Goal: Task Accomplishment & Management: Manage account settings

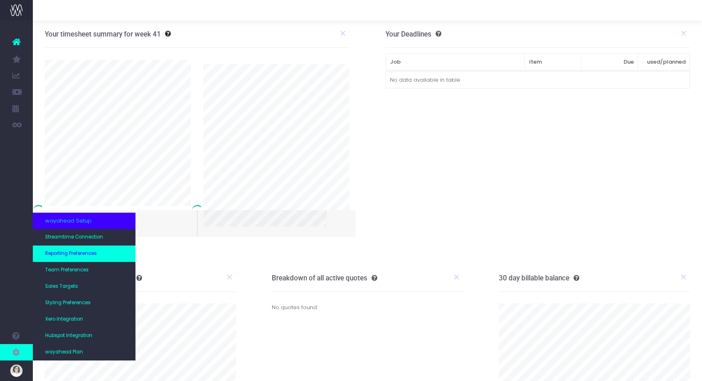
click at [78, 254] on span "Reporting Preferences" at bounding box center [71, 253] width 52 height 7
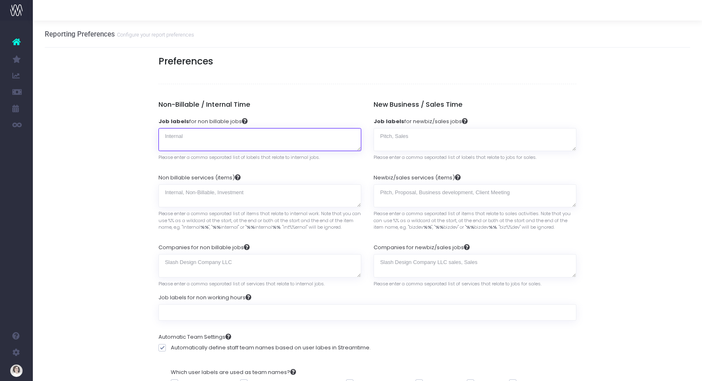
click at [204, 142] on textarea "Job labels for non billable jobs" at bounding box center [259, 139] width 203 height 23
paste textarea "internal project"
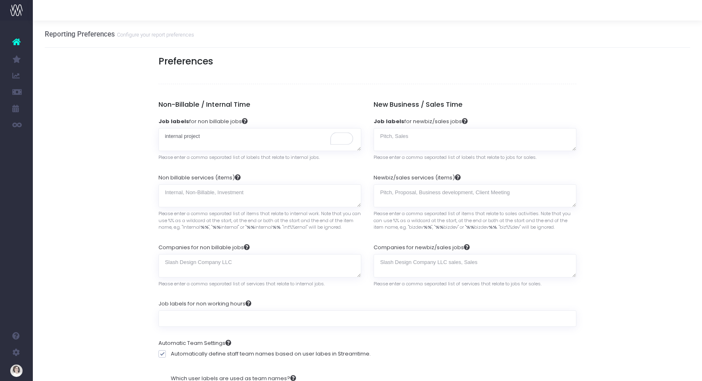
click at [242, 142] on textarea "internal project" at bounding box center [259, 139] width 203 height 23
paste textarea "pro-bono"
type textarea "internal project, pro-bono"
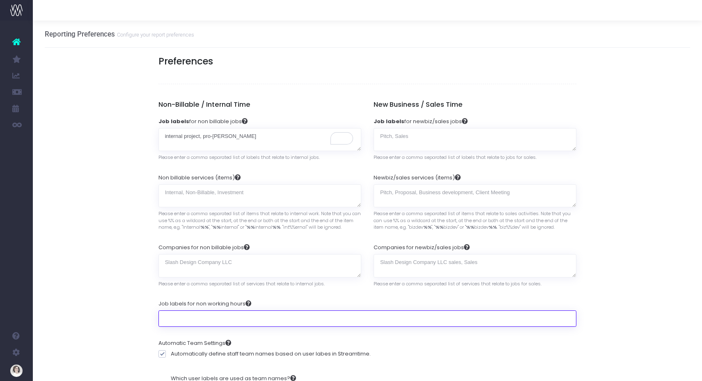
click at [190, 317] on input "Job labels for non working hours" at bounding box center [367, 318] width 418 height 16
paste input "out of office"
type input "out of office"
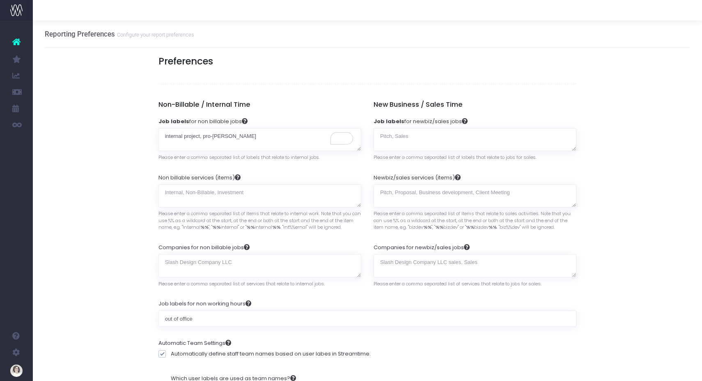
click at [207, 305] on label "Job labels for non working hours" at bounding box center [204, 304] width 93 height 8
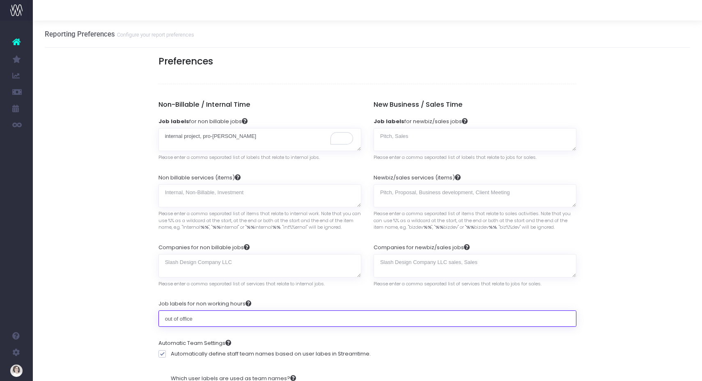
click at [207, 310] on input "out of office" at bounding box center [367, 318] width 418 height 16
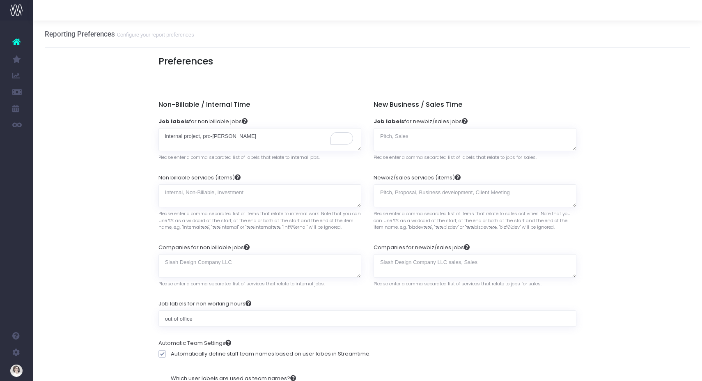
click at [385, 136] on textarea "Job labels for newbiz/sales jobs" at bounding box center [474, 139] width 203 height 23
click at [389, 136] on textarea "Job labels for newbiz/sales jobs" at bounding box center [474, 139] width 203 height 23
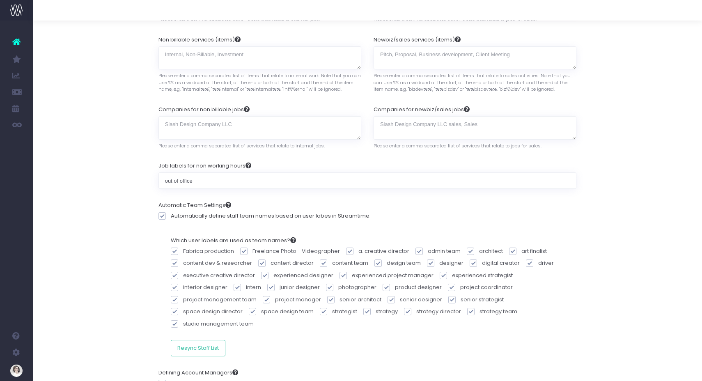
scroll to position [175, 0]
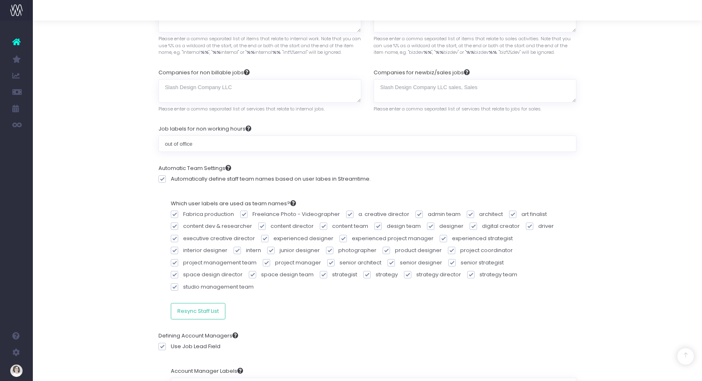
click at [289, 300] on div "Which user labels are used as team names? Fabrica production Freelance Photo - …" at bounding box center [367, 259] width 418 height 132
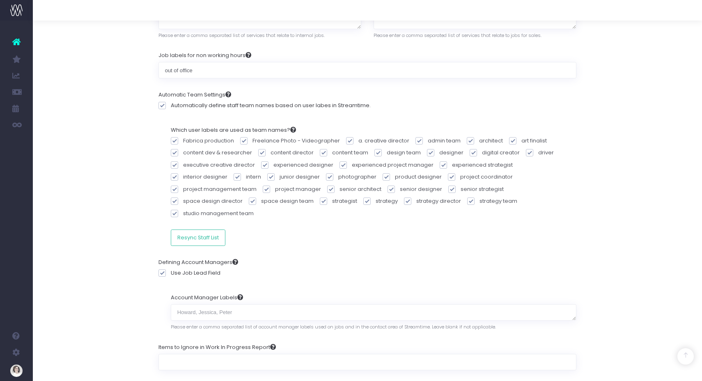
scroll to position [263, 0]
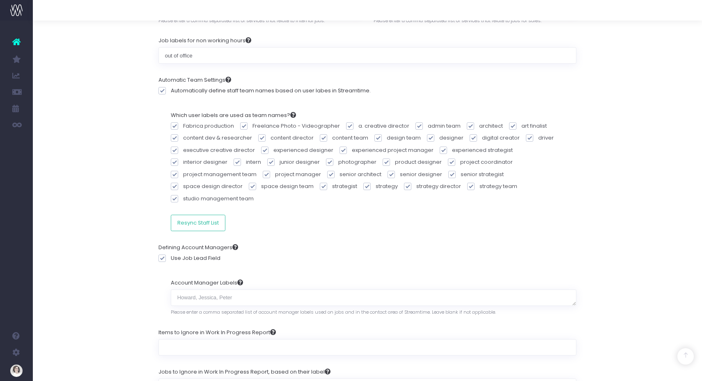
click at [163, 254] on span at bounding box center [161, 257] width 7 height 7
click at [171, 254] on input "Use Job Lead Field" at bounding box center [173, 256] width 5 height 5
click at [163, 254] on span at bounding box center [161, 257] width 7 height 7
click at [171, 254] on input "Use Job Lead Field" at bounding box center [173, 256] width 5 height 5
checkbox input "true"
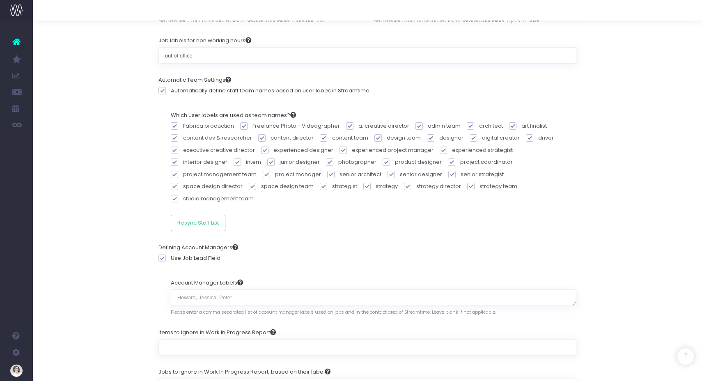
click at [163, 92] on span at bounding box center [161, 90] width 7 height 7
click at [171, 92] on input "Automatically define staff team names based on user labes in Streamtime." at bounding box center [173, 89] width 5 height 5
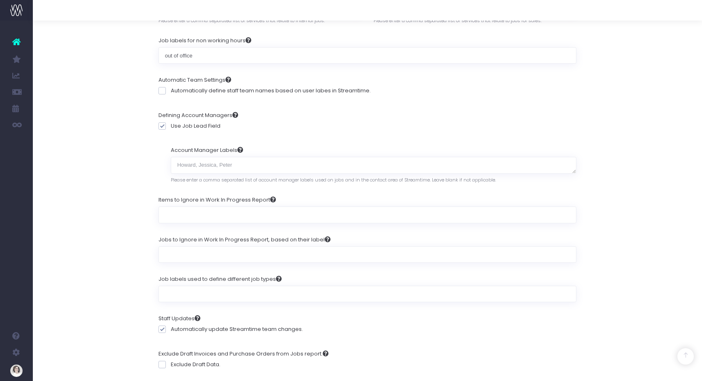
click at [163, 91] on span at bounding box center [161, 90] width 7 height 7
click at [171, 91] on input "Automatically define staff team names based on user labes in Streamtime." at bounding box center [173, 89] width 5 height 5
checkbox input "true"
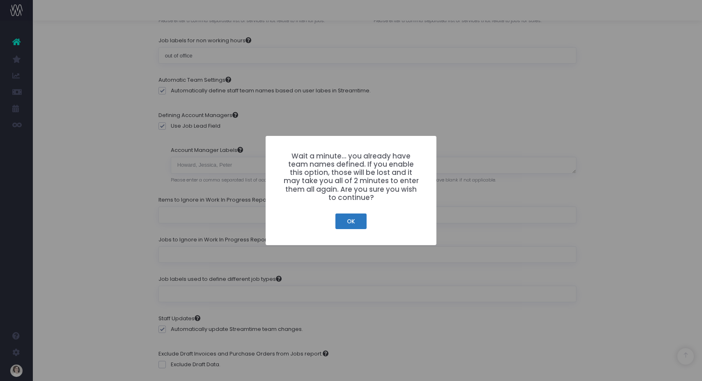
click at [357, 223] on button "OK" at bounding box center [350, 221] width 31 height 16
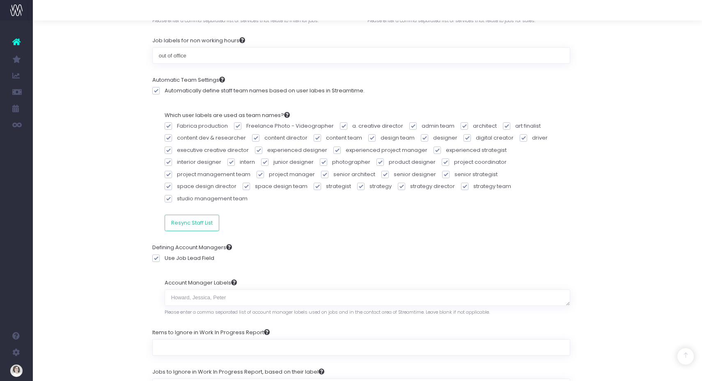
scroll to position [263, 3]
drag, startPoint x: 255, startPoint y: 186, endPoint x: 231, endPoint y: 187, distance: 23.9
click at [401, 186] on span at bounding box center [404, 186] width 7 height 7
click at [413, 186] on input "strategy director" at bounding box center [415, 184] width 5 height 5
checkbox input "false"
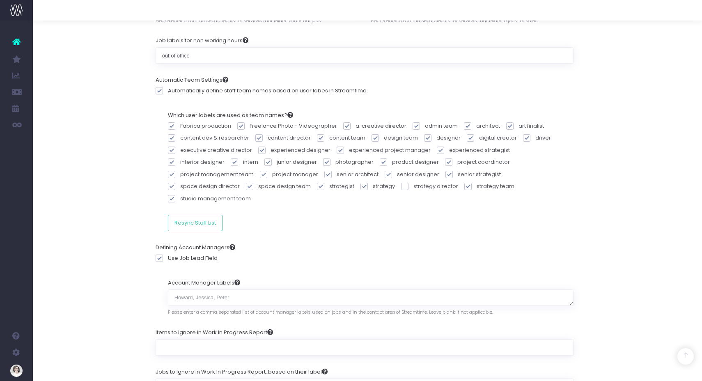
click at [360, 186] on span at bounding box center [363, 186] width 7 height 7
click at [373, 186] on input "strategy" at bounding box center [375, 184] width 5 height 5
checkbox input "false"
click at [317, 185] on span at bounding box center [320, 186] width 7 height 7
click at [329, 185] on input "strategist" at bounding box center [331, 184] width 5 height 5
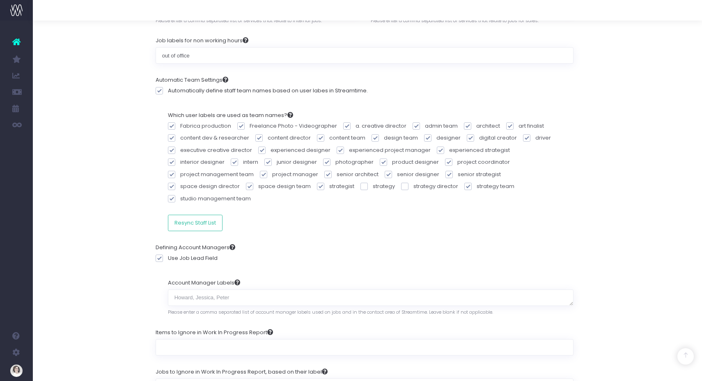
checkbox input "false"
click at [260, 173] on span at bounding box center [263, 174] width 7 height 7
click at [272, 173] on input "project manager" at bounding box center [274, 172] width 5 height 5
checkbox input "false"
drag, startPoint x: 234, startPoint y: 174, endPoint x: 276, endPoint y: 172, distance: 42.3
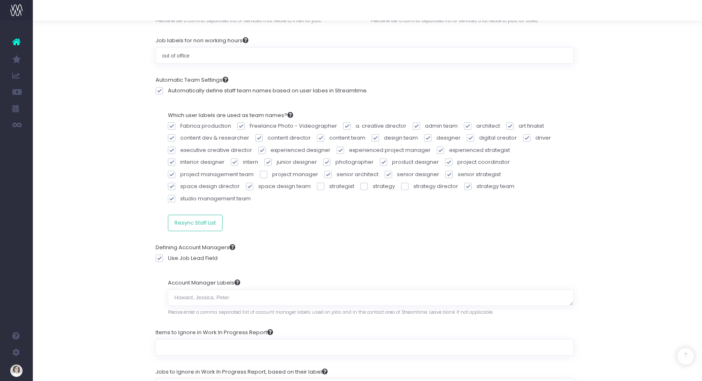
click at [324, 174] on span at bounding box center [327, 174] width 7 height 7
click at [337, 174] on input "senior architect" at bounding box center [339, 172] width 5 height 5
checkbox input "false"
drag, startPoint x: 293, startPoint y: 173, endPoint x: 346, endPoint y: 176, distance: 52.6
click at [385, 173] on span at bounding box center [388, 174] width 7 height 7
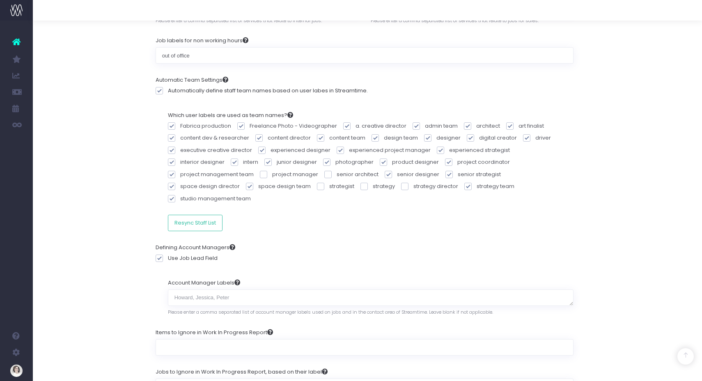
click at [397, 173] on input "senior designer" at bounding box center [399, 172] width 5 height 5
checkbox input "false"
click at [445, 173] on span at bounding box center [448, 174] width 7 height 7
click at [458, 173] on input "senior strategist" at bounding box center [460, 172] width 5 height 5
checkbox input "false"
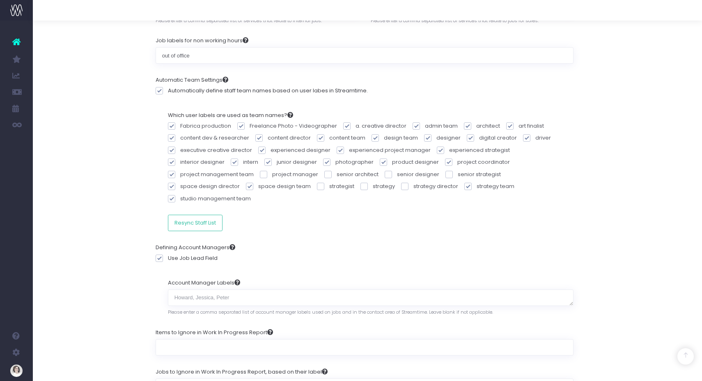
click at [175, 183] on span at bounding box center [171, 186] width 7 height 7
click at [186, 182] on input "space design director" at bounding box center [182, 184] width 5 height 5
checkbox input "false"
drag, startPoint x: 383, startPoint y: 161, endPoint x: 344, endPoint y: 164, distance: 39.5
click at [445, 161] on span at bounding box center [448, 161] width 7 height 7
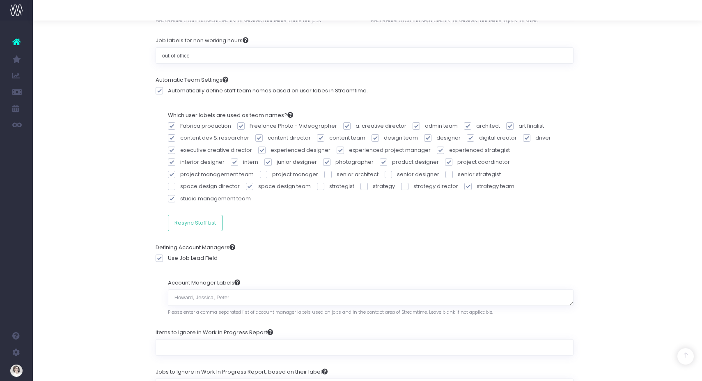
click at [457, 161] on input "project coordinator" at bounding box center [459, 160] width 5 height 5
checkbox input "false"
click at [380, 163] on span at bounding box center [383, 161] width 7 height 7
click at [392, 163] on input "product designer" at bounding box center [394, 160] width 5 height 5
checkbox input "false"
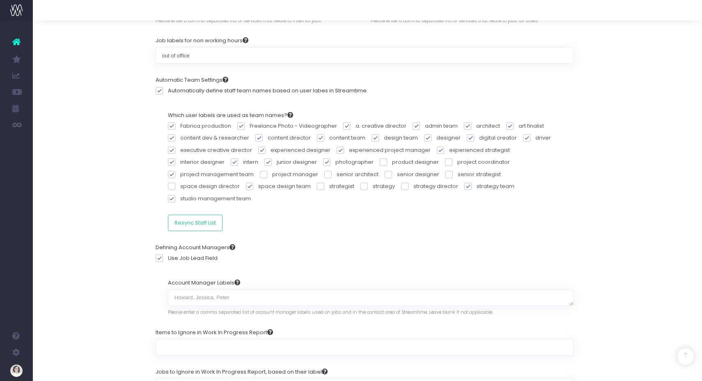
click at [323, 161] on span at bounding box center [326, 161] width 7 height 7
click at [335, 161] on input "photographer" at bounding box center [337, 160] width 5 height 5
checkbox input "false"
drag, startPoint x: 203, startPoint y: 161, endPoint x: 172, endPoint y: 160, distance: 30.8
click at [264, 161] on span at bounding box center [267, 161] width 7 height 7
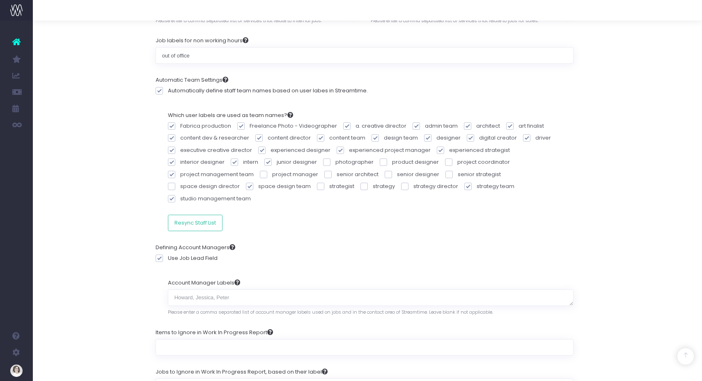
click at [277, 161] on input "junior designer" at bounding box center [279, 160] width 5 height 5
checkbox input "false"
drag, startPoint x: 170, startPoint y: 161, endPoint x: 170, endPoint y: 152, distance: 9.0
click at [231, 160] on span at bounding box center [234, 161] width 7 height 7
click at [243, 160] on input "intern" at bounding box center [245, 160] width 5 height 5
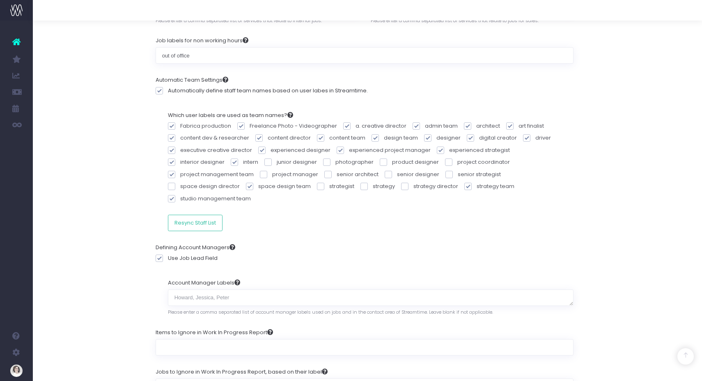
checkbox input "false"
click at [171, 149] on span at bounding box center [171, 150] width 7 height 7
click at [180, 149] on input "executive creative director" at bounding box center [182, 148] width 5 height 5
checkbox input "false"
drag, startPoint x: 258, startPoint y: 147, endPoint x: 259, endPoint y: 139, distance: 7.9
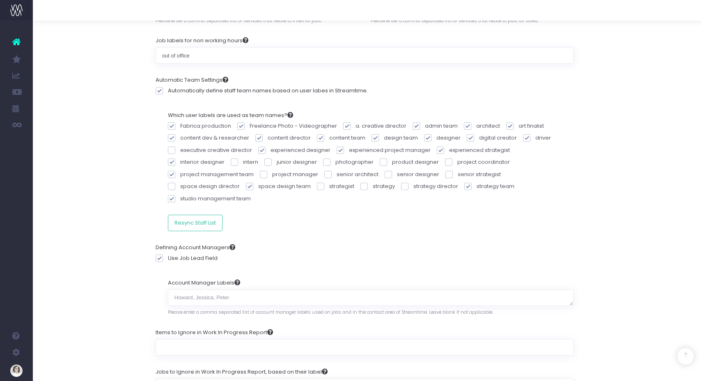
click at [261, 144] on div "Fabrica production Freelance Photo - Videographer a. creative director admin te…" at bounding box center [371, 164] width 406 height 85
drag, startPoint x: 259, startPoint y: 137, endPoint x: 174, endPoint y: 138, distance: 84.6
click at [252, 137] on div "Fabrica production Freelance Photo - Videographer a. creative director admin te…" at bounding box center [371, 164] width 406 height 85
drag, startPoint x: 172, startPoint y: 138, endPoint x: 178, endPoint y: 122, distance: 16.6
click at [175, 136] on label "content dev & researcher" at bounding box center [211, 138] width 87 height 8
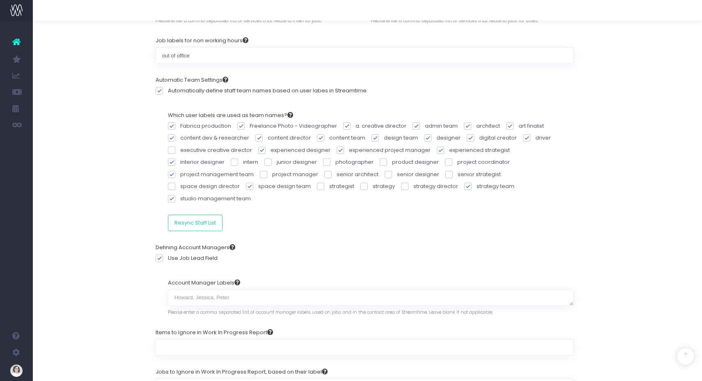
click at [180, 136] on input "content dev & researcher" at bounding box center [182, 136] width 5 height 5
checkbox input "false"
drag, startPoint x: 173, startPoint y: 126, endPoint x: 228, endPoint y: 124, distance: 54.6
click at [175, 126] on span at bounding box center [171, 125] width 7 height 7
click at [180, 126] on input "Fabrica production" at bounding box center [182, 124] width 5 height 5
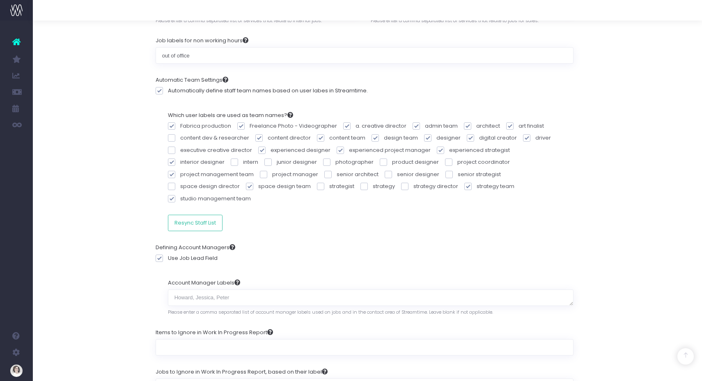
checkbox input "false"
click at [241, 126] on span at bounding box center [240, 125] width 7 height 7
click at [250, 126] on input "Freelance Photo - Videographer" at bounding box center [252, 124] width 5 height 5
checkbox input "false"
click at [258, 137] on span at bounding box center [258, 137] width 7 height 7
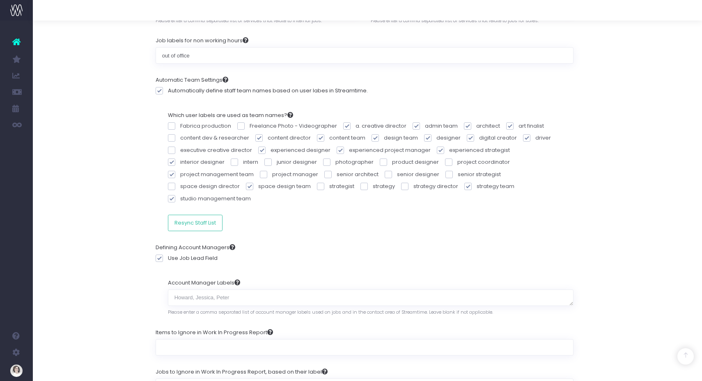
click at [268, 137] on input "content director" at bounding box center [270, 136] width 5 height 5
checkbox input "false"
drag, startPoint x: 260, startPoint y: 148, endPoint x: 274, endPoint y: 149, distance: 14.4
click at [261, 149] on span at bounding box center [261, 150] width 7 height 7
click at [270, 149] on input "experienced designer" at bounding box center [272, 148] width 5 height 5
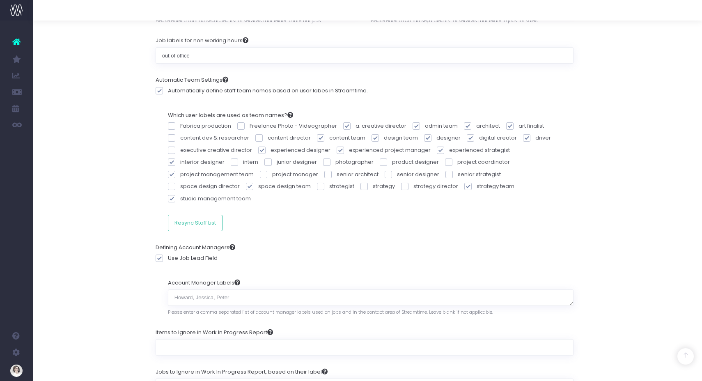
checkbox input "false"
click at [345, 125] on span at bounding box center [346, 125] width 7 height 7
click at [355, 125] on input "a. creative director" at bounding box center [357, 124] width 5 height 5
checkbox input "false"
click at [337, 149] on span at bounding box center [340, 150] width 7 height 7
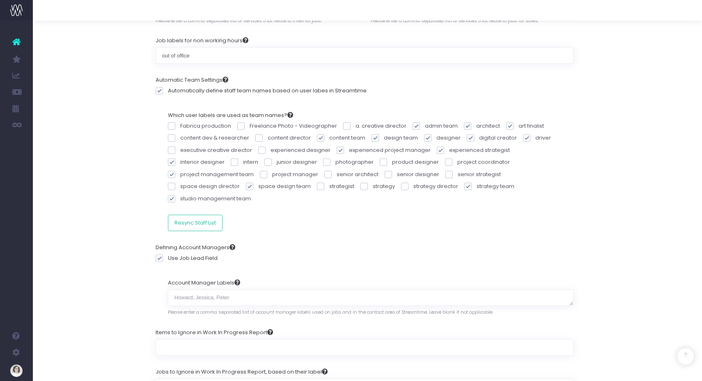
click at [349, 149] on input "experienced project manager" at bounding box center [351, 148] width 5 height 5
checkbox input "false"
click at [437, 149] on span at bounding box center [440, 150] width 7 height 7
click at [449, 149] on input "experienced strategist" at bounding box center [451, 148] width 5 height 5
checkbox input "false"
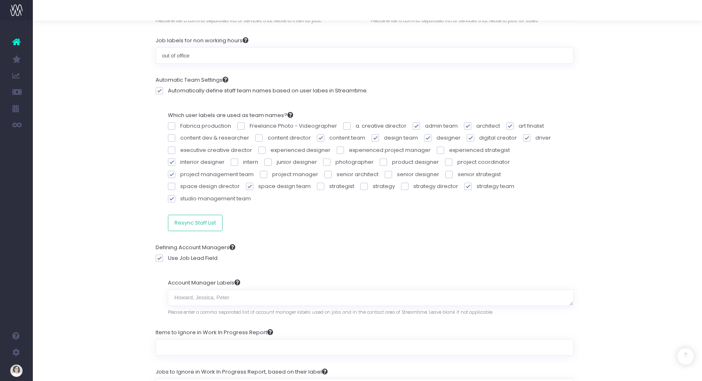
click at [425, 137] on span at bounding box center [427, 137] width 7 height 7
click at [436, 137] on input "designer" at bounding box center [438, 136] width 5 height 5
checkbox input "false"
click at [470, 137] on span at bounding box center [470, 137] width 7 height 7
click at [479, 137] on input "digital creator" at bounding box center [481, 136] width 5 height 5
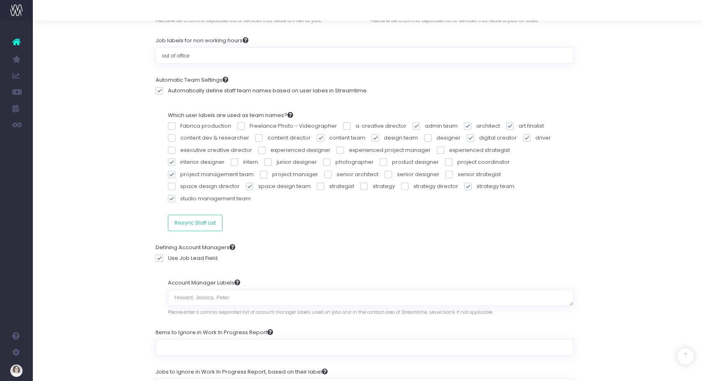
checkbox input "false"
click at [525, 137] on span at bounding box center [526, 137] width 7 height 7
click at [535, 137] on input "driver" at bounding box center [537, 136] width 5 height 5
checkbox input "false"
click at [509, 126] on span at bounding box center [509, 125] width 7 height 7
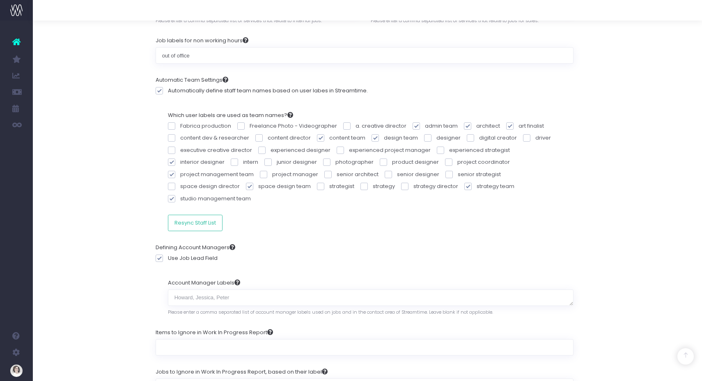
click at [518, 126] on input "art finalist" at bounding box center [520, 124] width 5 height 5
checkbox input "false"
click at [465, 126] on span at bounding box center [467, 125] width 7 height 7
click at [476, 126] on input "architect" at bounding box center [478, 124] width 5 height 5
checkbox input "false"
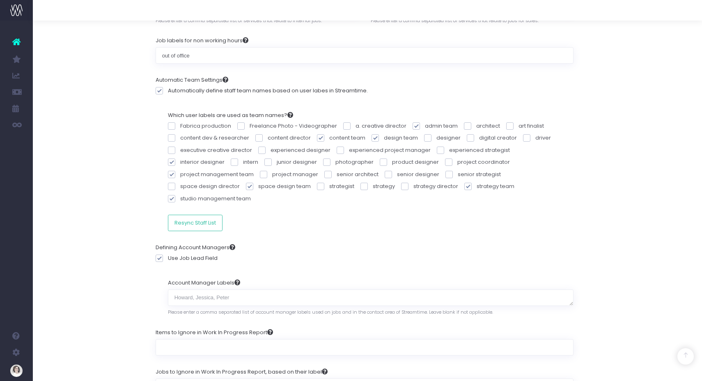
click at [175, 158] on span at bounding box center [171, 161] width 7 height 7
click at [186, 158] on input "interior designer" at bounding box center [182, 160] width 5 height 5
checkbox input "false"
click at [523, 237] on div "Defining Account Managers Use Job Lead Field" at bounding box center [365, 254] width 418 height 35
click at [653, 149] on div "Reporting Preferences Configure your report preferences Preferences Non-Billabl…" at bounding box center [364, 382] width 669 height 1250
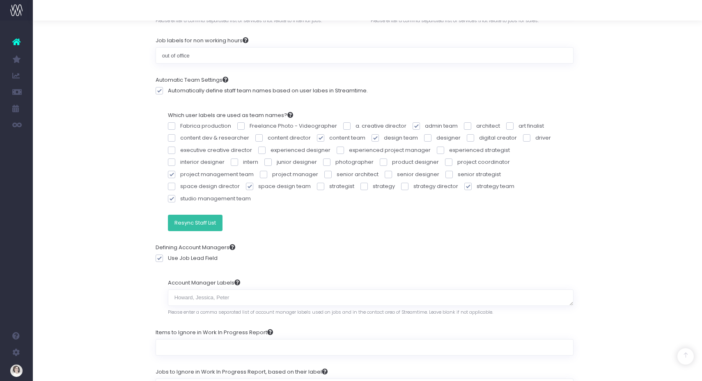
click at [200, 215] on button "Resync Staff List" at bounding box center [195, 223] width 55 height 16
click at [91, 175] on div "Reporting Preferences Configure your report preferences Preferences Non-Billabl…" at bounding box center [364, 382] width 669 height 1250
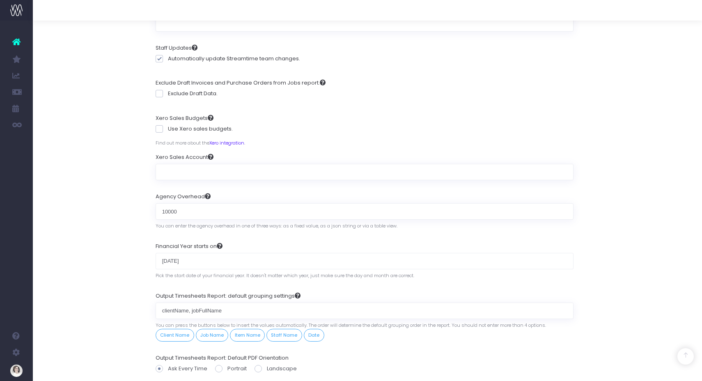
scroll to position [667, 3]
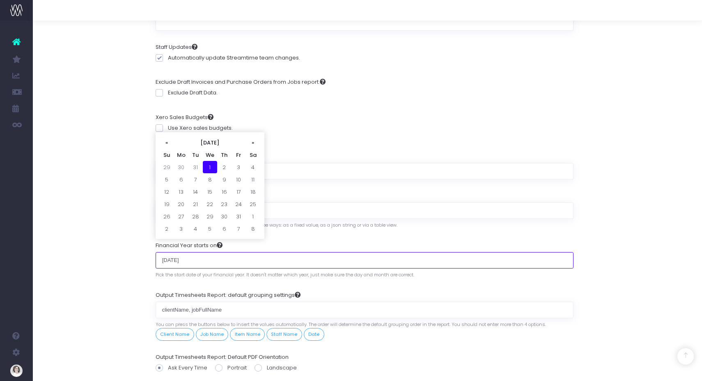
click at [180, 252] on input "01 January" at bounding box center [365, 260] width 418 height 16
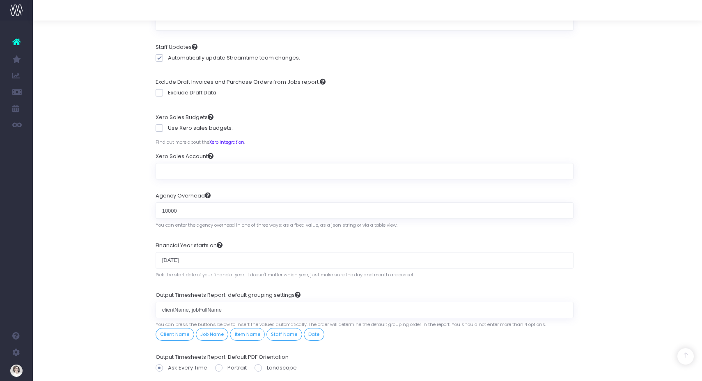
drag, startPoint x: 126, startPoint y: 235, endPoint x: 127, endPoint y: 263, distance: 27.9
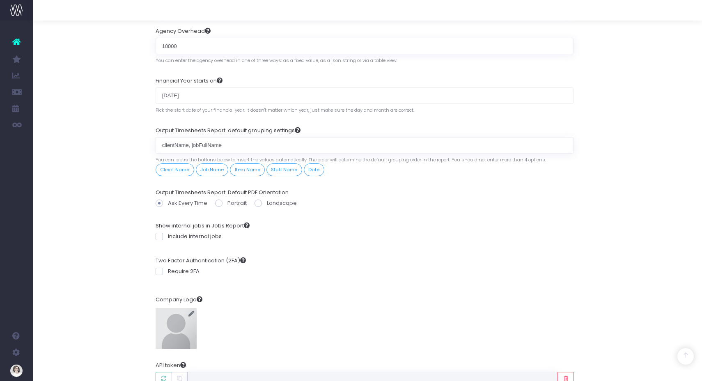
scroll to position [878, 3]
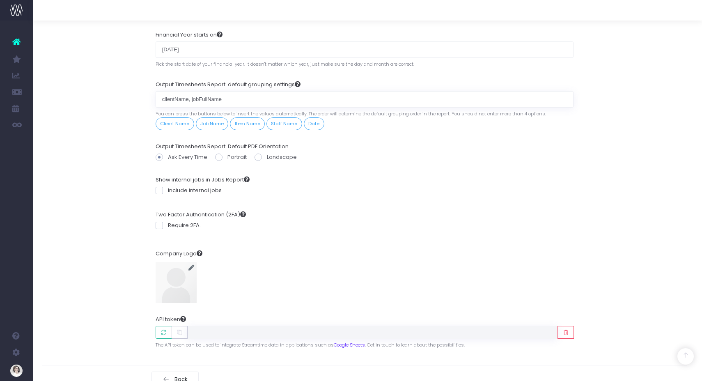
click at [178, 262] on img at bounding box center [176, 282] width 41 height 41
click at [176, 262] on img at bounding box center [176, 282] width 41 height 41
type input "C:\fakepath\Slash logo RGB.png"
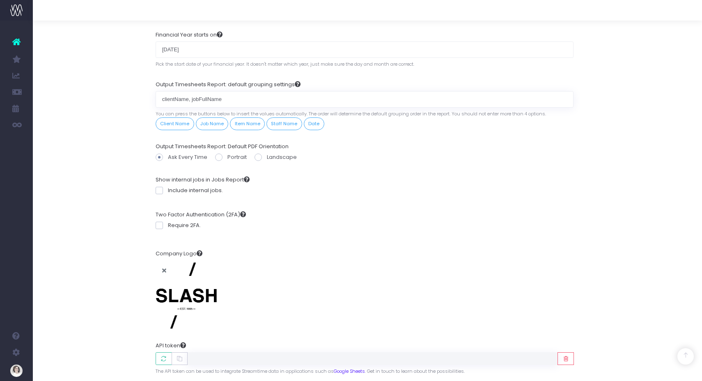
drag, startPoint x: 115, startPoint y: 202, endPoint x: 121, endPoint y: 201, distance: 6.3
drag, startPoint x: 154, startPoint y: 202, endPoint x: 213, endPoint y: 214, distance: 61.2
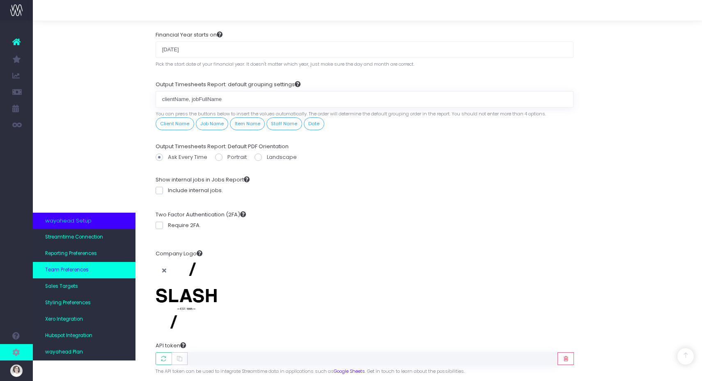
click at [64, 270] on span "Team Preferences" at bounding box center [67, 269] width 44 height 7
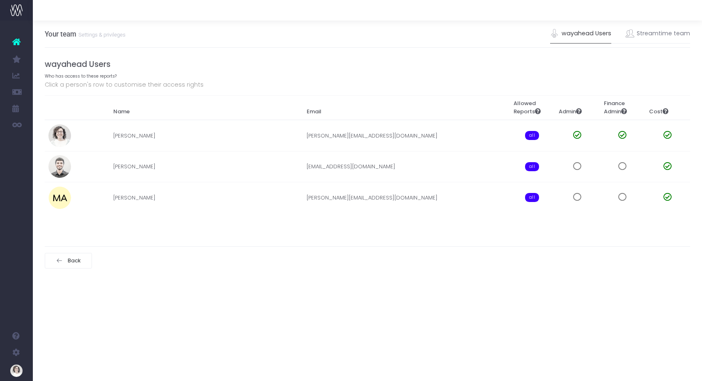
click at [276, 292] on div "Your team Settings & privileges wayahead Users Streamtime team wayahead Users W…" at bounding box center [367, 201] width 669 height 360
click at [201, 165] on td "[PERSON_NAME]" at bounding box center [206, 166] width 194 height 31
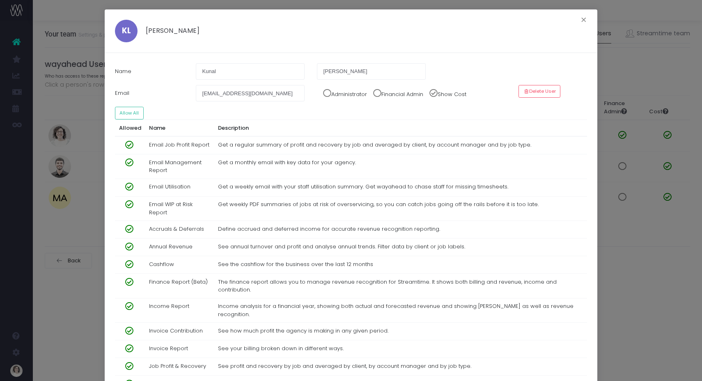
click at [325, 92] on span at bounding box center [324, 91] width 14 height 12
click at [378, 93] on span at bounding box center [374, 91] width 14 height 12
click at [632, 298] on div "KL Kunal Lalchandani × Name Kunal Lalchandani Email kunal@ripplecollective.ae A…" at bounding box center [351, 190] width 702 height 381
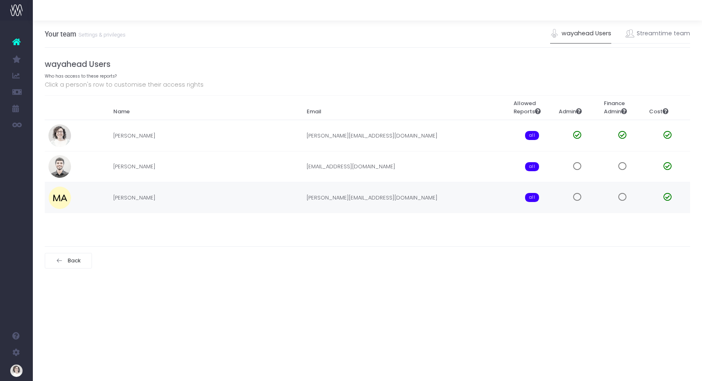
click at [170, 196] on td "[PERSON_NAME]" at bounding box center [206, 197] width 194 height 31
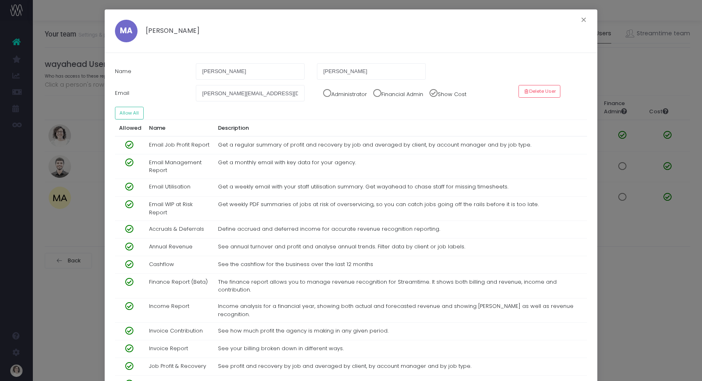
click at [341, 92] on div "Administrator Financial Admin Show Cost" at bounding box center [412, 93] width 202 height 16
click at [381, 92] on span at bounding box center [374, 91] width 14 height 12
click at [325, 92] on span at bounding box center [324, 91] width 14 height 12
drag, startPoint x: 61, startPoint y: 63, endPoint x: 69, endPoint y: 63, distance: 8.6
click at [60, 63] on div "MA Mohamed Al Khatib × Name Mohamed Al Khatib Email mohamed@slash.ae Administra…" at bounding box center [351, 190] width 702 height 381
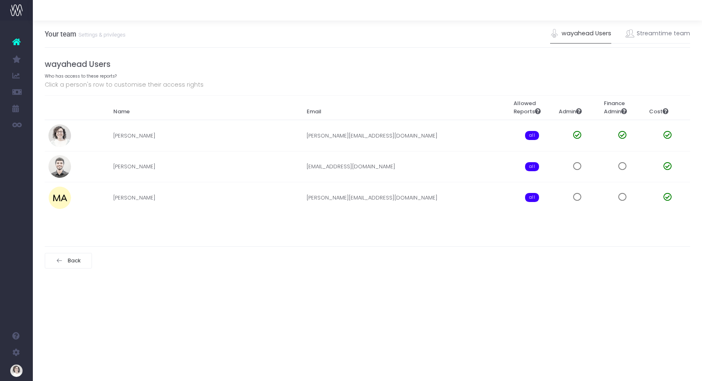
drag, startPoint x: 624, startPoint y: 67, endPoint x: 660, endPoint y: 55, distance: 38.3
click at [632, 61] on h4 "wayahead Users" at bounding box center [368, 64] width 646 height 9
click at [659, 33] on link "Streamtime team" at bounding box center [658, 33] width 65 height 19
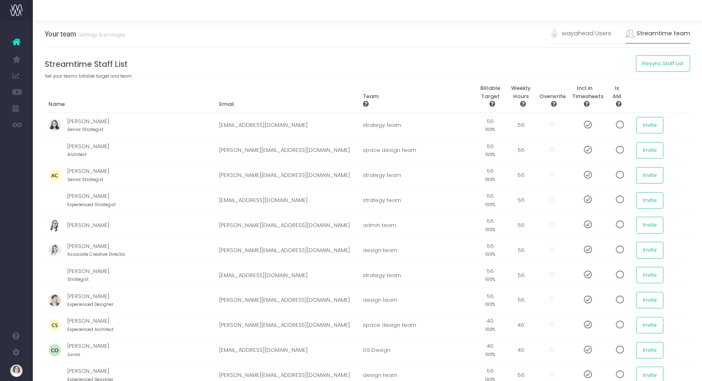
click at [655, 37] on link "Streamtime team" at bounding box center [658, 33] width 65 height 19
click at [573, 31] on link "wayahead Users" at bounding box center [580, 33] width 61 height 19
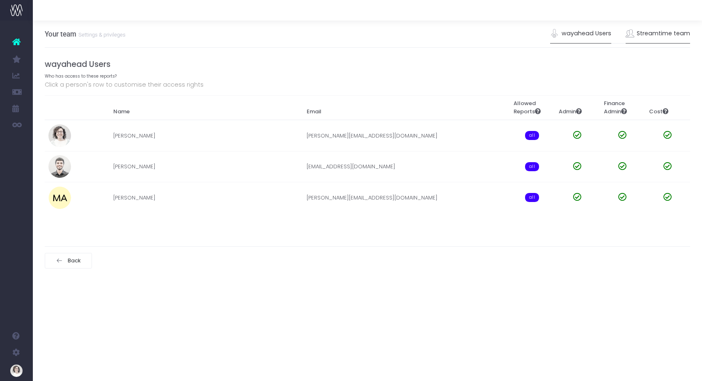
click at [648, 35] on link "Streamtime team" at bounding box center [658, 33] width 65 height 19
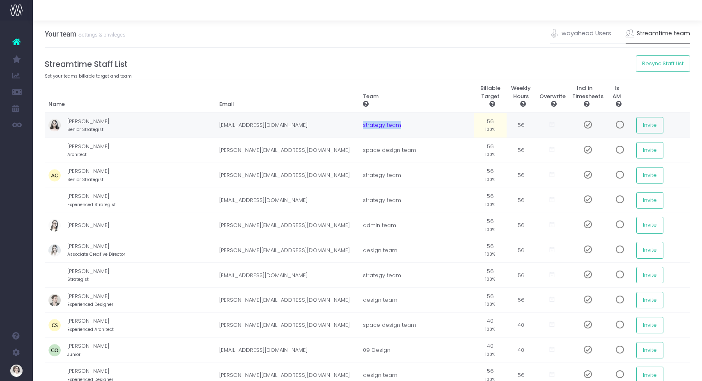
drag, startPoint x: 335, startPoint y: 125, endPoint x: 373, endPoint y: 126, distance: 37.8
click at [373, 126] on td "strategy team" at bounding box center [416, 124] width 115 height 25
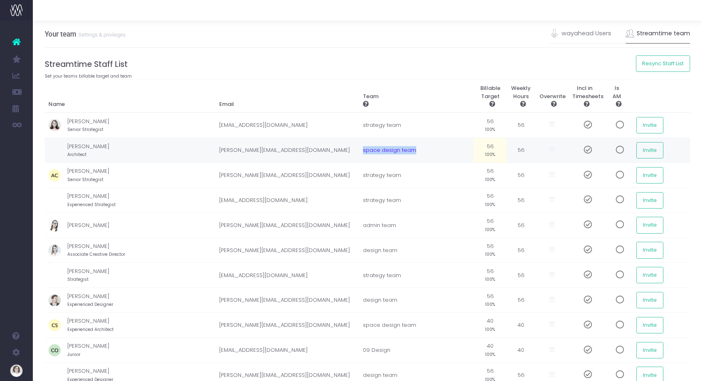
drag, startPoint x: 335, startPoint y: 148, endPoint x: 392, endPoint y: 148, distance: 57.5
click at [393, 148] on td "space design team" at bounding box center [416, 150] width 115 height 25
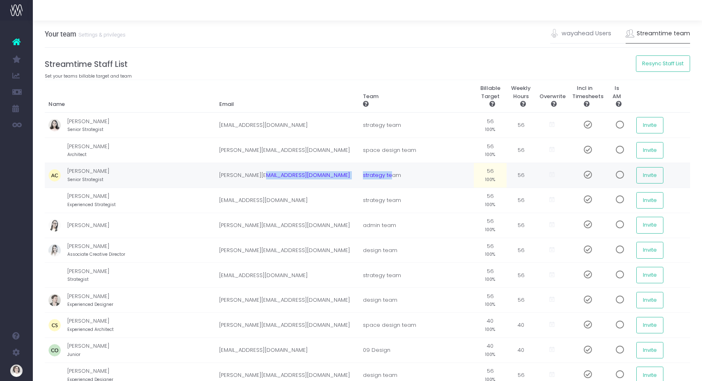
drag, startPoint x: 338, startPoint y: 174, endPoint x: 364, endPoint y: 176, distance: 26.0
click at [363, 174] on tr "Alexis Cuddyre Senior Strategist alexis@slash.ae strategy team 56 100% 56 Invite" at bounding box center [368, 175] width 646 height 25
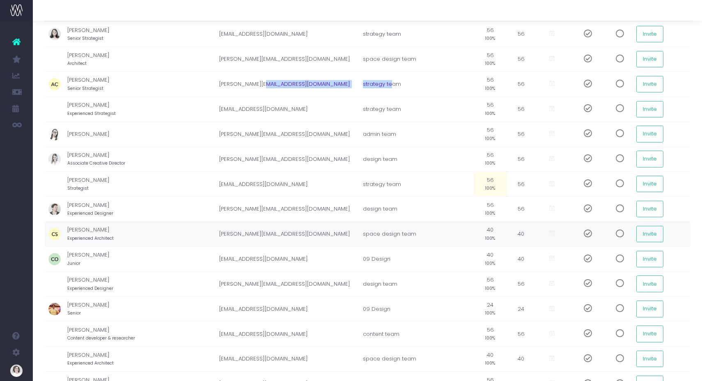
scroll to position [101, 0]
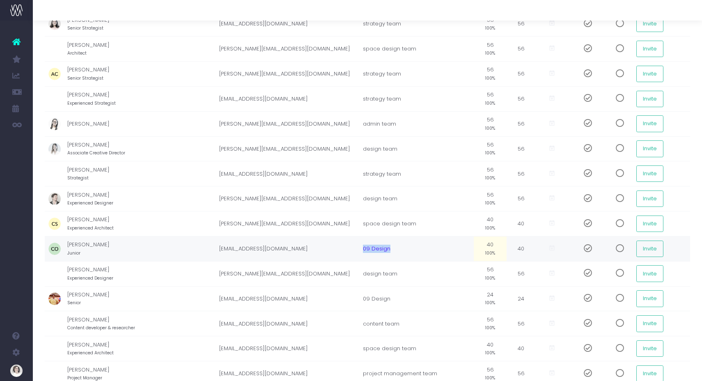
drag, startPoint x: 334, startPoint y: 247, endPoint x: 367, endPoint y: 251, distance: 33.5
click at [367, 251] on td "09 Design" at bounding box center [416, 248] width 115 height 25
drag, startPoint x: 335, startPoint y: 298, endPoint x: 361, endPoint y: 298, distance: 26.7
click at [361, 298] on td "09 Design" at bounding box center [416, 298] width 115 height 25
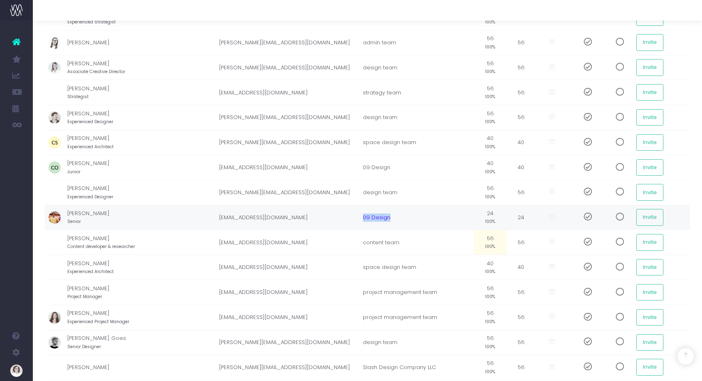
scroll to position [183, 0]
drag, startPoint x: 194, startPoint y: 216, endPoint x: 328, endPoint y: 216, distance: 133.4
click at [326, 216] on td "mielderycke+donnykerabatsos@gmail.com" at bounding box center [287, 217] width 144 height 25
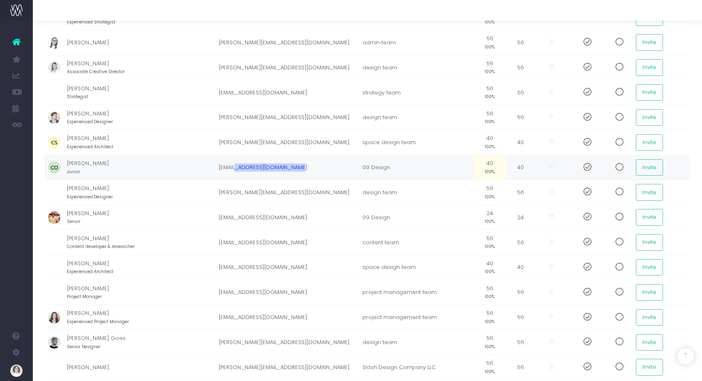
drag, startPoint x: 217, startPoint y: 167, endPoint x: 292, endPoint y: 167, distance: 75.1
click at [292, 167] on td "development+cod@wayahead.be" at bounding box center [287, 167] width 144 height 25
click at [359, 168] on td "09 Design" at bounding box center [416, 167] width 115 height 25
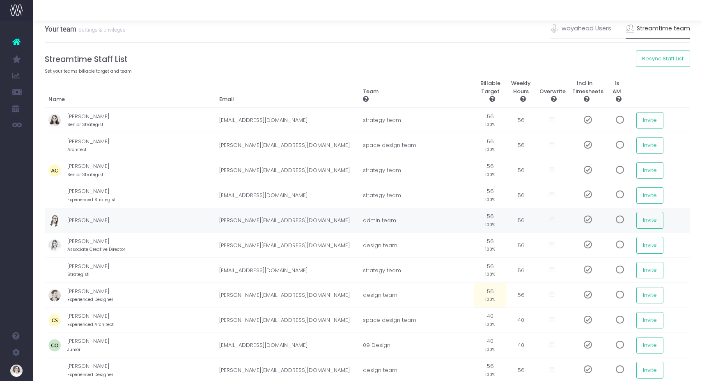
scroll to position [0, 0]
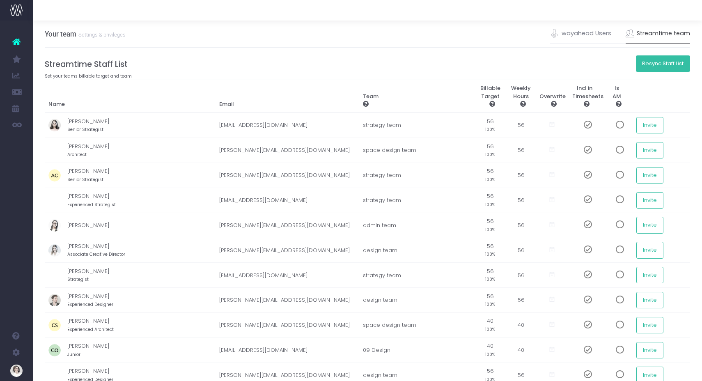
click at [661, 61] on button "Resync Staff List" at bounding box center [663, 63] width 55 height 16
click at [327, 43] on div "Your team Settings & privileges wayahead Users Streamtime team" at bounding box center [368, 34] width 646 height 27
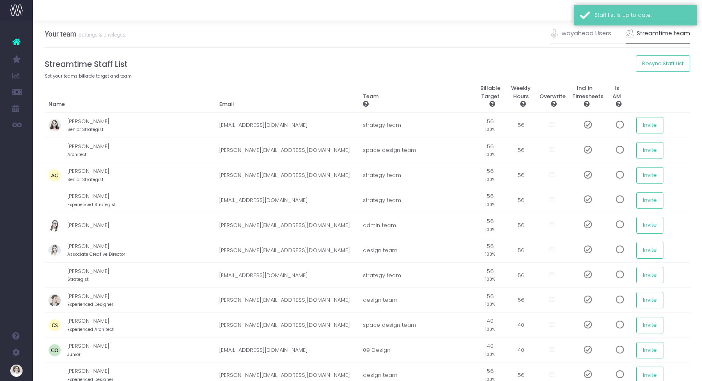
drag, startPoint x: 601, startPoint y: 18, endPoint x: 350, endPoint y: 57, distance: 253.8
click at [601, 18] on div "Staff list is up to date." at bounding box center [642, 15] width 96 height 8
click at [296, 63] on h4 "Streamtime Staff List" at bounding box center [368, 64] width 646 height 9
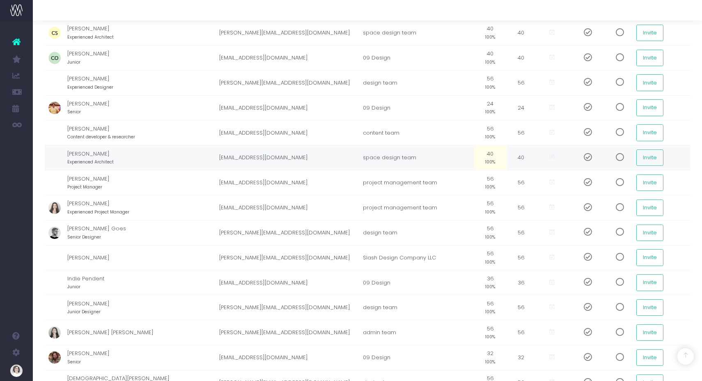
scroll to position [388, 0]
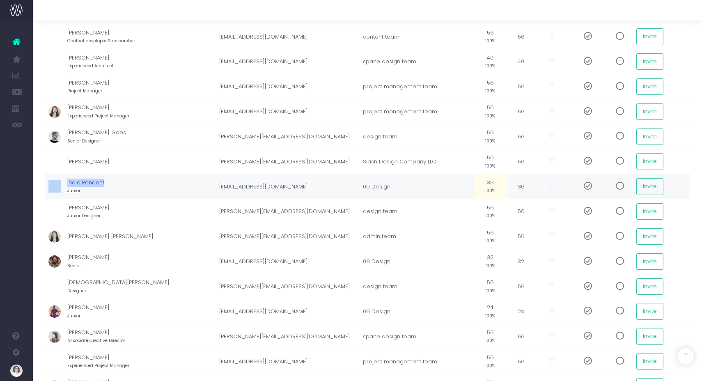
drag, startPoint x: 69, startPoint y: 181, endPoint x: 116, endPoint y: 183, distance: 46.8
click at [116, 183] on tr "Indie Pendent Junior mielderycke+indiependent@gmail.com 09 Design 36 100% 36 In…" at bounding box center [368, 186] width 646 height 25
drag, startPoint x: 85, startPoint y: 256, endPoint x: 114, endPoint y: 262, distance: 30.3
click at [114, 262] on td "Jeffrey Lebowski Senior" at bounding box center [141, 261] width 148 height 25
drag, startPoint x: 74, startPoint y: 304, endPoint x: 120, endPoint y: 311, distance: 46.4
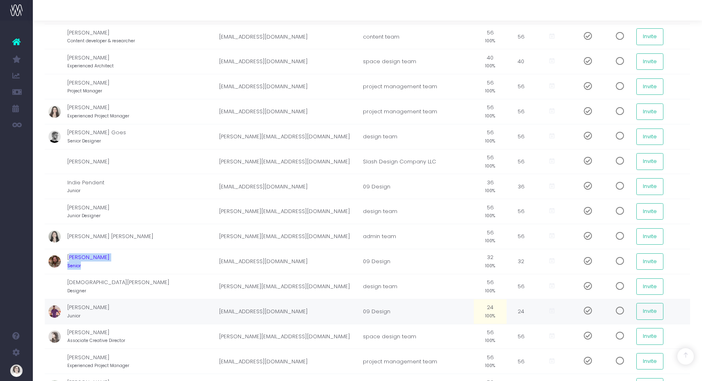
click at [120, 311] on td "Jesus Quintana Junior" at bounding box center [141, 311] width 148 height 25
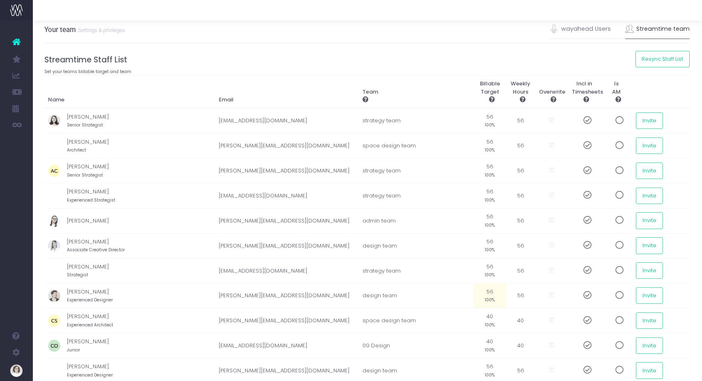
scroll to position [0, 0]
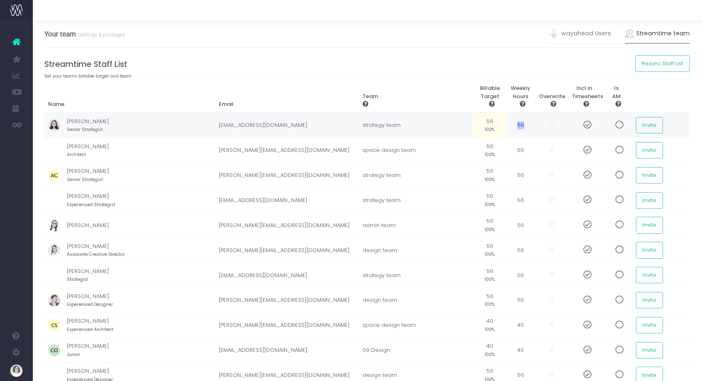
drag, startPoint x: 506, startPoint y: 124, endPoint x: 513, endPoint y: 125, distance: 7.0
click at [513, 125] on td "56" at bounding box center [520, 124] width 29 height 25
click at [508, 324] on td "40" at bounding box center [520, 325] width 29 height 25
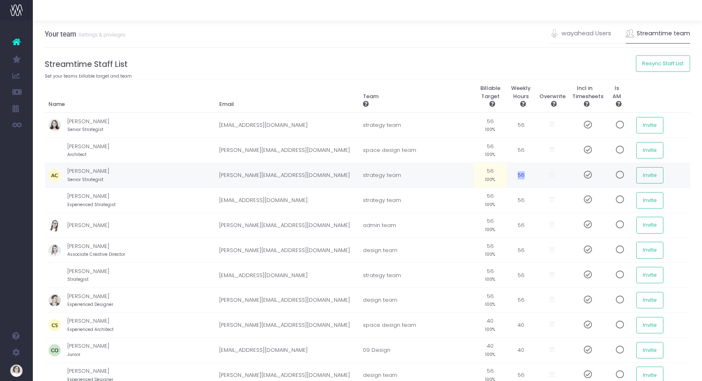
drag, startPoint x: 506, startPoint y: 174, endPoint x: 513, endPoint y: 174, distance: 7.0
click at [513, 174] on td "56" at bounding box center [520, 175] width 29 height 25
click at [657, 64] on button "Resync Staff List" at bounding box center [663, 63] width 55 height 16
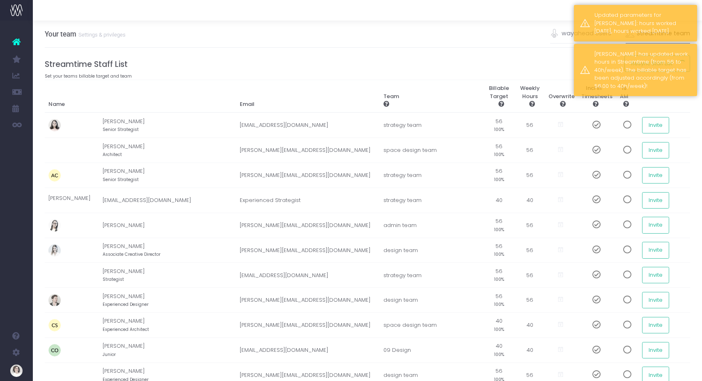
drag, startPoint x: 464, startPoint y: 57, endPoint x: 455, endPoint y: 55, distance: 9.3
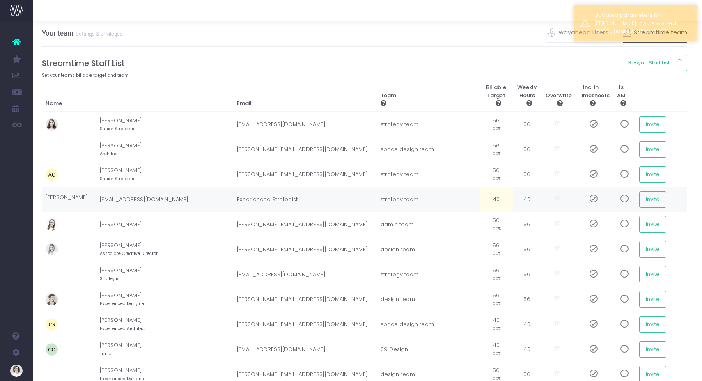
scroll to position [6, 2]
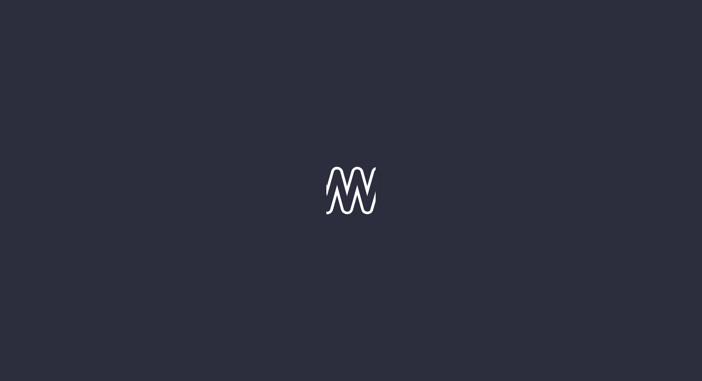
scroll to position [6, 2]
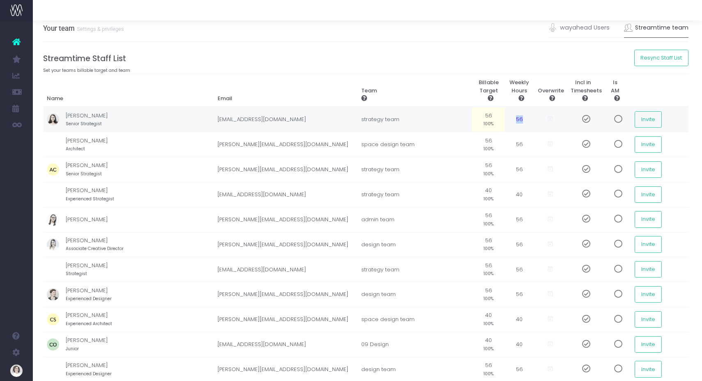
click at [508, 120] on td "56" at bounding box center [519, 119] width 29 height 25
drag, startPoint x: 506, startPoint y: 143, endPoint x: 510, endPoint y: 143, distance: 4.5
click at [510, 143] on td "56" at bounding box center [519, 144] width 29 height 25
click at [506, 193] on td "40" at bounding box center [519, 194] width 29 height 25
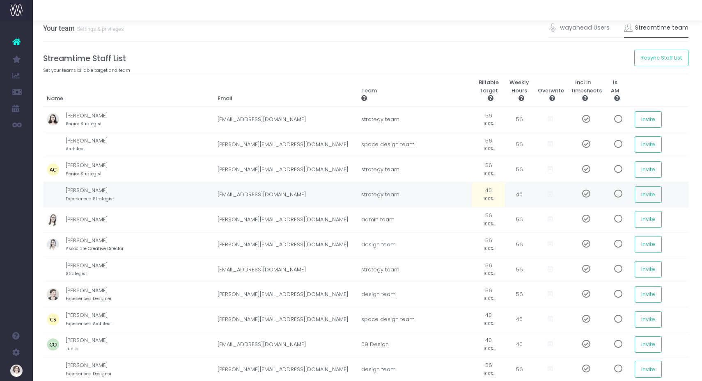
click at [474, 192] on td "40 100%" at bounding box center [488, 194] width 33 height 25
type input "80%"
click at [383, 42] on div "Your team Settings & privileges wayahead Users Streamtime team" at bounding box center [366, 28] width 646 height 27
click at [473, 169] on td "56 100%" at bounding box center [488, 169] width 33 height 25
type input "50%"
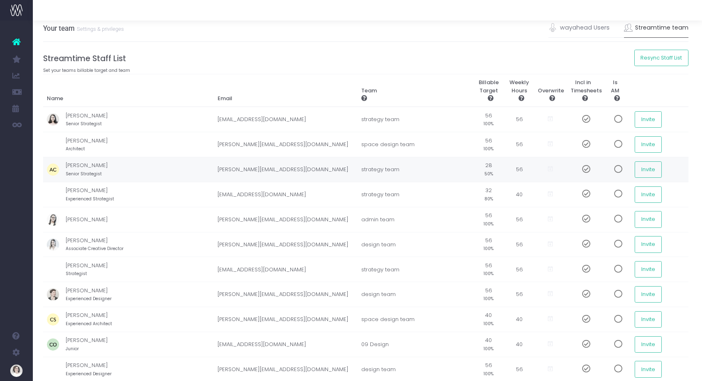
click at [484, 170] on small "50%" at bounding box center [488, 173] width 9 height 7
type input "23"
click at [407, 174] on td "strategy team" at bounding box center [414, 169] width 115 height 25
click at [472, 165] on td "23 41%" at bounding box center [488, 169] width 33 height 25
type input "50%"
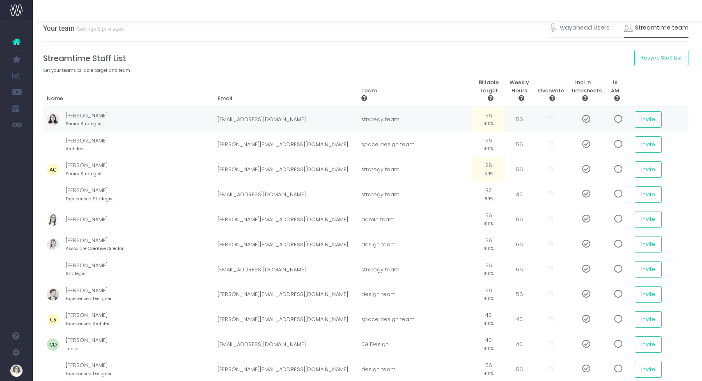
click at [457, 117] on td "strategy team" at bounding box center [414, 119] width 115 height 25
click at [472, 140] on td "56 100%" at bounding box center [488, 144] width 33 height 25
type input "50%"
click at [483, 120] on small "100%" at bounding box center [488, 122] width 10 height 7
type input "50%"
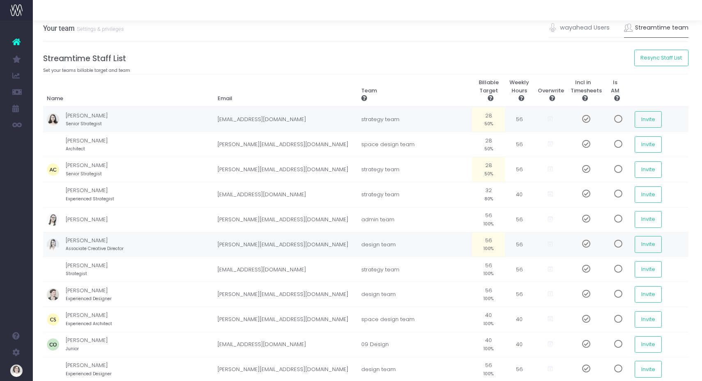
click at [476, 243] on td "56 100%" at bounding box center [488, 244] width 33 height 25
type input "75%"
click at [313, 239] on td "anna@slash.me" at bounding box center [286, 244] width 144 height 25
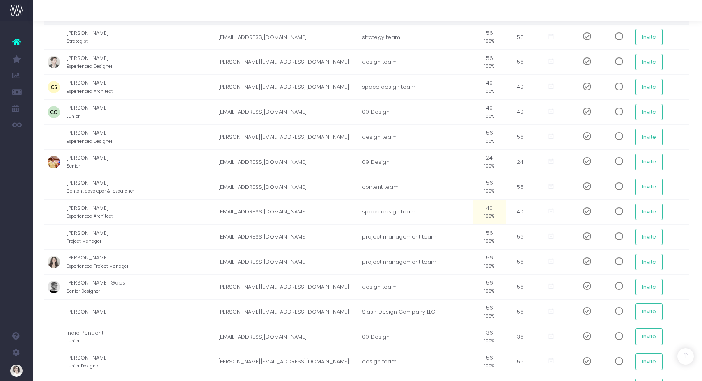
scroll to position [238, 1]
click at [577, 161] on span at bounding box center [584, 162] width 14 height 8
click at [577, 336] on span at bounding box center [584, 336] width 14 height 8
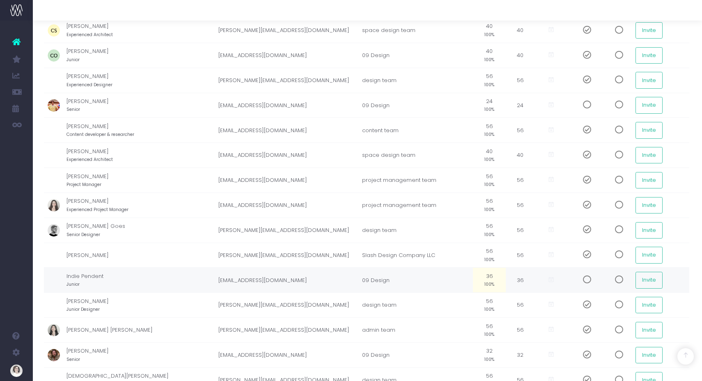
scroll to position [344, 1]
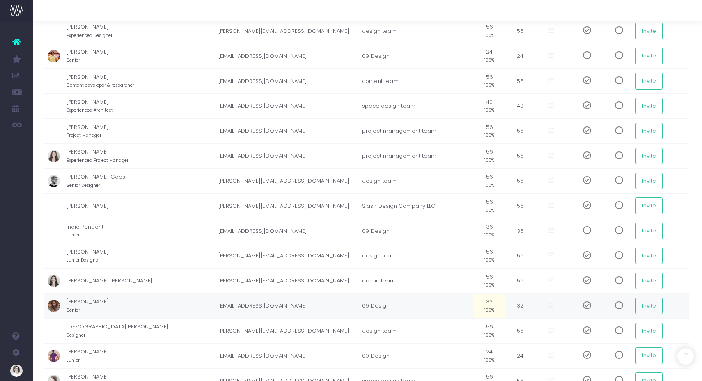
click at [577, 303] on span at bounding box center [584, 305] width 14 height 8
click at [577, 353] on span at bounding box center [584, 355] width 14 height 8
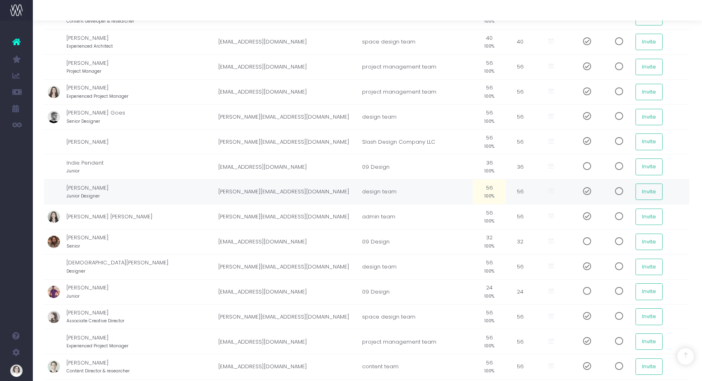
scroll to position [537, 1]
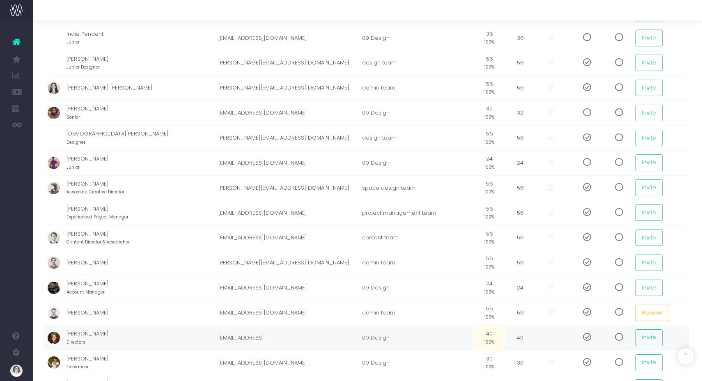
click at [577, 335] on span at bounding box center [584, 337] width 14 height 8
click at [577, 362] on span at bounding box center [584, 362] width 14 height 8
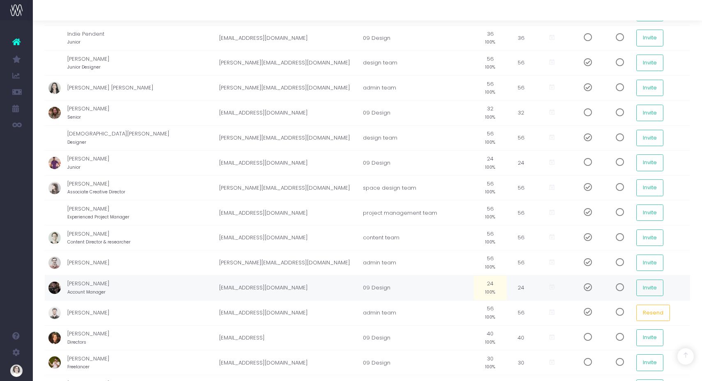
click at [577, 286] on span at bounding box center [584, 287] width 14 height 8
click at [577, 311] on span at bounding box center [584, 312] width 14 height 8
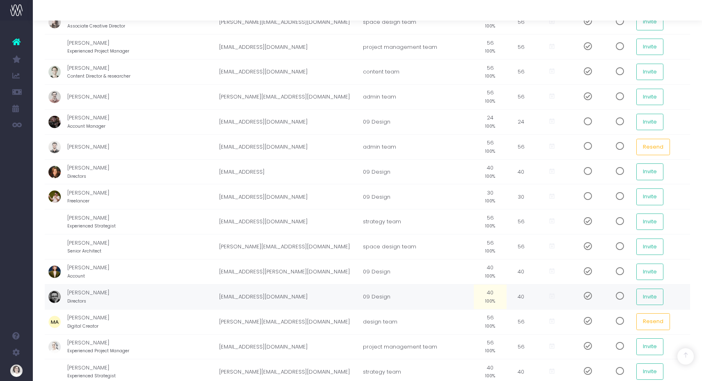
scroll to position [703, 0]
click at [577, 293] on span at bounding box center [584, 295] width 14 height 8
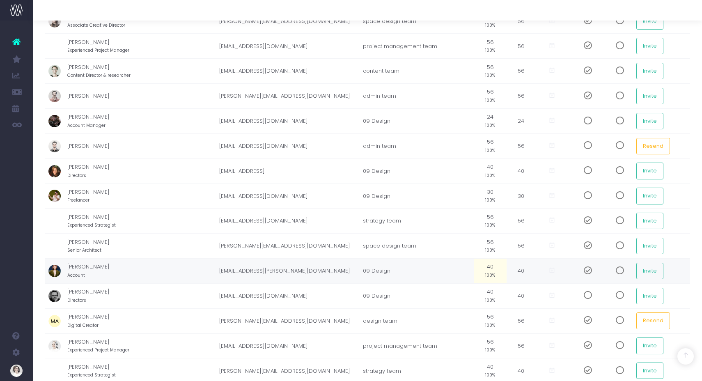
click at [577, 271] on span at bounding box center [584, 270] width 14 height 8
click at [215, 257] on td "ljiljana@slash.ae" at bounding box center [287, 246] width 144 height 25
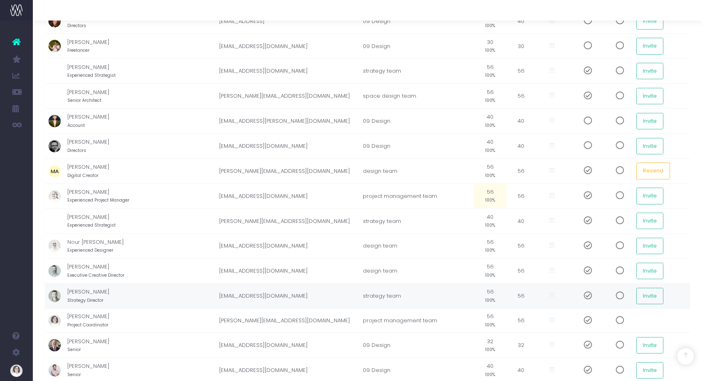
scroll to position [854, 0]
click at [577, 344] on span at bounding box center [584, 344] width 14 height 8
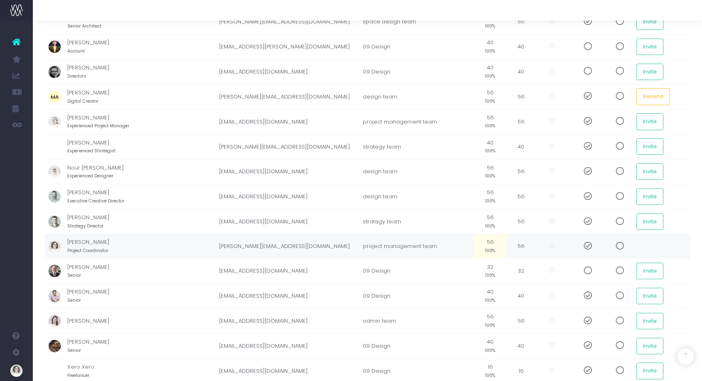
scroll to position [1015, 0]
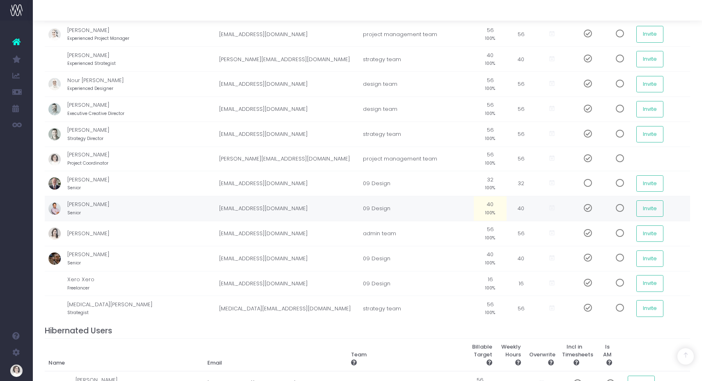
click at [577, 206] on span at bounding box center [584, 208] width 14 height 8
click at [577, 281] on span at bounding box center [584, 283] width 14 height 8
click at [577, 257] on span at bounding box center [584, 258] width 14 height 8
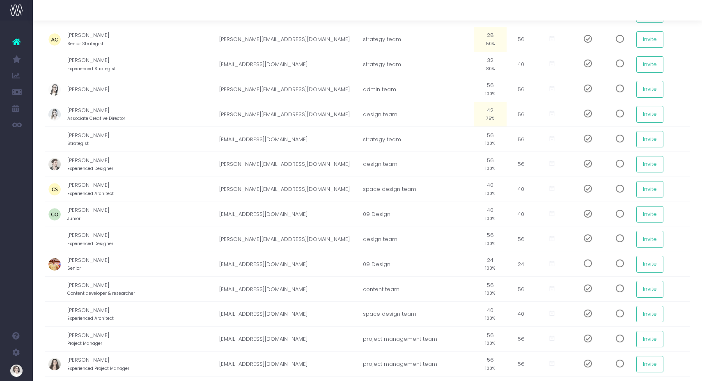
scroll to position [0, 0]
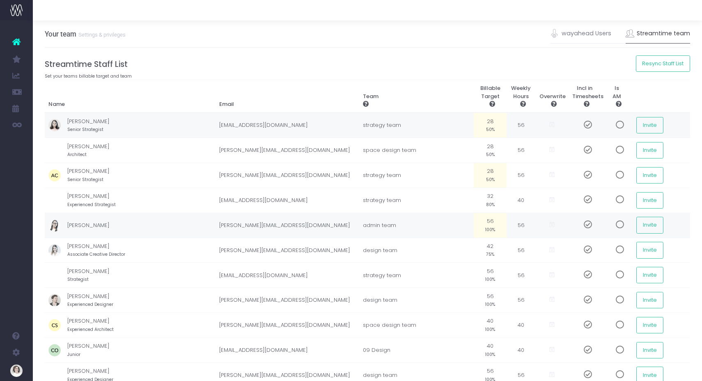
click at [577, 224] on span at bounding box center [584, 224] width 14 height 8
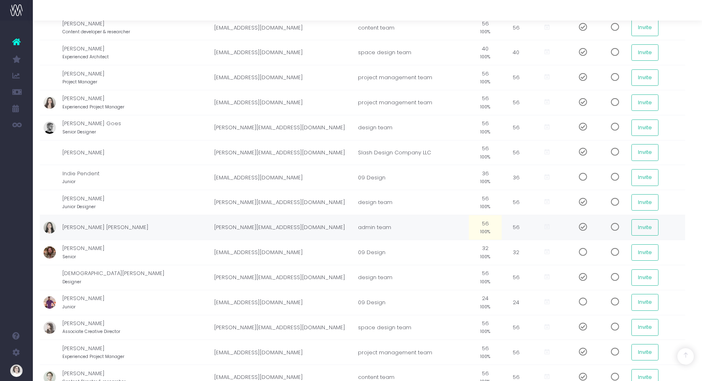
scroll to position [398, 5]
click at [574, 225] on span at bounding box center [580, 226] width 14 height 8
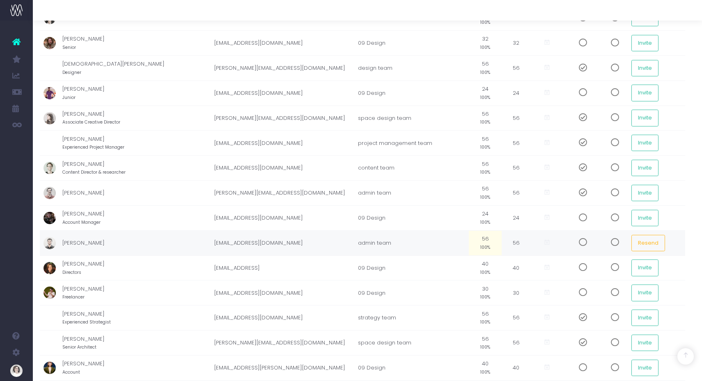
scroll to position [607, 5]
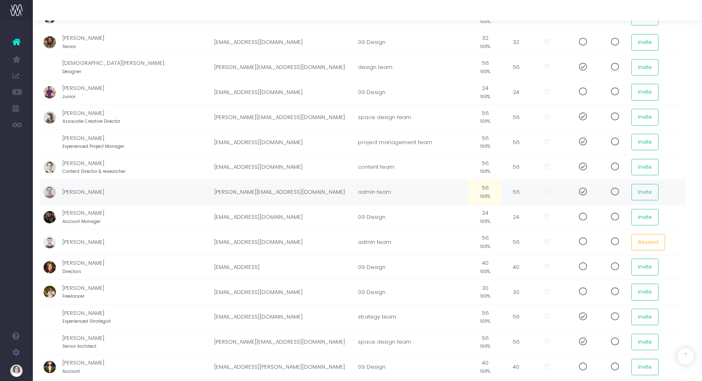
click at [573, 192] on span at bounding box center [580, 192] width 14 height 8
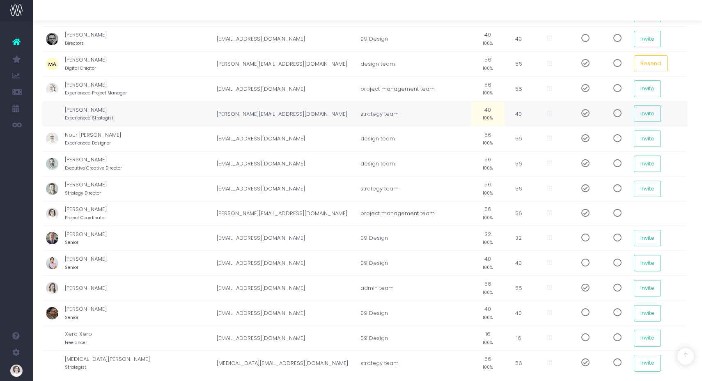
scroll to position [965, 1]
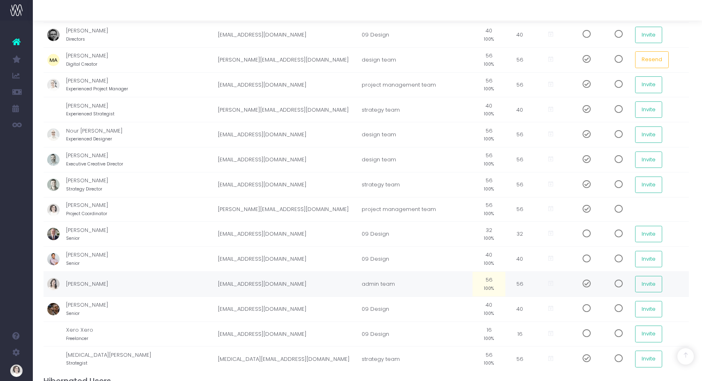
click at [576, 282] on span at bounding box center [583, 284] width 14 height 8
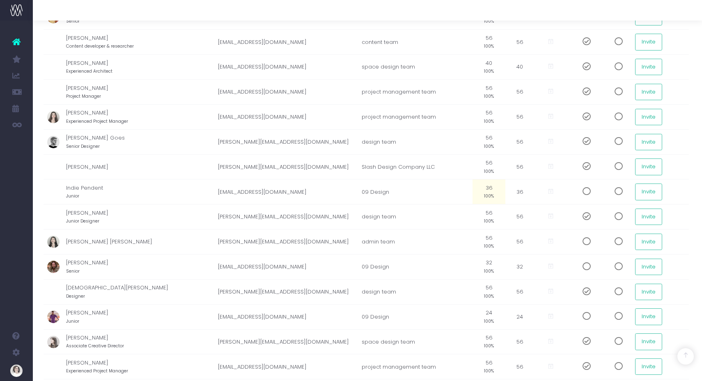
scroll to position [0, 1]
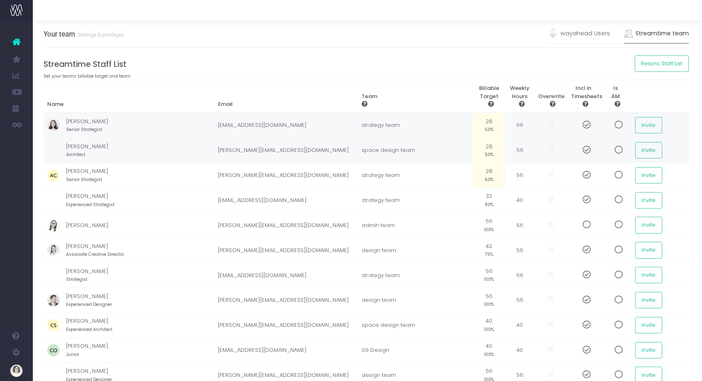
click at [358, 138] on td "space design team" at bounding box center [415, 150] width 115 height 25
click at [392, 165] on td "strategy team" at bounding box center [416, 175] width 115 height 25
click at [246, 83] on th "Email" at bounding box center [287, 96] width 144 height 33
click at [382, 64] on h4 "Streamtime Staff List" at bounding box center [368, 64] width 646 height 9
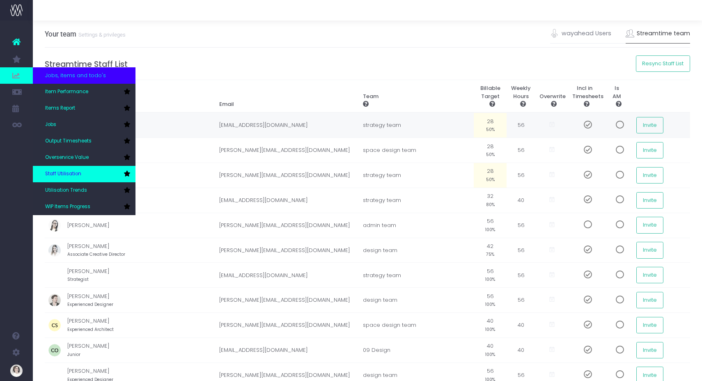
scroll to position [0, 6]
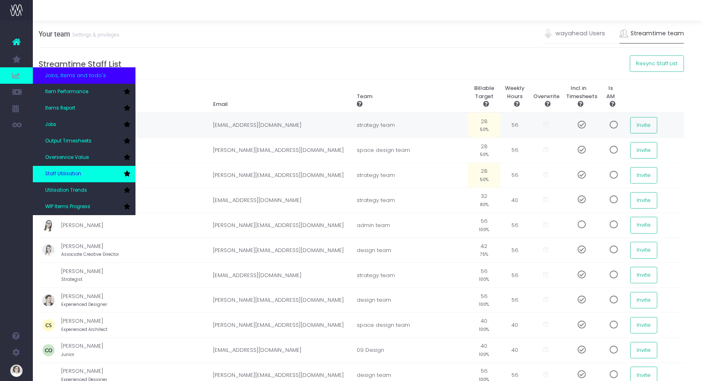
click at [127, 173] on icon at bounding box center [127, 174] width 7 height 6
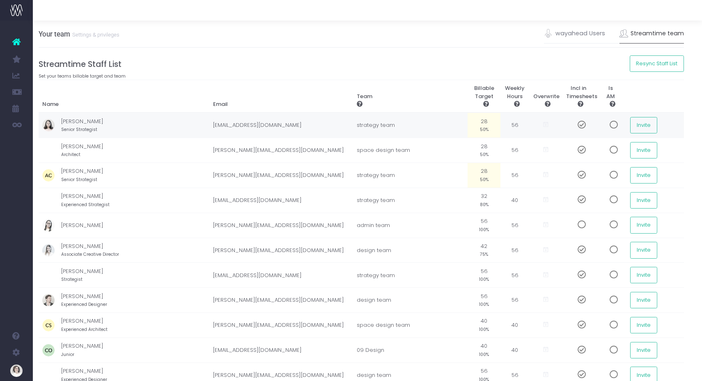
click at [105, 79] on small "Set your teams billable target and team" at bounding box center [82, 75] width 87 height 7
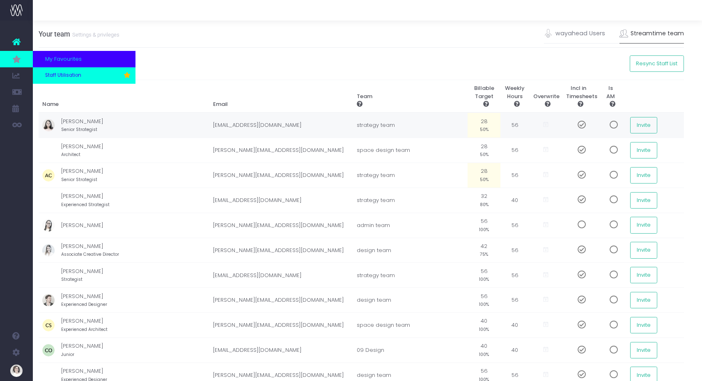
click at [75, 75] on span "Staff Utilisation" at bounding box center [63, 75] width 36 height 7
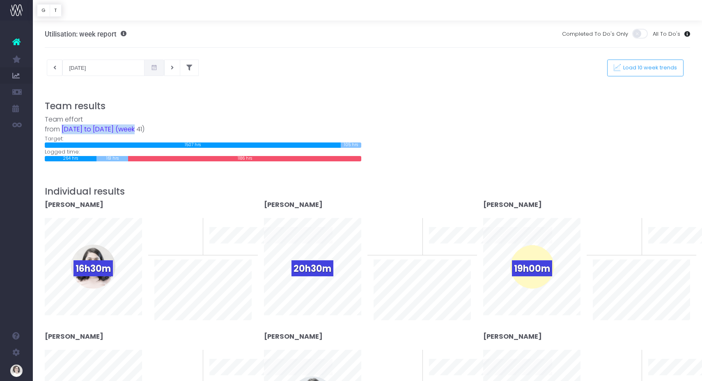
drag, startPoint x: 71, startPoint y: 127, endPoint x: 137, endPoint y: 127, distance: 65.3
click at [137, 127] on div "Team effort from [DATE] to [DATE] (week 41)" at bounding box center [203, 125] width 316 height 20
click at [131, 130] on div "Team effort from [DATE] to [DATE] (week 41)" at bounding box center [203, 125] width 316 height 20
click at [58, 71] on button at bounding box center [55, 68] width 16 height 16
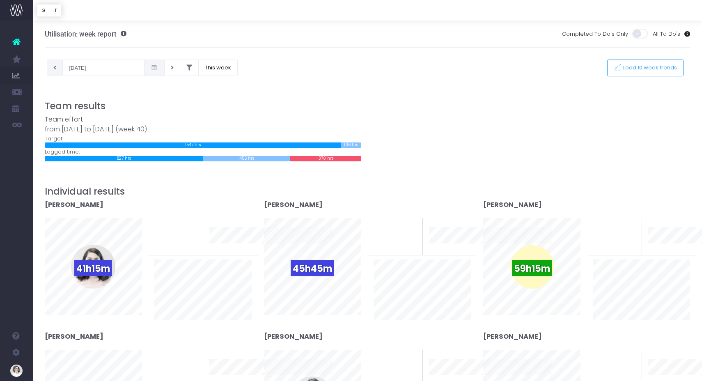
click at [53, 66] on button at bounding box center [55, 68] width 16 height 16
type input "[DATE]"
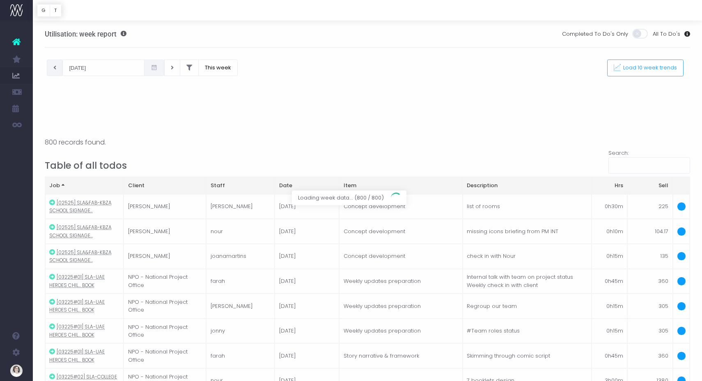
click at [148, 16] on div at bounding box center [367, 10] width 669 height 21
drag, startPoint x: 322, startPoint y: 51, endPoint x: 386, endPoint y: 57, distance: 64.3
click at [322, 52] on div at bounding box center [351, 190] width 702 height 381
click at [325, 195] on span "Loading week data... (800 / 800)" at bounding box center [341, 197] width 98 height 15
click at [393, 54] on div at bounding box center [351, 190] width 702 height 381
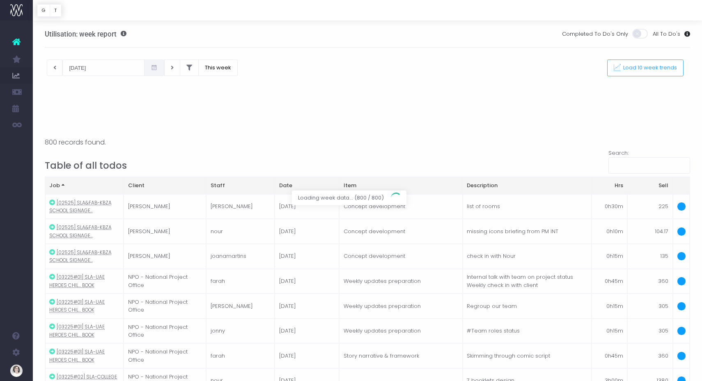
drag, startPoint x: 135, startPoint y: 23, endPoint x: 63, endPoint y: 15, distance: 71.9
click at [132, 22] on div at bounding box center [351, 190] width 702 height 381
click at [58, 9] on button "T" at bounding box center [56, 10] width 12 height 13
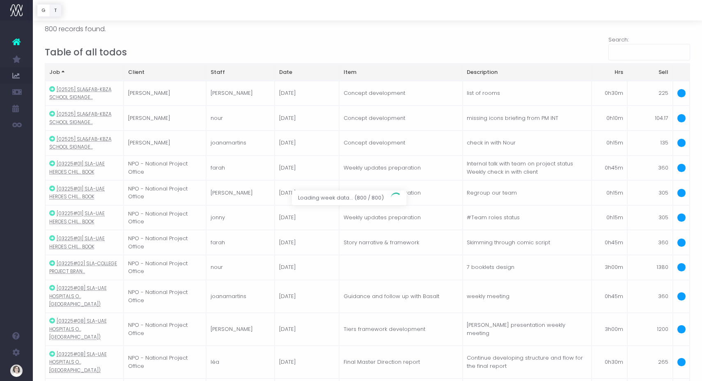
scroll to position [123, 0]
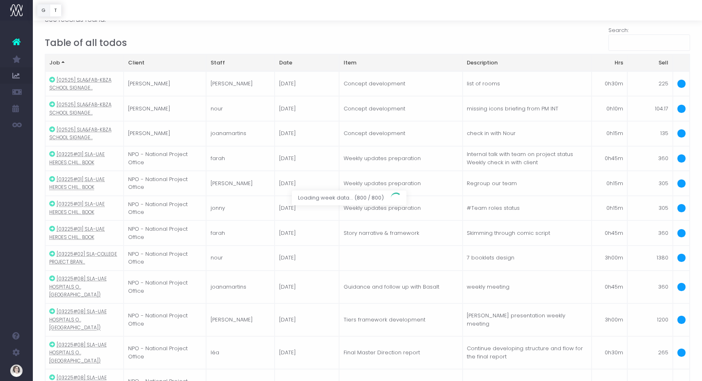
click at [42, 9] on button "G" at bounding box center [43, 10] width 13 height 13
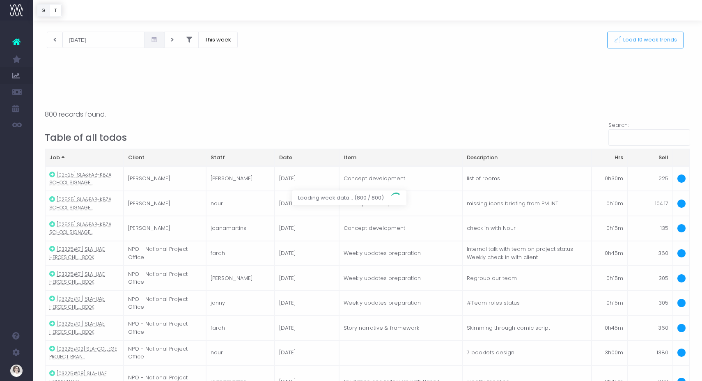
scroll to position [0, 0]
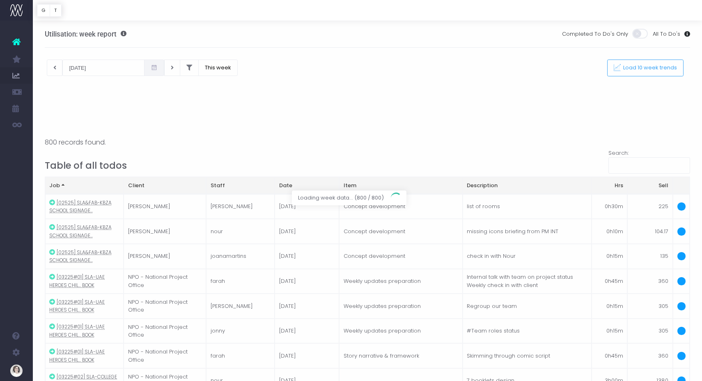
drag, startPoint x: 141, startPoint y: 31, endPoint x: 149, endPoint y: 10, distance: 22.7
click at [144, 29] on div at bounding box center [351, 190] width 702 height 381
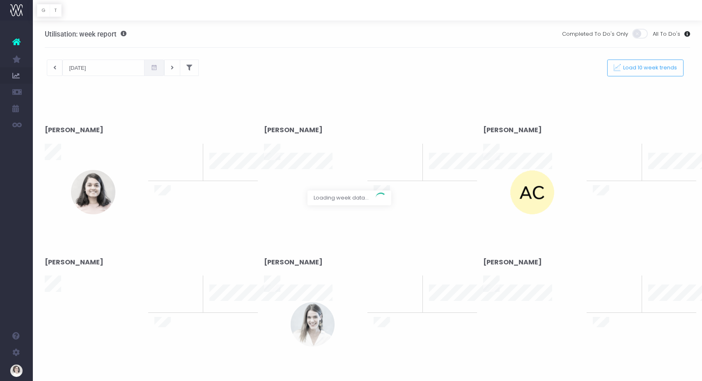
click at [96, 66] on div at bounding box center [351, 190] width 702 height 381
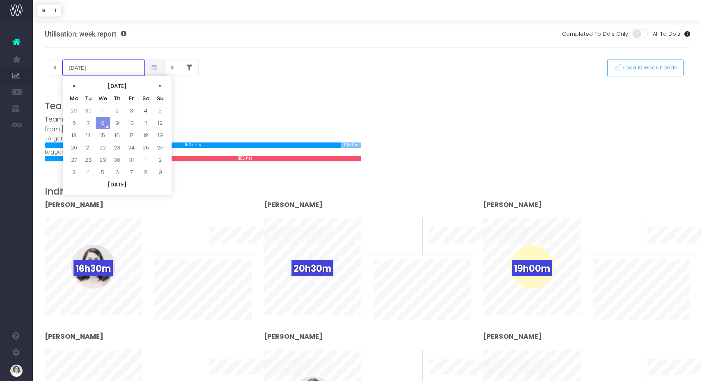
click at [87, 65] on input "[DATE]" at bounding box center [103, 68] width 82 height 16
click at [72, 85] on th "«" at bounding box center [74, 86] width 14 height 12
click at [105, 158] on td "24" at bounding box center [103, 160] width 14 height 12
type input "[DATE]"
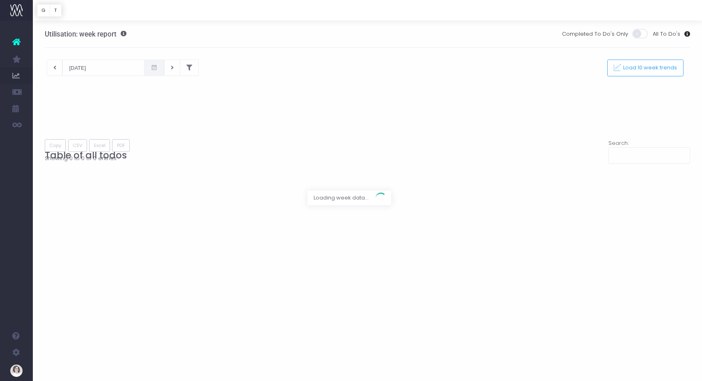
click at [298, 15] on div at bounding box center [367, 10] width 669 height 21
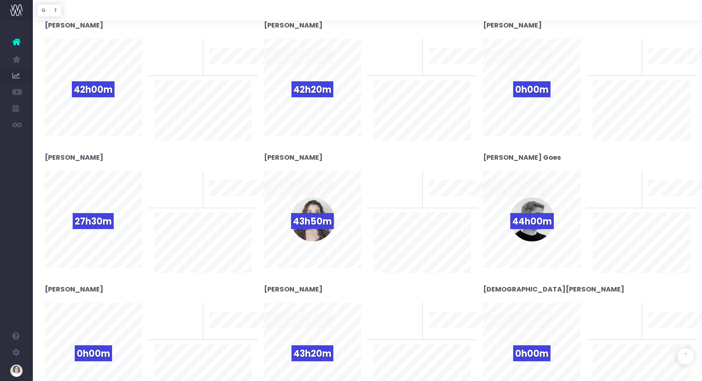
scroll to position [573, 0]
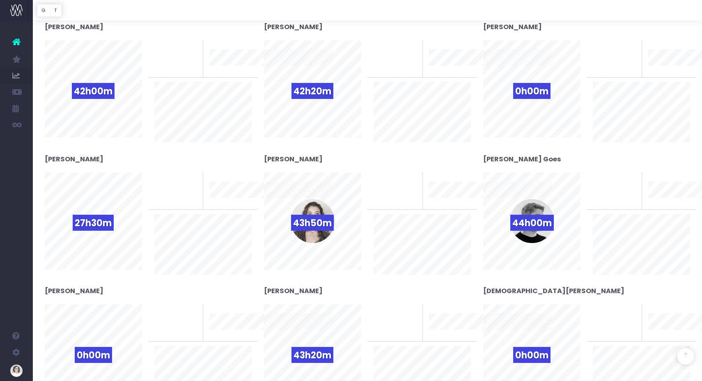
click at [138, 27] on div "[PERSON_NAME]" at bounding box center [148, 31] width 207 height 18
click at [200, 9] on div at bounding box center [367, 10] width 669 height 21
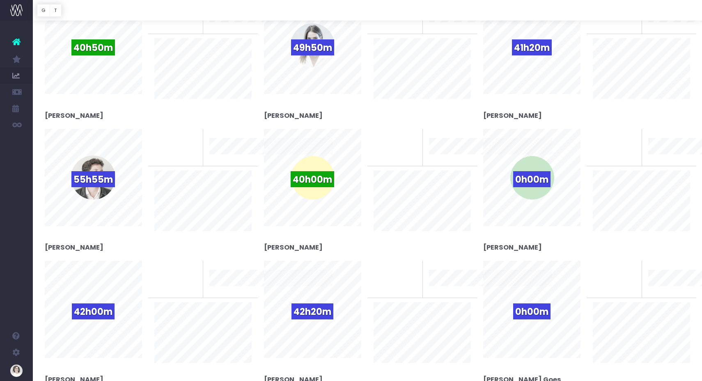
scroll to position [0, 0]
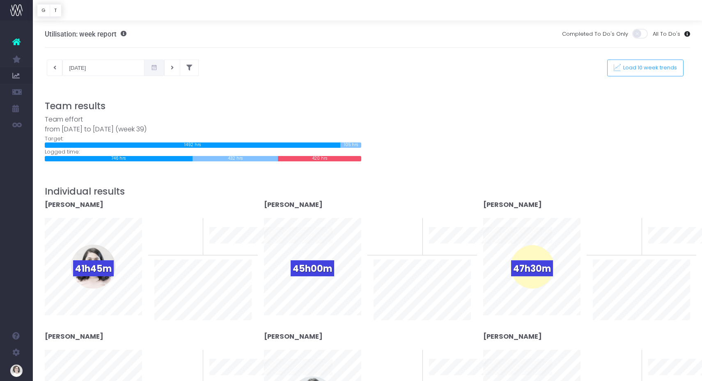
drag, startPoint x: 497, startPoint y: 78, endPoint x: 516, endPoint y: 79, distance: 18.1
click at [498, 78] on div at bounding box center [368, 82] width 646 height 12
click at [653, 67] on span "Load 10 week trends" at bounding box center [649, 67] width 57 height 7
drag, startPoint x: 373, startPoint y: 197, endPoint x: 386, endPoint y: 198, distance: 13.2
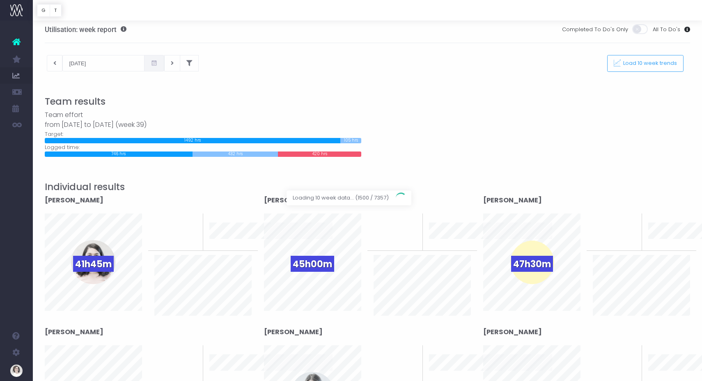
scroll to position [5, 0]
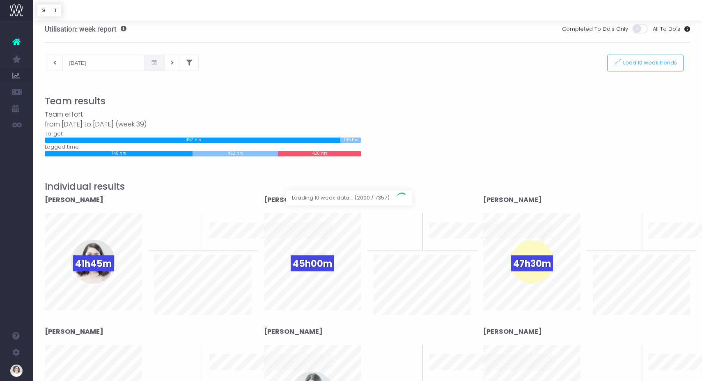
click at [347, 7] on div at bounding box center [367, 10] width 669 height 21
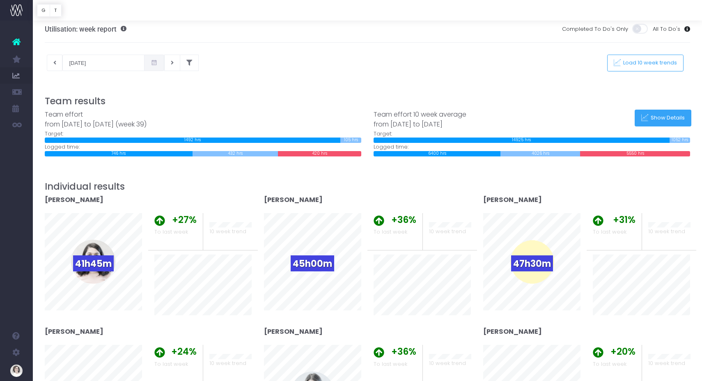
click at [656, 114] on button "Show Details" at bounding box center [663, 118] width 57 height 17
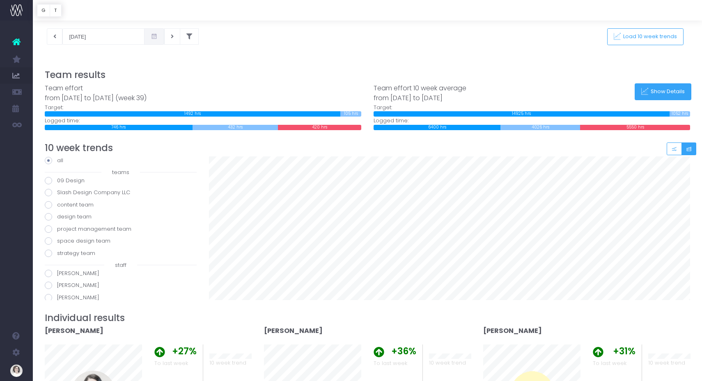
scroll to position [42, 0]
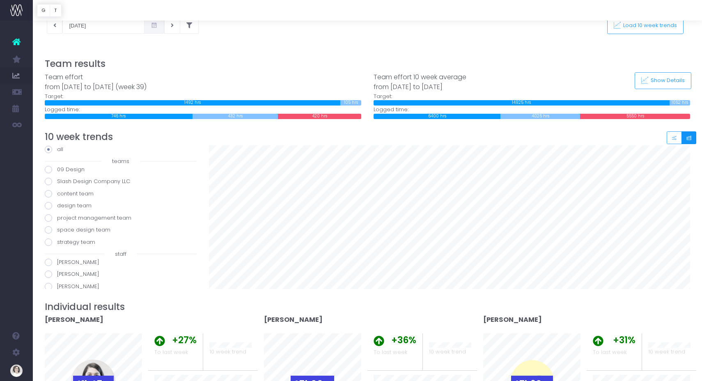
click at [688, 132] on button "Small button group" at bounding box center [688, 137] width 15 height 13
click at [64, 180] on label "Slash Design Company LLC" at bounding box center [121, 181] width 152 height 8
click at [62, 180] on input "Slash Design Company LLC" at bounding box center [59, 179] width 5 height 5
radio input "true"
click at [69, 261] on label "[PERSON_NAME]" at bounding box center [121, 262] width 152 height 8
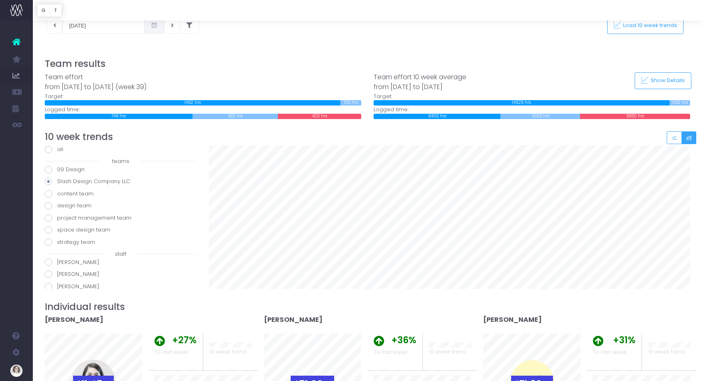
click at [62, 261] on input "[PERSON_NAME]" at bounding box center [59, 260] width 5 height 5
radio input "true"
click at [72, 203] on label "[PERSON_NAME]" at bounding box center [121, 204] width 152 height 8
click at [62, 203] on input "[PERSON_NAME]" at bounding box center [59, 202] width 5 height 5
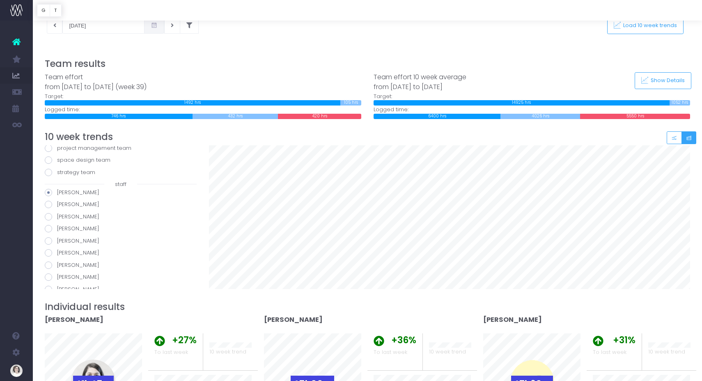
radio input "true"
click at [73, 217] on label "[PERSON_NAME]" at bounding box center [121, 217] width 152 height 8
click at [62, 217] on input "[PERSON_NAME]" at bounding box center [59, 215] width 5 height 5
radio input "true"
click at [74, 227] on label "[PERSON_NAME]" at bounding box center [121, 229] width 152 height 8
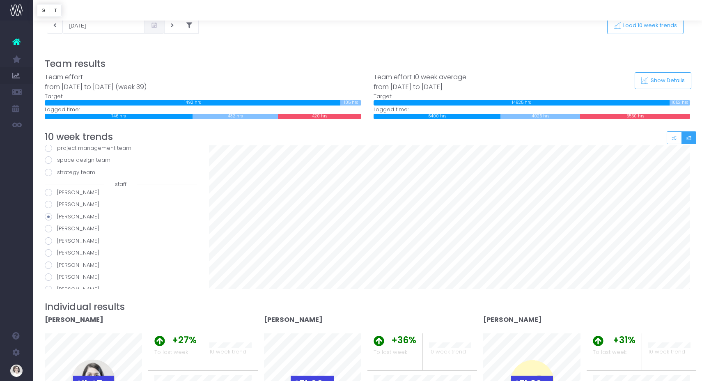
click at [62, 227] on input "Anikka Bechler" at bounding box center [59, 227] width 5 height 5
radio input "true"
click at [83, 241] on label "Anna Manolatos" at bounding box center [121, 241] width 152 height 8
click at [62, 241] on input "Anna Manolatos" at bounding box center [59, 239] width 5 height 5
radio input "true"
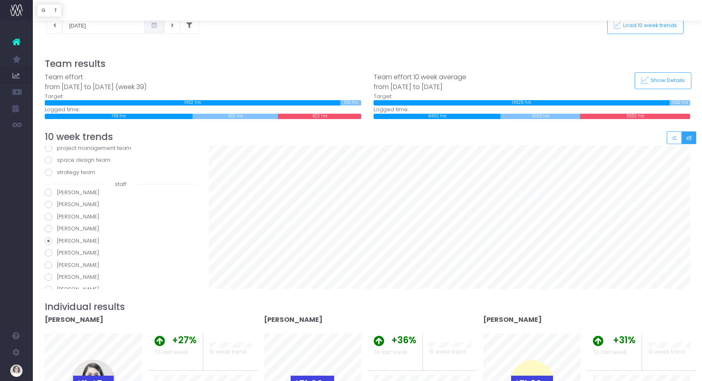
click at [77, 248] on div "all teams 09 Design Slash Design Company LLC content team design team project m…" at bounding box center [121, 318] width 152 height 484
click at [84, 236] on label "Beracah Ann Stanly" at bounding box center [121, 236] width 152 height 8
click at [62, 236] on input "Beracah Ann Stanly" at bounding box center [59, 234] width 5 height 5
radio input "true"
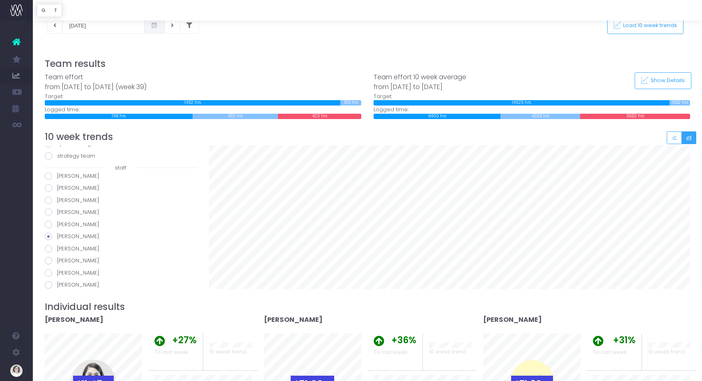
click at [87, 246] on label "Bernardo Resende" at bounding box center [121, 249] width 152 height 8
click at [62, 246] on input "Bernardo Resende" at bounding box center [59, 247] width 5 height 5
radio input "true"
drag, startPoint x: 234, startPoint y: 42, endPoint x: 234, endPoint y: 75, distance: 33.3
click at [234, 41] on div at bounding box center [368, 40] width 646 height 12
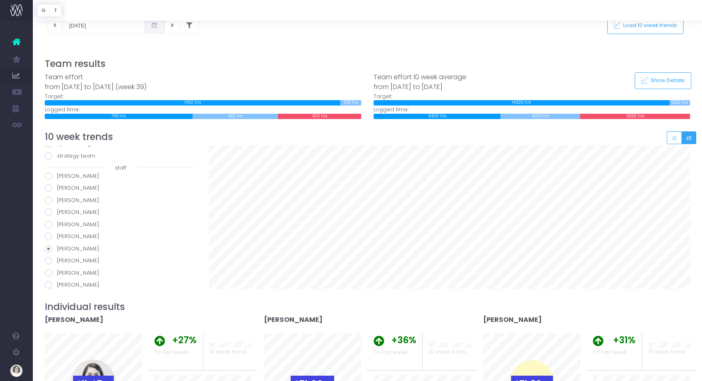
scroll to position [0, 0]
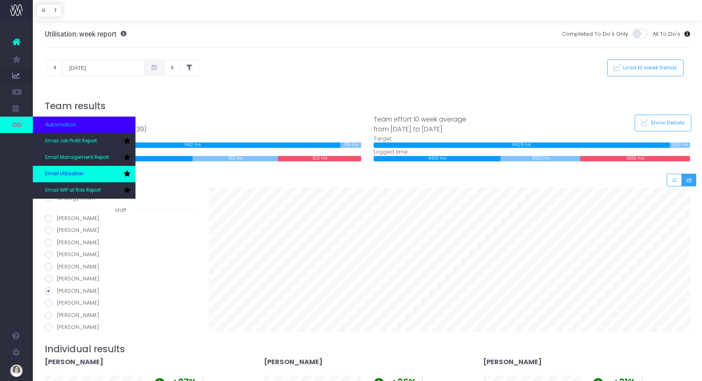
click at [125, 172] on icon at bounding box center [127, 174] width 7 height 6
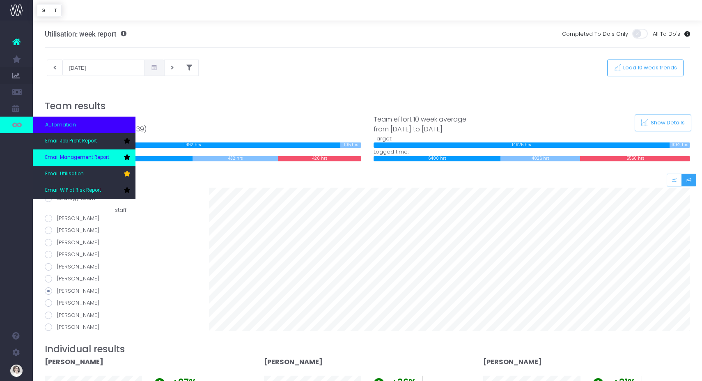
click at [127, 156] on icon at bounding box center [127, 157] width 7 height 6
click at [61, 174] on span "Email Utilisation" at bounding box center [64, 173] width 39 height 7
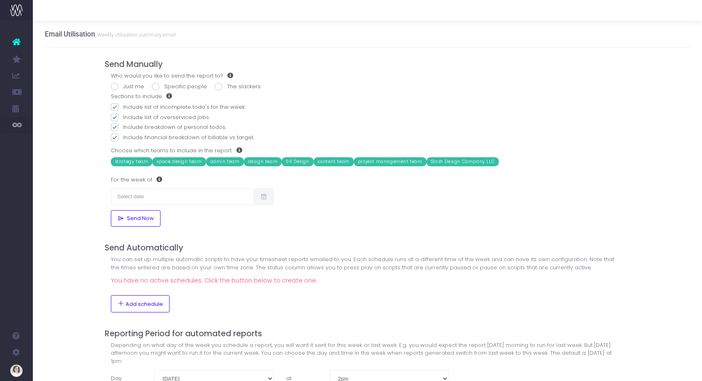
click at [127, 85] on label "Just me" at bounding box center [127, 86] width 33 height 8
click at [127, 85] on input "Just me" at bounding box center [125, 84] width 5 height 5
radio input "true"
drag, startPoint x: 76, startPoint y: 144, endPoint x: 101, endPoint y: 172, distance: 36.9
click at [76, 148] on div "Email Utilisation Weekly utilisation summary email Send Manually Who would you …" at bounding box center [367, 218] width 669 height 394
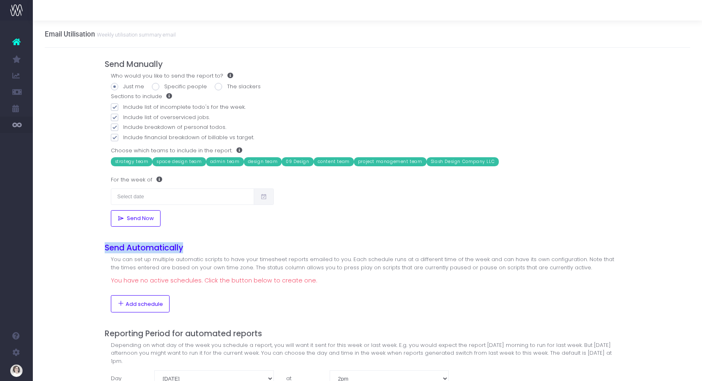
drag, startPoint x: 103, startPoint y: 246, endPoint x: 199, endPoint y: 250, distance: 96.1
click at [199, 250] on div "Send Manually Who would you like to send the report to? Just me Specific people…" at bounding box center [368, 231] width 538 height 367
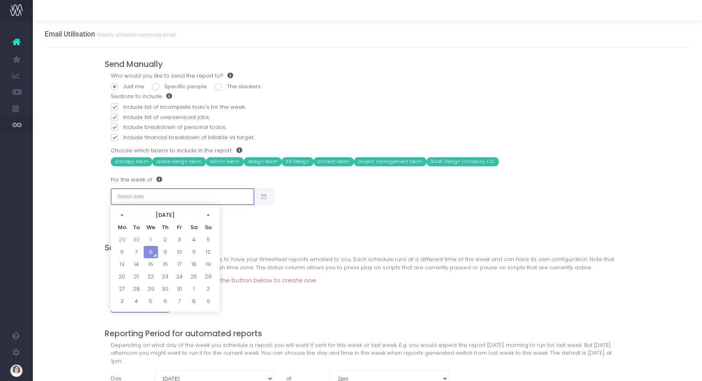
click at [164, 200] on input "text" at bounding box center [182, 196] width 143 height 16
click at [119, 213] on th "«" at bounding box center [122, 215] width 14 height 12
click at [149, 287] on td "24" at bounding box center [151, 289] width 14 height 12
type input "24/09/2025"
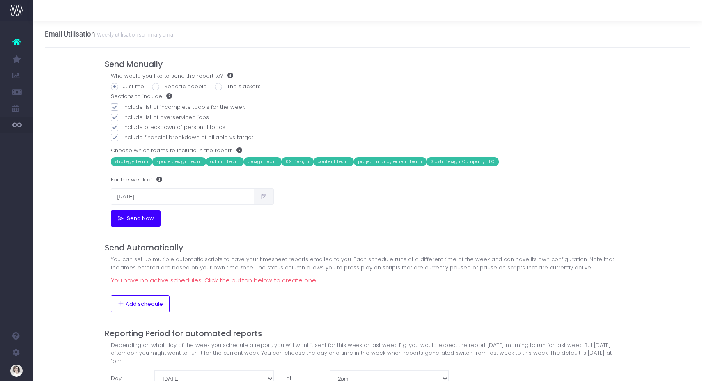
click at [146, 217] on span "Send Now" at bounding box center [139, 218] width 30 height 7
drag, startPoint x: 89, startPoint y: 203, endPoint x: 83, endPoint y: 202, distance: 5.8
click at [83, 202] on div at bounding box center [351, 190] width 702 height 381
click at [99, 243] on div at bounding box center [351, 190] width 702 height 381
click at [100, 275] on div at bounding box center [351, 190] width 702 height 381
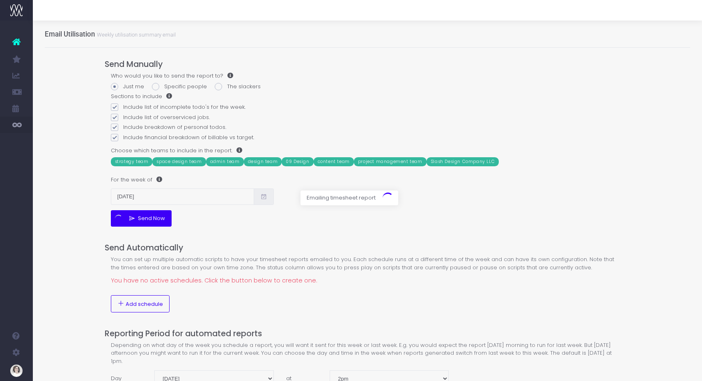
click at [82, 263] on div at bounding box center [351, 190] width 702 height 381
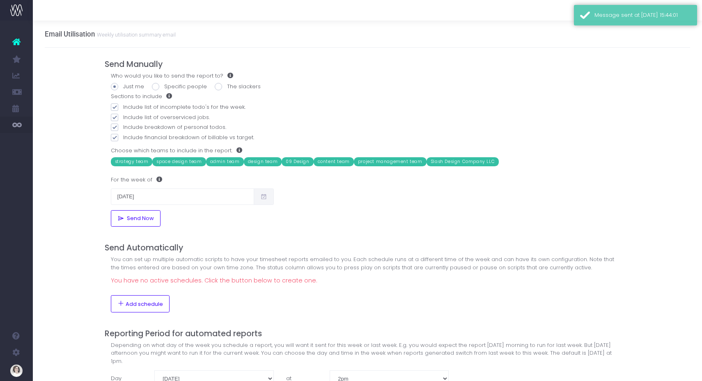
click at [82, 263] on div "Email Utilisation Weekly utilisation summary email Send Manually Who would you …" at bounding box center [367, 218] width 669 height 394
click at [142, 299] on button "Add schedule" at bounding box center [140, 303] width 59 height 17
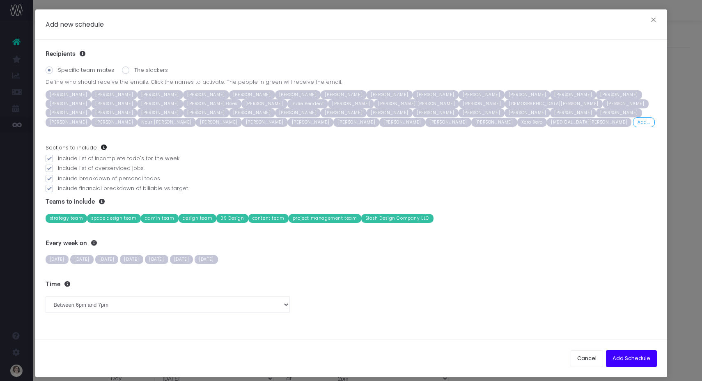
click at [288, 122] on span "Patricia Gonzalez" at bounding box center [311, 122] width 46 height 9
click at [275, 110] on span "Kunal Lalchandani" at bounding box center [298, 112] width 46 height 9
click at [596, 113] on span "Mohamed Al Khatib" at bounding box center [619, 112] width 46 height 9
click at [435, 60] on div "Recipients Specific team mates The slackers Define who should receive the email…" at bounding box center [351, 88] width 611 height 77
click at [168, 260] on span "Friday" at bounding box center [156, 259] width 23 height 9
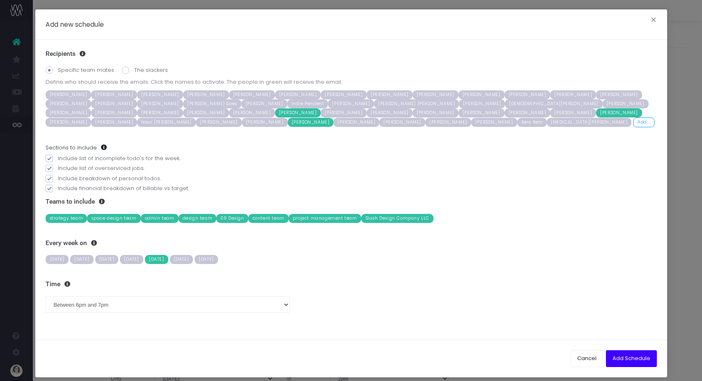
click at [60, 259] on span "Monday" at bounding box center [57, 259] width 23 height 9
click at [168, 261] on span "Friday" at bounding box center [156, 259] width 23 height 9
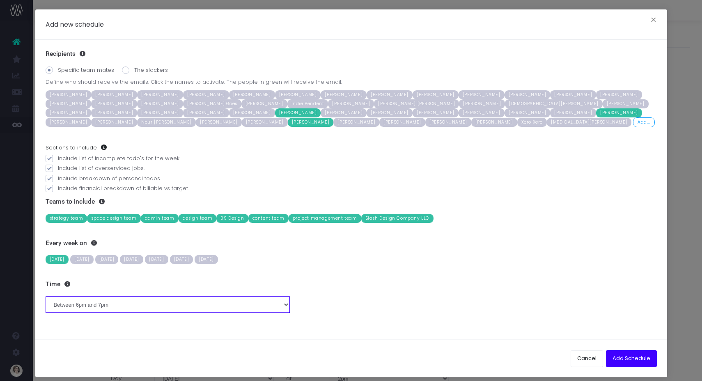
click at [101, 301] on select "Between midnight and 1am Between 1am and 2am Between 2am and 3am Between 3am an…" at bounding box center [168, 304] width 245 height 16
select select "8"
click at [46, 296] on select "Between midnight and 1am Between 1am and 2am Between 2am and 3am Between 3am an…" at bounding box center [168, 304] width 245 height 16
drag, startPoint x: 396, startPoint y: 48, endPoint x: 392, endPoint y: 48, distance: 4.1
click at [392, 48] on div "Recipients Specific team mates The slackers Define who should receive the email…" at bounding box center [351, 190] width 632 height 300
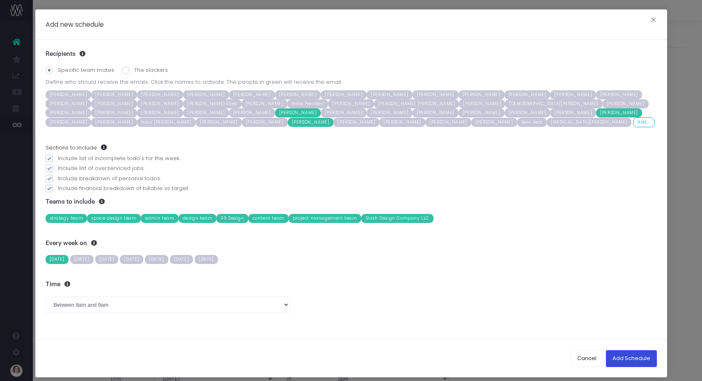
drag, startPoint x: 616, startPoint y: 356, endPoint x: 609, endPoint y: 351, distance: 7.9
click at [616, 356] on button "Add Schedule" at bounding box center [631, 358] width 51 height 16
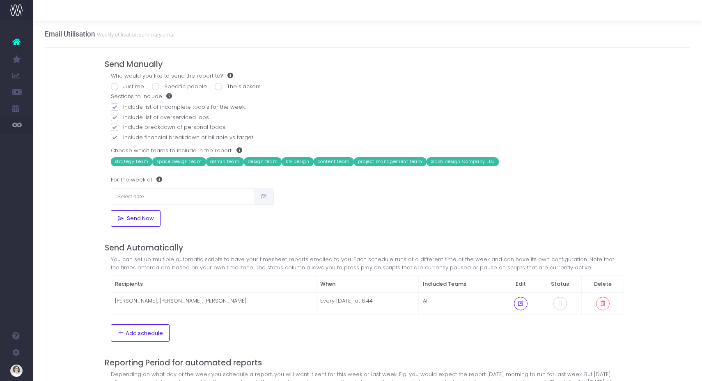
click at [82, 191] on div "Email Utilisation Weekly utilisation summary email Send Manually Who would you …" at bounding box center [367, 233] width 669 height 424
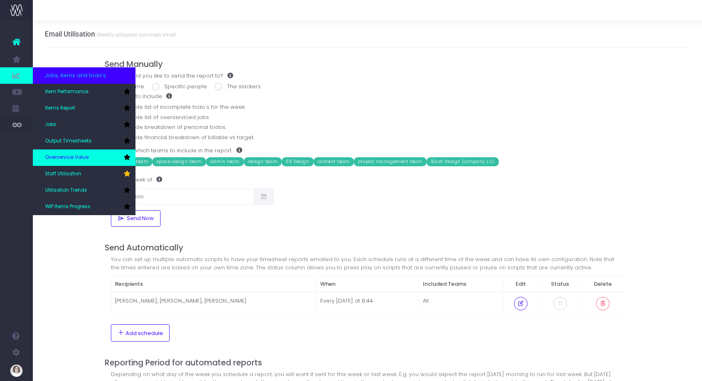
click at [70, 157] on span "Overservice Value" at bounding box center [67, 157] width 44 height 7
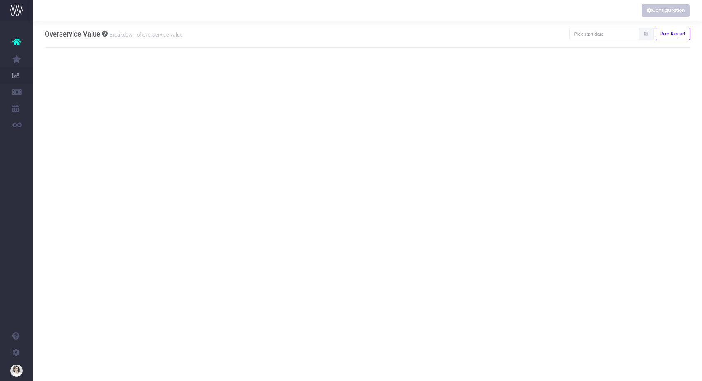
click at [670, 11] on button "Configuration" at bounding box center [666, 10] width 48 height 13
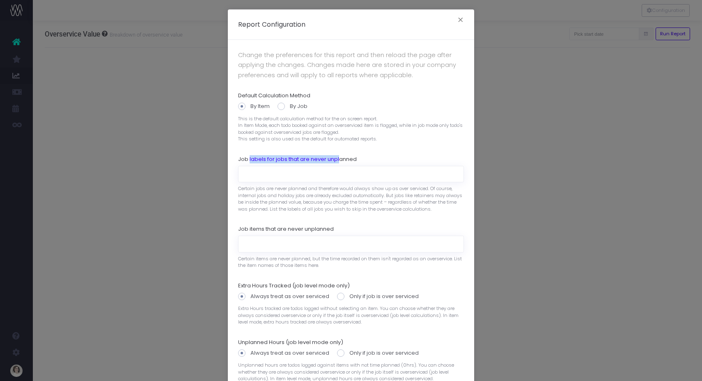
drag, startPoint x: 249, startPoint y: 158, endPoint x: 344, endPoint y: 159, distance: 95.2
click at [341, 159] on label "Job labels for jobs that are never unplanned" at bounding box center [297, 159] width 119 height 8
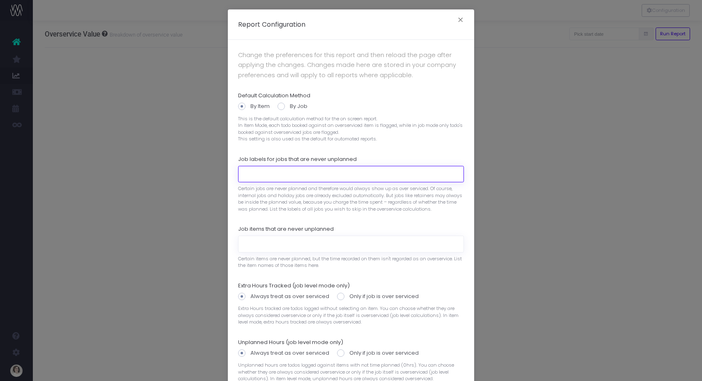
click at [309, 175] on input at bounding box center [351, 174] width 226 height 16
paste input "framework agreement"
type input "framework agreement"
drag, startPoint x: 366, startPoint y: 150, endPoint x: 332, endPoint y: 160, distance: 35.7
click at [366, 150] on div "Job labels for jobs that are never unplanned framework agreement Certain jobs a…" at bounding box center [351, 184] width 226 height 70
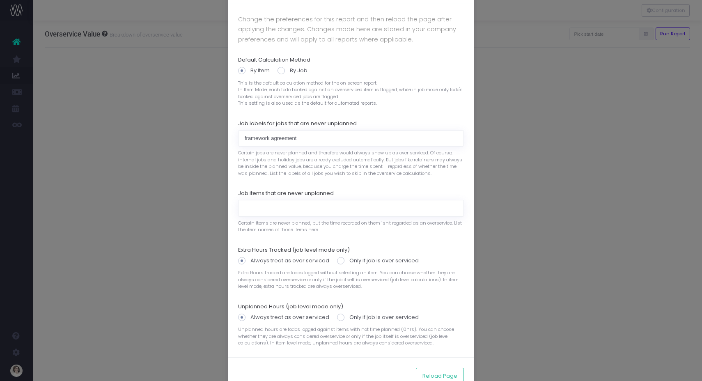
scroll to position [44, 0]
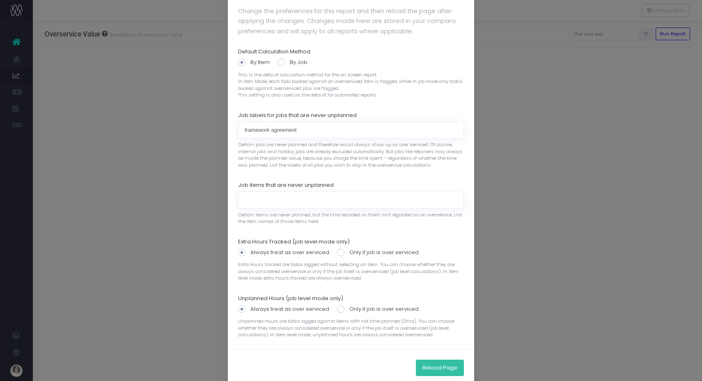
click at [443, 369] on button "Reload Page" at bounding box center [440, 368] width 48 height 16
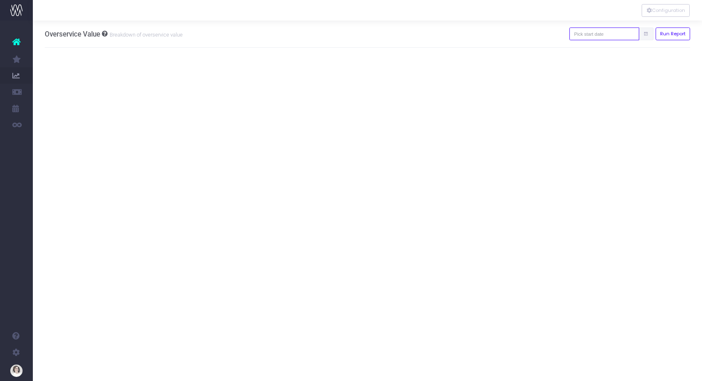
click at [608, 32] on input "text" at bounding box center [604, 33] width 70 height 13
click at [590, 51] on th "«" at bounding box center [592, 50] width 14 height 12
click at [649, 74] on td "1" at bounding box center [650, 75] width 14 height 12
type input "01-08-2025"
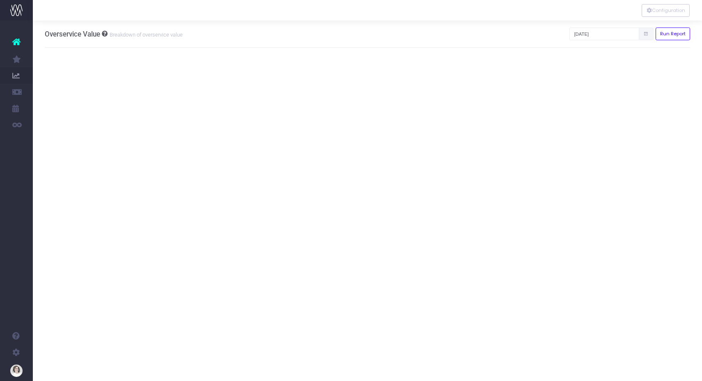
click at [479, 11] on div at bounding box center [367, 10] width 669 height 21
click at [676, 32] on button "Run Report" at bounding box center [672, 33] width 35 height 13
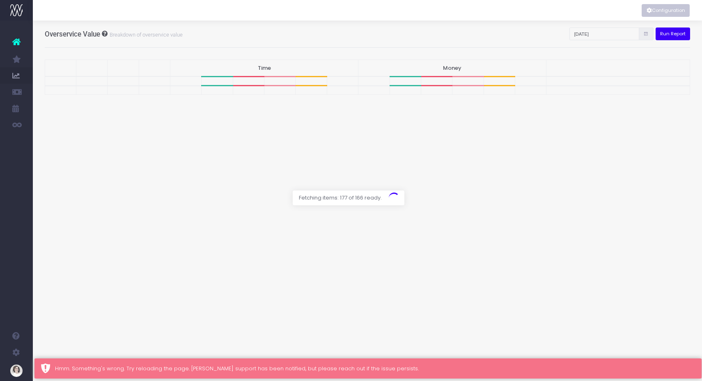
click at [662, 10] on button "Configuration" at bounding box center [666, 10] width 48 height 13
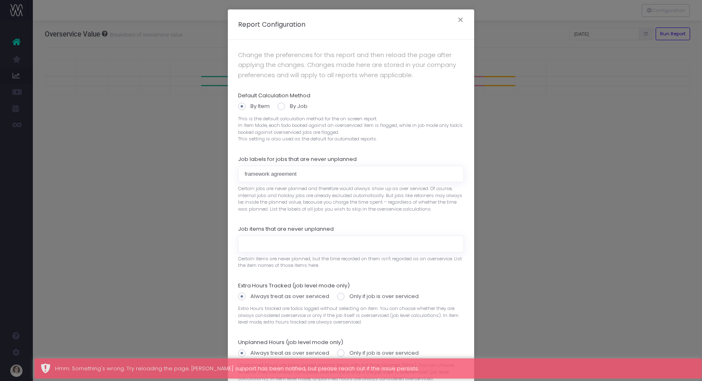
drag, startPoint x: 315, startPoint y: 172, endPoint x: 220, endPoint y: 169, distance: 94.5
click at [218, 169] on div "Report Configuration × Change the preferences for this report and then reload t…" at bounding box center [351, 190] width 702 height 381
click at [293, 172] on input "framework agreement" at bounding box center [351, 174] width 226 height 16
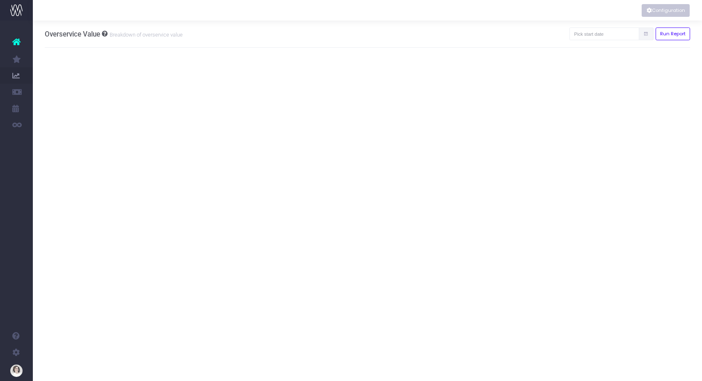
click at [655, 9] on button "Configuration" at bounding box center [666, 10] width 48 height 13
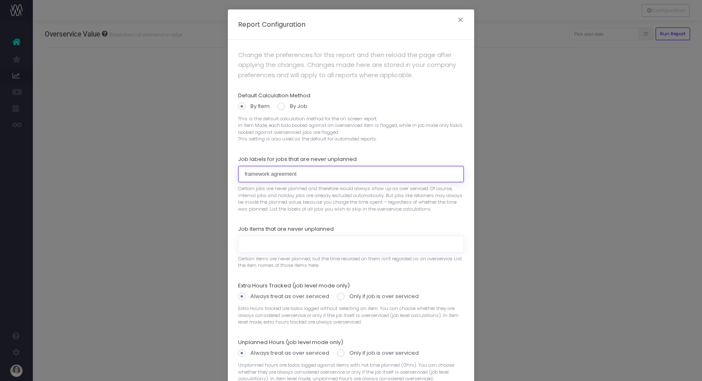
drag, startPoint x: 310, startPoint y: 172, endPoint x: 197, endPoint y: 172, distance: 112.5
click at [197, 172] on div "Report Configuration × Change the preferences for this report and then reload t…" at bounding box center [351, 190] width 702 height 381
click at [300, 175] on input "framework agreement" at bounding box center [351, 174] width 226 height 16
click at [312, 172] on input "framework agreement" at bounding box center [351, 174] width 226 height 16
click at [554, 38] on div "Report Configuration × Change the preferences for this report and then reload t…" at bounding box center [351, 190] width 702 height 381
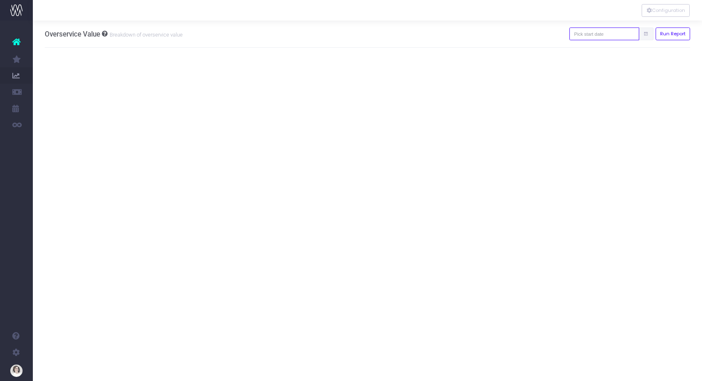
click at [610, 33] on input "text" at bounding box center [604, 33] width 70 height 13
click at [603, 34] on input "text" at bounding box center [604, 33] width 70 height 13
click at [589, 50] on th "«" at bounding box center [592, 50] width 14 height 12
click at [591, 86] on td "1" at bounding box center [592, 87] width 14 height 12
type input "[DATE]"
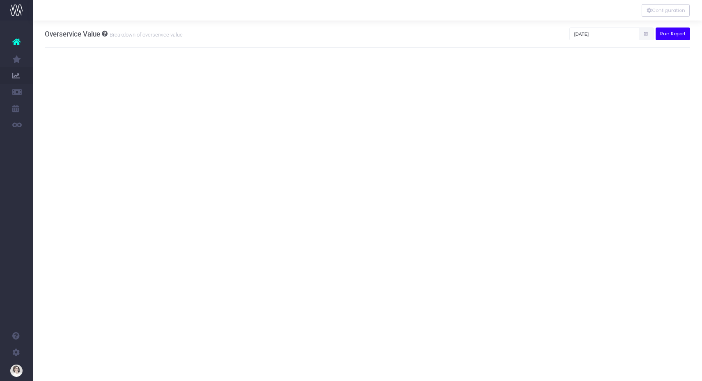
click at [662, 32] on button "Run Report" at bounding box center [672, 33] width 35 height 13
click at [452, 20] on div at bounding box center [367, 10] width 669 height 21
click at [216, 9] on div at bounding box center [367, 10] width 669 height 21
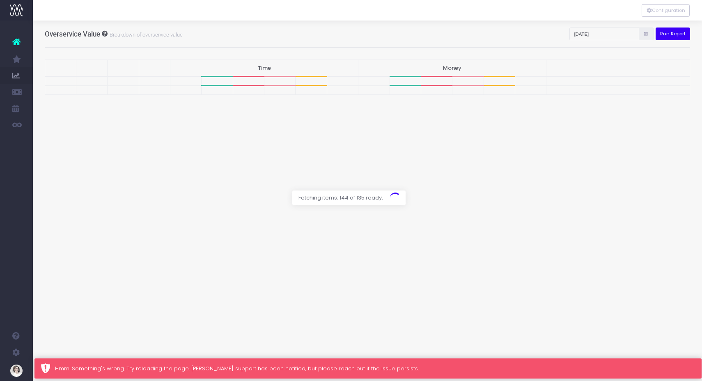
click at [303, 369] on div "Hmm. Something's wrong. Try reloading the page. [PERSON_NAME] support has been …" at bounding box center [375, 368] width 640 height 8
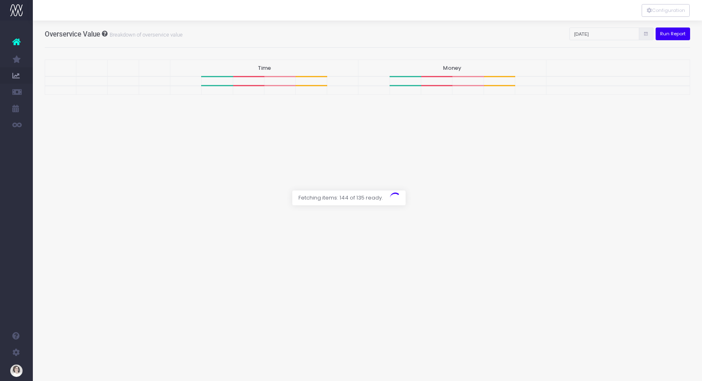
click at [195, 12] on div at bounding box center [367, 10] width 669 height 21
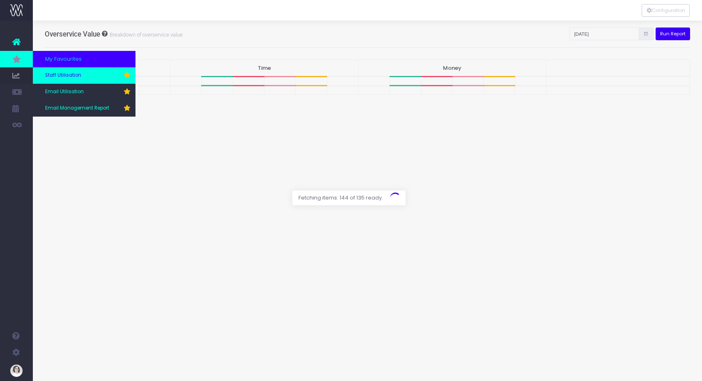
click at [83, 75] on link "Staff Utilisation" at bounding box center [84, 75] width 103 height 16
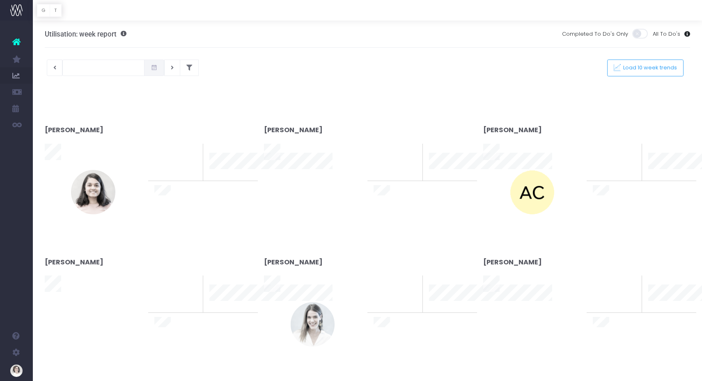
type input "[DATE]"
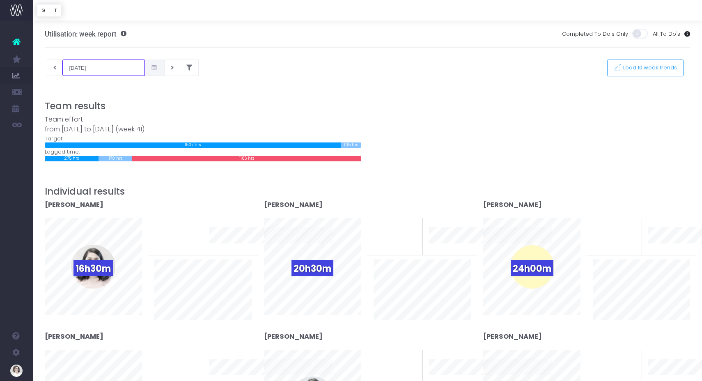
click at [101, 64] on input "[DATE]" at bounding box center [103, 68] width 82 height 16
click at [261, 84] on div at bounding box center [368, 82] width 646 height 12
click at [268, 73] on div "[DATE] This week Load 10 week trends" at bounding box center [368, 68] width 658 height 16
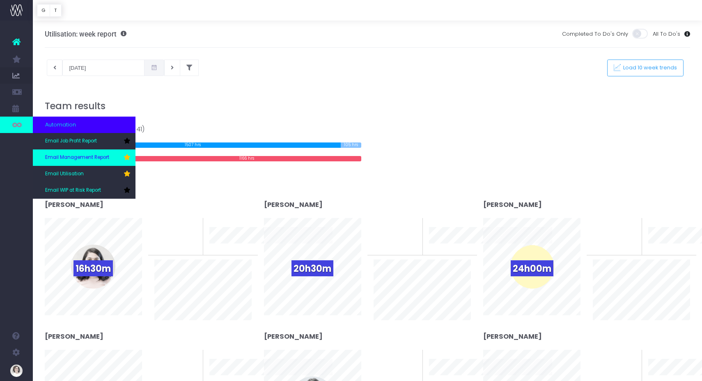
click at [78, 156] on span "Email Management Report" at bounding box center [77, 157] width 64 height 7
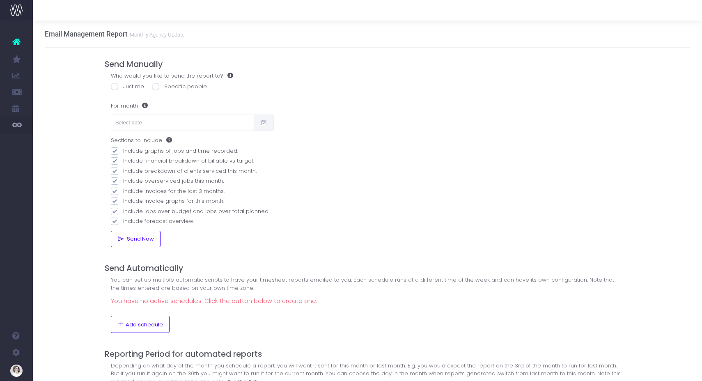
click at [128, 86] on label "Just me" at bounding box center [127, 86] width 33 height 8
click at [128, 86] on input "Just me" at bounding box center [125, 84] width 5 height 5
radio input "true"
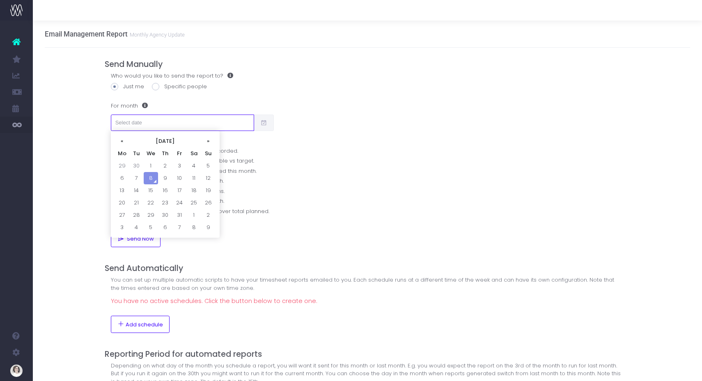
click at [149, 121] on input "text" at bounding box center [182, 123] width 143 height 16
click at [133, 163] on td "30" at bounding box center [136, 166] width 14 height 12
type input "[DATE]"
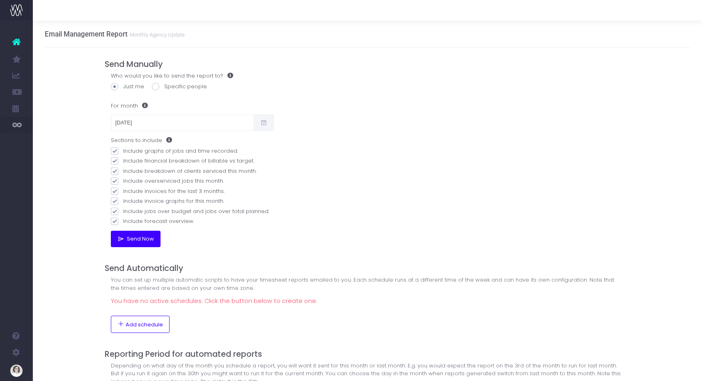
click at [135, 238] on span "Send Now" at bounding box center [139, 239] width 30 height 7
click at [282, 1] on div at bounding box center [367, 10] width 669 height 21
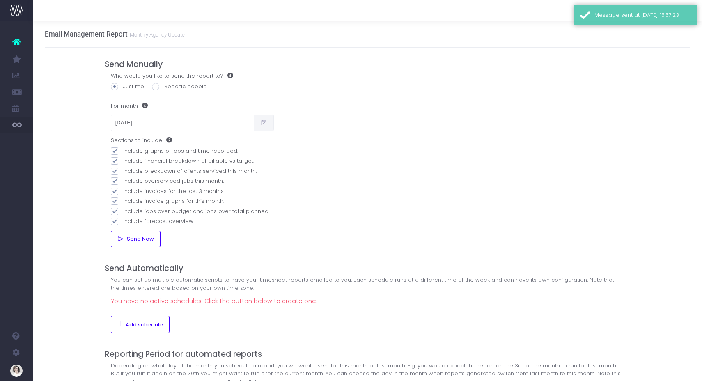
drag, startPoint x: 97, startPoint y: 286, endPoint x: 119, endPoint y: 292, distance: 23.4
click at [97, 286] on div "Email Management Report Monthly Agency Update Send Manually Who would you like …" at bounding box center [367, 228] width 669 height 415
click at [145, 322] on span "Add schedule" at bounding box center [144, 324] width 37 height 7
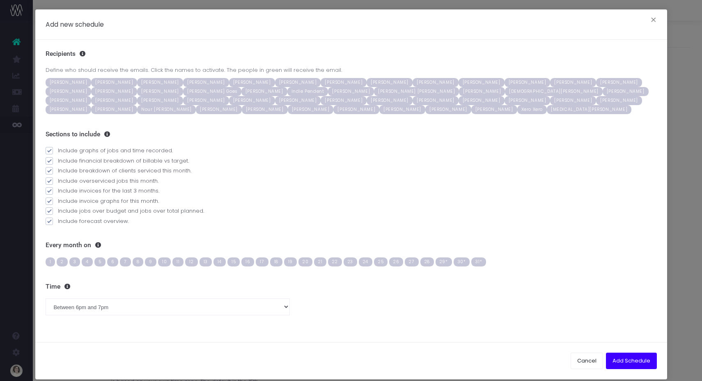
click at [288, 109] on span "[PERSON_NAME]" at bounding box center [311, 109] width 46 height 9
click at [596, 101] on span "[PERSON_NAME]" at bounding box center [619, 100] width 46 height 9
click at [275, 99] on span "[PERSON_NAME]" at bounding box center [298, 100] width 46 height 9
click at [71, 261] on span "3" at bounding box center [74, 261] width 11 height 9
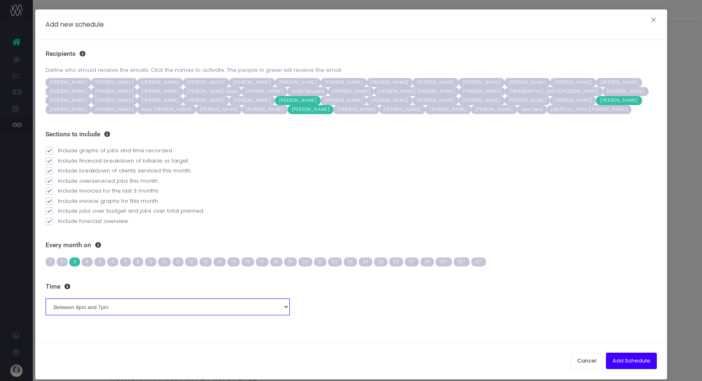
click at [99, 309] on select "Between midnight and 1am Between 1am and 2am Between 2am and 3am Between 3am an…" at bounding box center [168, 306] width 245 height 16
select select "7"
click at [46, 298] on select "Between midnight and 1am Between 1am and 2am Between 2am and 3am Between 3am an…" at bounding box center [168, 306] width 245 height 16
click at [484, 207] on label "Include jobs over budget and jobs over total planned." at bounding box center [351, 211] width 611 height 8
click at [63, 207] on input "Include jobs over budget and jobs over total planned." at bounding box center [60, 209] width 5 height 5
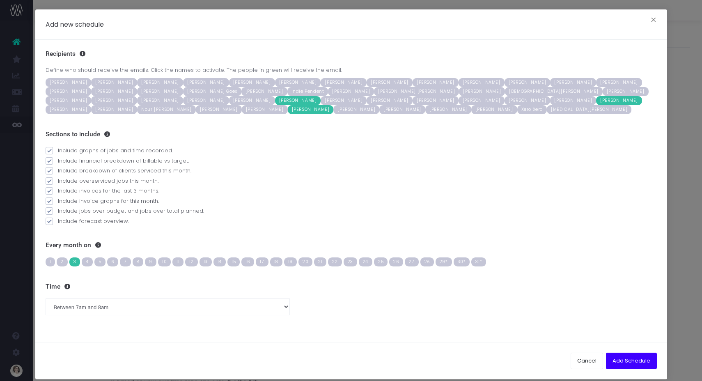
checkbox input "false"
click at [628, 360] on button "Add Schedule" at bounding box center [631, 361] width 51 height 16
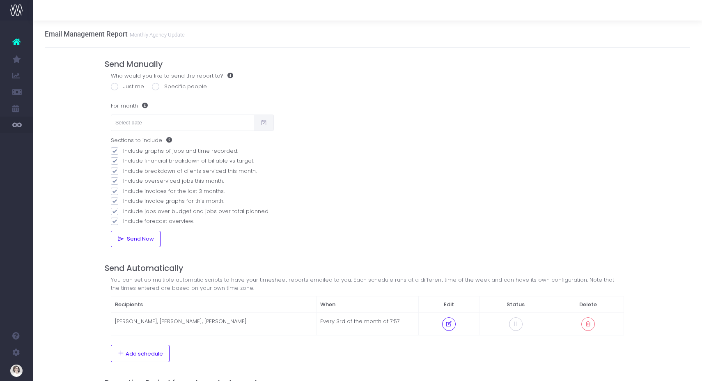
click at [66, 108] on div "Email Management Report Monthly Agency Update Send Manually Who would you like …" at bounding box center [367, 243] width 669 height 444
click at [68, 109] on div "Email Management Report Monthly Agency Update Send Manually Who would you like …" at bounding box center [367, 243] width 669 height 444
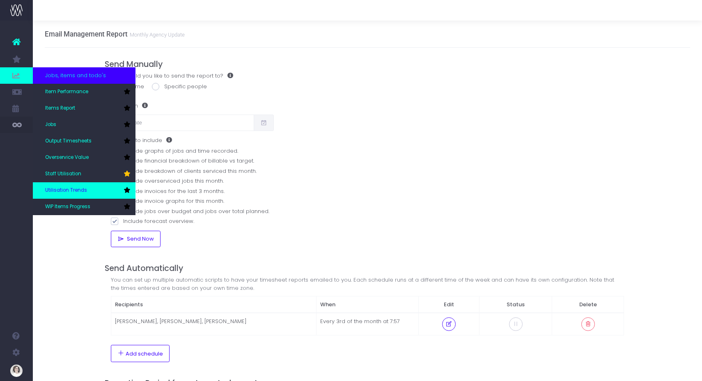
click at [125, 190] on icon at bounding box center [127, 190] width 7 height 6
click at [78, 190] on span "Utilisation Trends" at bounding box center [66, 190] width 42 height 7
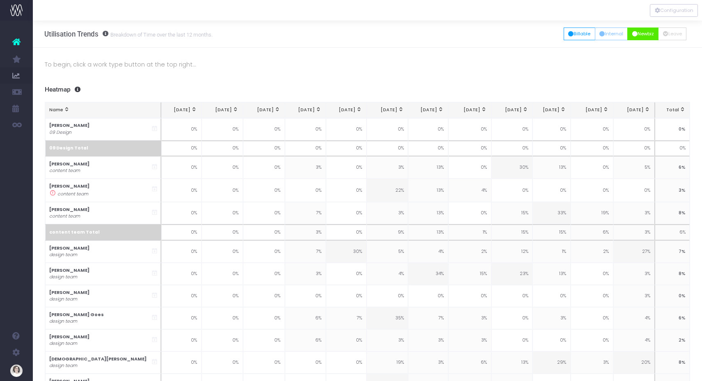
drag, startPoint x: 637, startPoint y: 35, endPoint x: 621, endPoint y: 43, distance: 17.4
click at [637, 34] on button "Newbiz" at bounding box center [642, 33] width 31 height 13
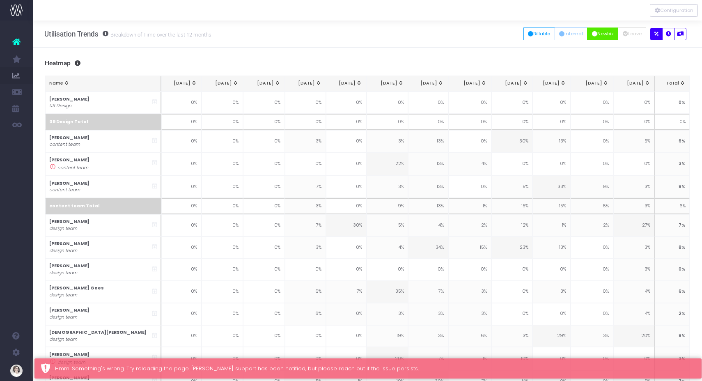
drag, startPoint x: 598, startPoint y: 59, endPoint x: 600, endPoint y: 55, distance: 4.2
click at [472, 43] on div "Utilisation Trends Breakdown of Time over the last 12 months. All Billable Inte…" at bounding box center [367, 34] width 669 height 27
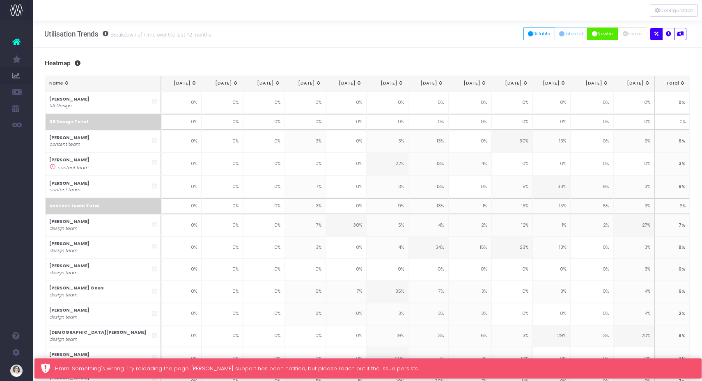
click at [364, 366] on div "Hmm. Something's wrong. Try reloading the page. wayahead support has been notif…" at bounding box center [375, 368] width 640 height 8
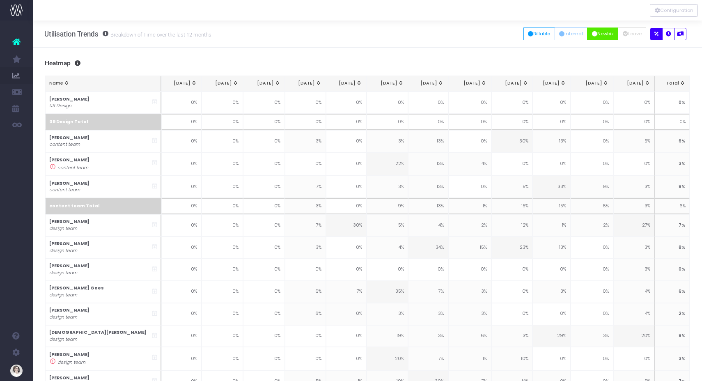
drag, startPoint x: 442, startPoint y: 26, endPoint x: 445, endPoint y: 30, distance: 4.8
click at [442, 26] on div "Utilisation Trends Breakdown of Time over the last 12 months. All Billable Inte…" at bounding box center [367, 34] width 669 height 27
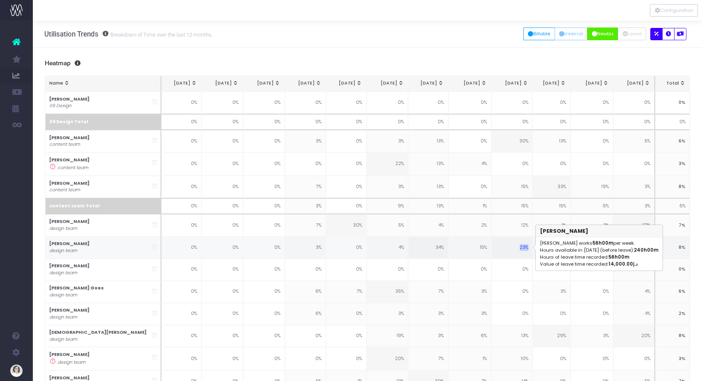
click at [516, 249] on td "23%" at bounding box center [511, 247] width 41 height 22
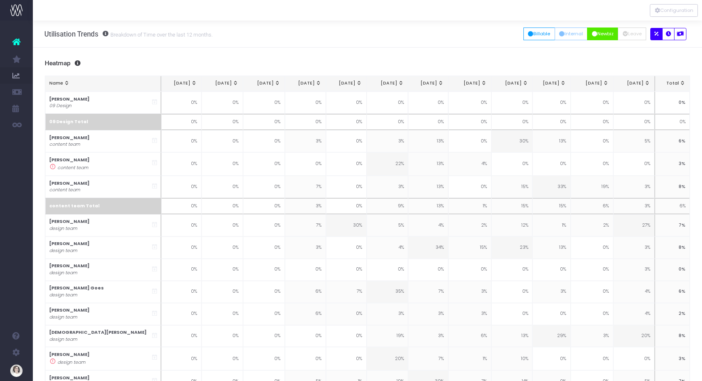
drag, startPoint x: 463, startPoint y: 34, endPoint x: 518, endPoint y: 36, distance: 55.0
click at [463, 34] on div "Utilisation Trends Breakdown of Time over the last 12 months. All Billable Inte…" at bounding box center [367, 34] width 669 height 27
click at [540, 30] on button "Billable" at bounding box center [539, 33] width 32 height 13
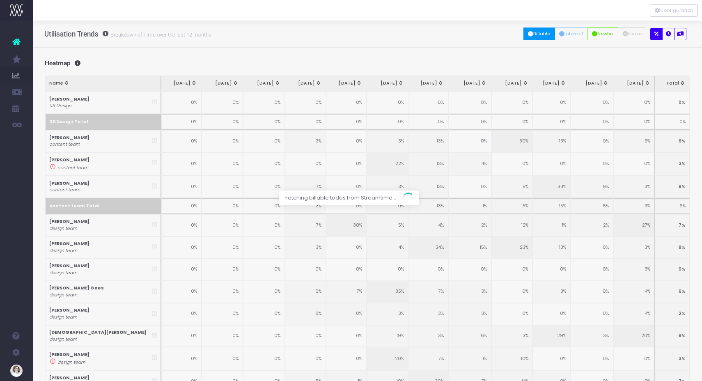
scroll to position [0, 5]
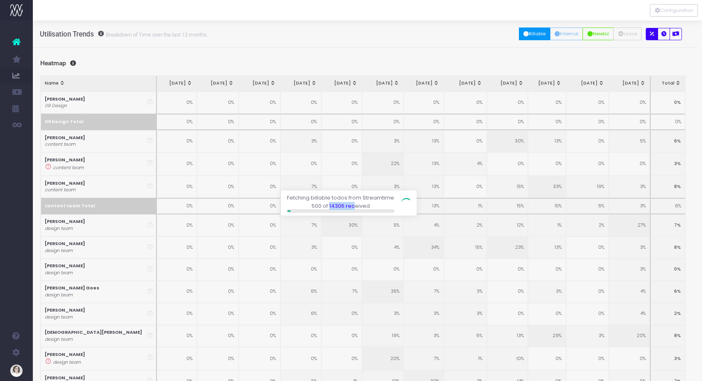
drag, startPoint x: 330, startPoint y: 204, endPoint x: 353, endPoint y: 206, distance: 23.1
click at [353, 206] on span "Fetching billable todos from Streamtime 500 of 14306 received" at bounding box center [340, 202] width 119 height 25
click at [328, 27] on div at bounding box center [351, 190] width 702 height 381
click at [250, 5] on div at bounding box center [367, 10] width 669 height 21
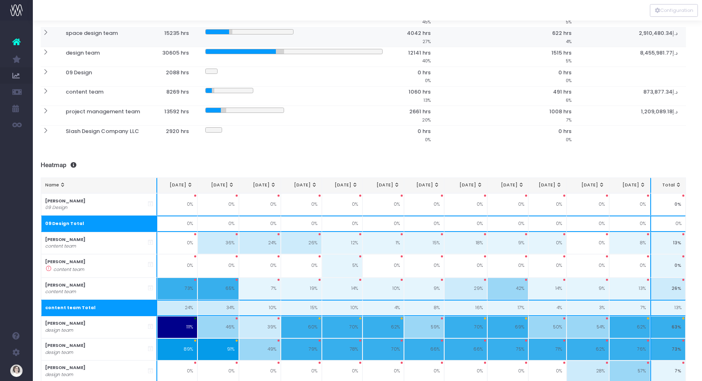
scroll to position [0, 4]
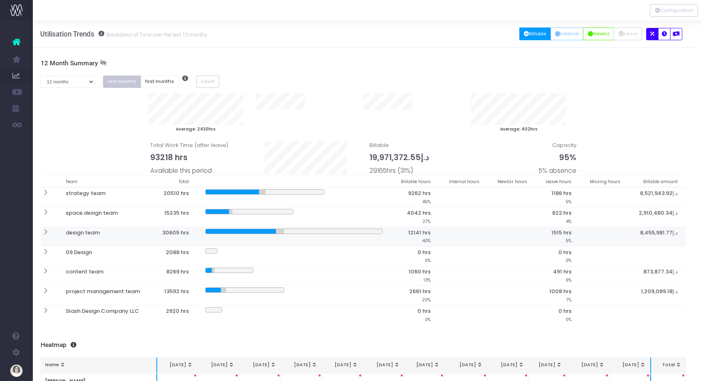
click at [46, 231] on icon at bounding box center [45, 232] width 7 height 7
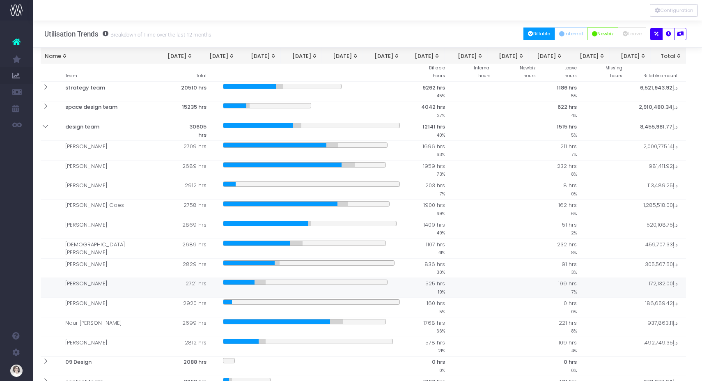
scroll to position [89, 4]
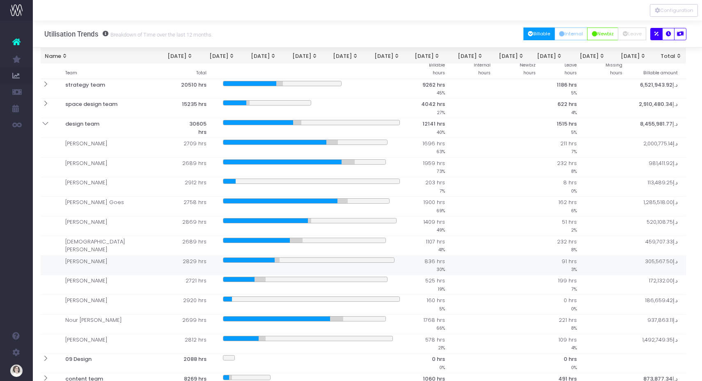
drag, startPoint x: 85, startPoint y: 143, endPoint x: 122, endPoint y: 257, distance: 119.8
click at [100, 266] on tbody "strategy team 20510 hrs 9262 hrs 45% 1186 hrs 5% د.إ6,521,943.92 Abilesha Murth…" at bounding box center [364, 255] width 646 height 353
click at [430, 179] on span "203 hrs" at bounding box center [435, 183] width 20 height 8
drag, startPoint x: 416, startPoint y: 173, endPoint x: 426, endPoint y: 174, distance: 10.0
click at [426, 179] on span "203 hrs" at bounding box center [435, 183] width 20 height 8
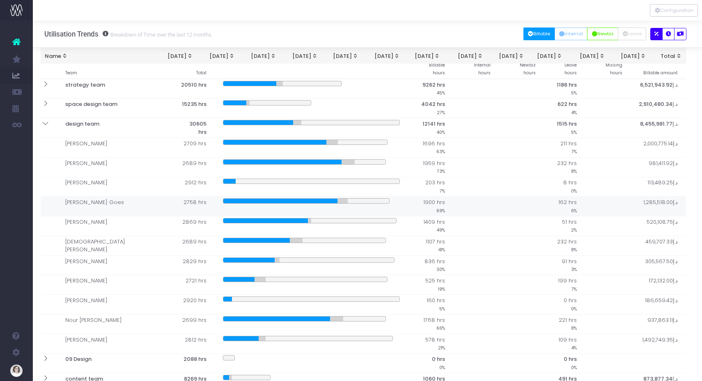
drag, startPoint x: 415, startPoint y: 197, endPoint x: 424, endPoint y: 201, distance: 10.1
click at [424, 199] on td "1900 hrs 69%" at bounding box center [430, 207] width 45 height 20
click at [423, 218] on span "1409 hrs" at bounding box center [434, 222] width 22 height 8
drag, startPoint x: 568, startPoint y: 193, endPoint x: 578, endPoint y: 193, distance: 9.9
click at [578, 197] on td "162 hrs 6%" at bounding box center [564, 207] width 41 height 20
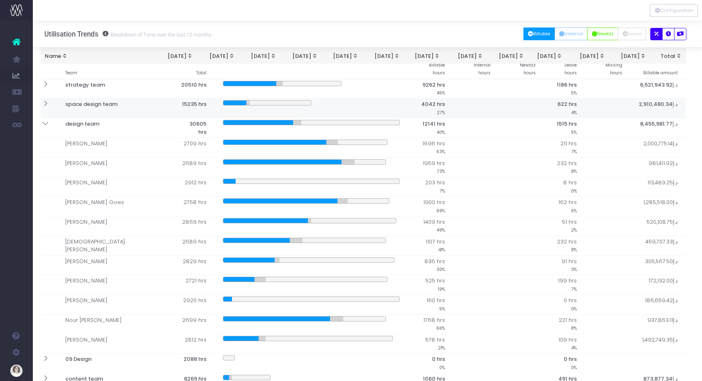
drag, startPoint x: 673, startPoint y: 97, endPoint x: 678, endPoint y: 97, distance: 5.3
click at [678, 99] on th "د.إ2,910,480.34" at bounding box center [657, 109] width 55 height 20
drag, startPoint x: 681, startPoint y: 96, endPoint x: 672, endPoint y: 97, distance: 9.5
click at [672, 99] on th "د.إ2,910,480.34" at bounding box center [657, 109] width 55 height 20
click at [257, 28] on div "Utilisation Trends Breakdown of Time over the last 12 months. All Billable Inte…" at bounding box center [367, 34] width 669 height 27
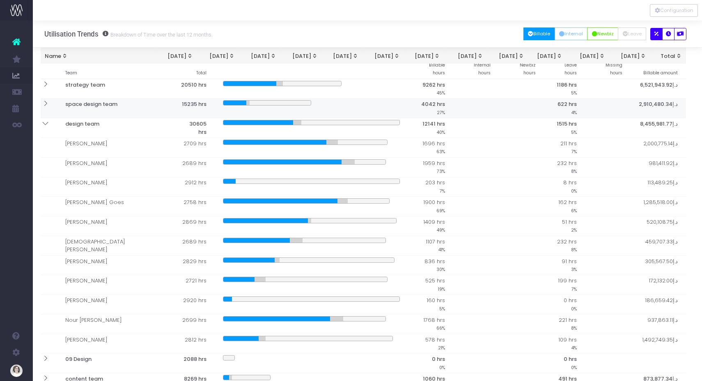
drag, startPoint x: 672, startPoint y: 97, endPoint x: 678, endPoint y: 97, distance: 5.7
click at [678, 99] on th "د.إ2,910,480.34" at bounding box center [657, 109] width 55 height 20
click at [674, 99] on th "د.إ2,910,480.34" at bounding box center [657, 109] width 55 height 20
click at [381, 34] on div "Utilisation Trends Breakdown of Time over the last 12 months. All Billable Inte…" at bounding box center [367, 34] width 669 height 27
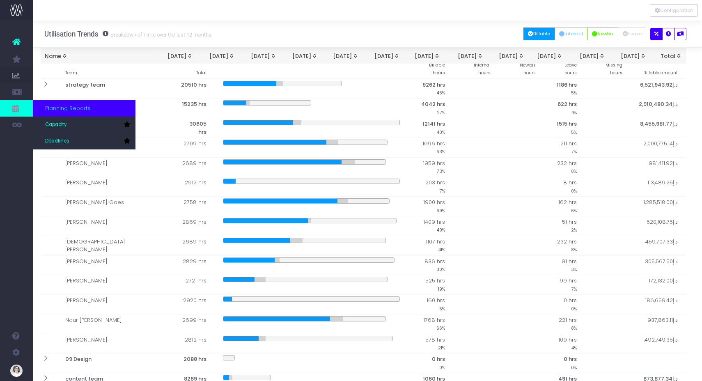
click at [44, 115] on div "Planning Reports" at bounding box center [84, 108] width 103 height 16
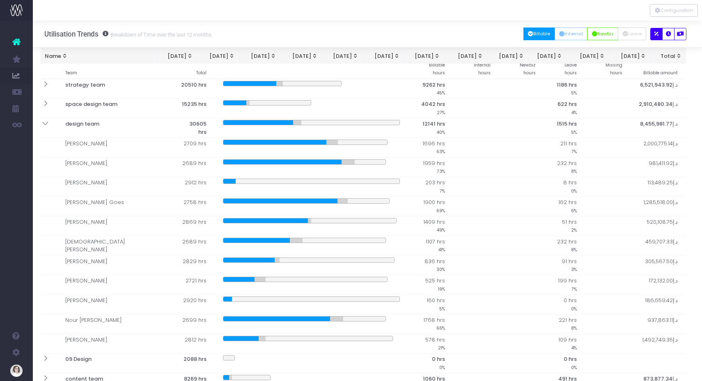
click at [259, 18] on div at bounding box center [367, 10] width 669 height 21
click at [46, 120] on icon at bounding box center [45, 123] width 7 height 7
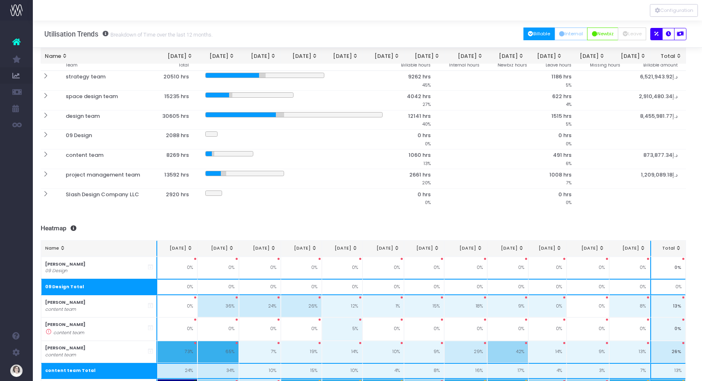
scroll to position [0, 4]
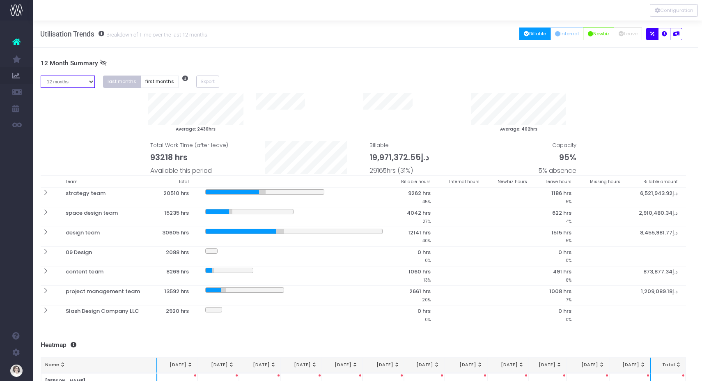
click at [79, 82] on select "1 month 2 months 3 months 4 months 5 months 6 months 7 months 8 months 9 months…" at bounding box center [68, 82] width 54 height 13
select select "three"
click at [41, 76] on select "1 month 2 months 3 months 4 months 5 months 6 months 7 months 8 months 9 months…" at bounding box center [68, 82] width 54 height 13
click at [151, 80] on button "first months" at bounding box center [160, 82] width 38 height 13
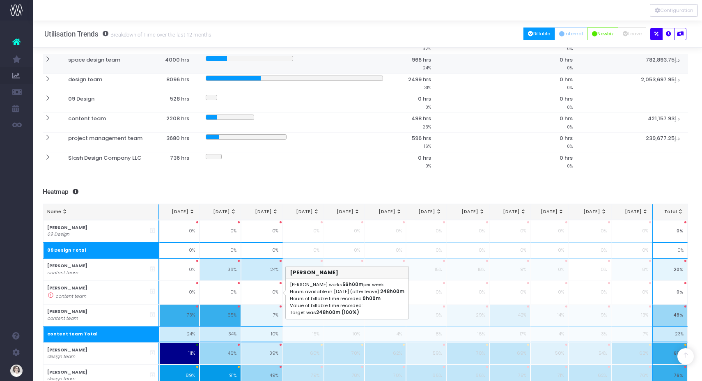
scroll to position [0, 2]
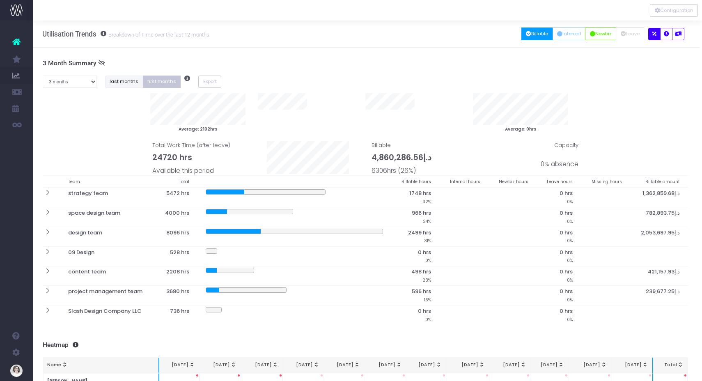
click at [121, 82] on button "last months" at bounding box center [124, 82] width 38 height 13
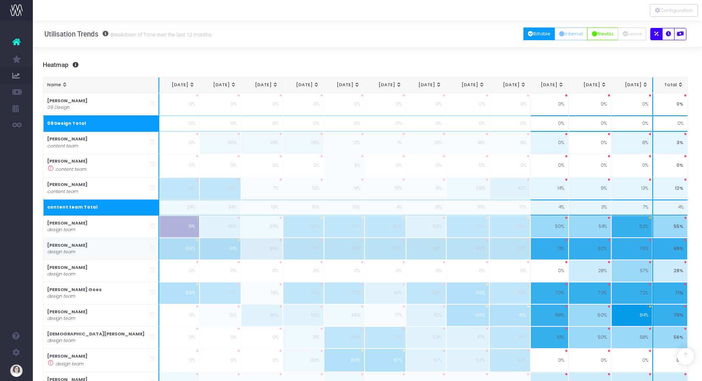
scroll to position [253, 2]
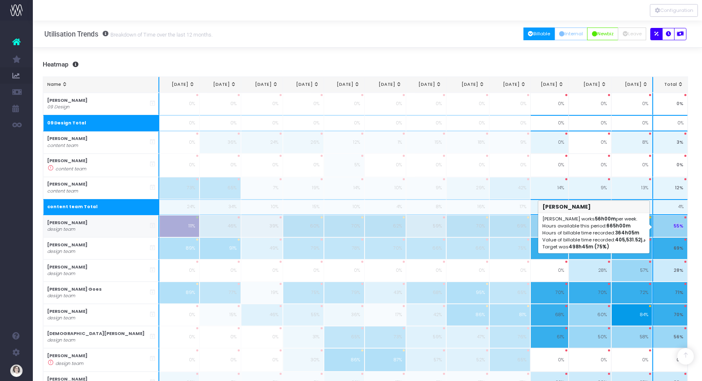
drag, startPoint x: 672, startPoint y: 226, endPoint x: 683, endPoint y: 226, distance: 11.1
click at [683, 226] on td "55%" at bounding box center [669, 226] width 35 height 22
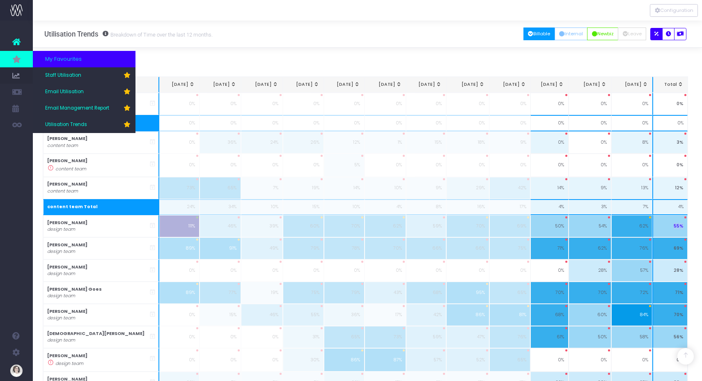
scroll to position [0, 2]
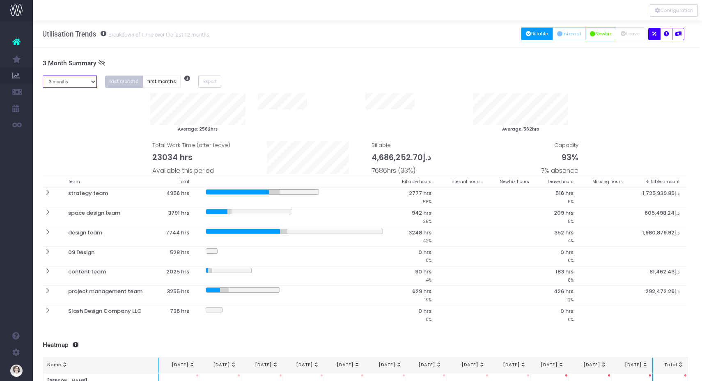
click at [83, 76] on select "1 month 2 months 3 months 4 months 5 months 6 months 7 months 8 months 9 months…" at bounding box center [70, 82] width 54 height 13
click at [209, 78] on button "Export" at bounding box center [209, 82] width 23 height 13
drag, startPoint x: 323, startPoint y: 68, endPoint x: 331, endPoint y: 65, distance: 9.1
click at [330, 66] on h3 "3 Month Summary" at bounding box center [366, 64] width 646 height 8
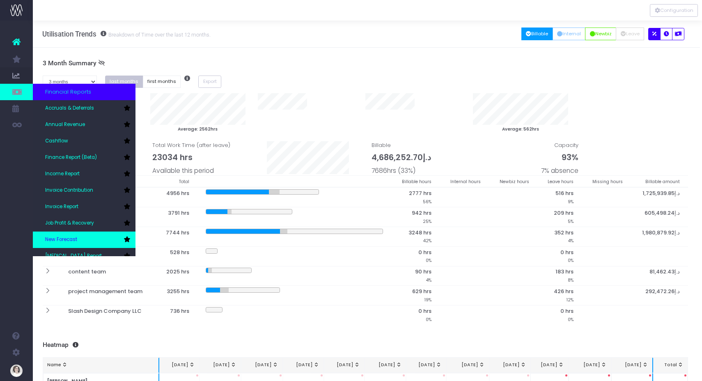
click at [126, 238] on icon at bounding box center [127, 239] width 7 height 6
click at [69, 238] on span "New Forecast" at bounding box center [61, 239] width 32 height 7
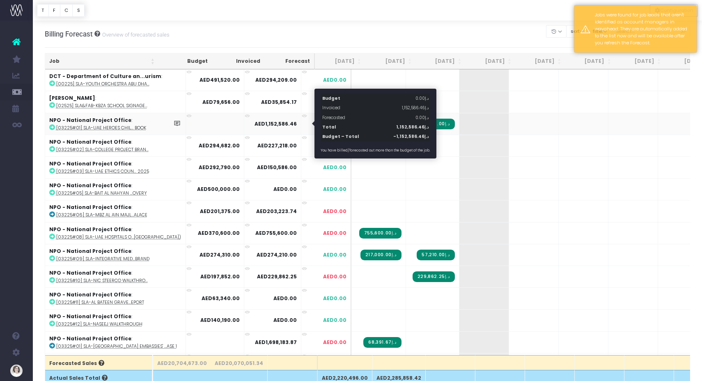
drag, startPoint x: 299, startPoint y: 124, endPoint x: 291, endPoint y: 124, distance: 8.2
click at [323, 124] on span "AED0.00" at bounding box center [334, 123] width 23 height 7
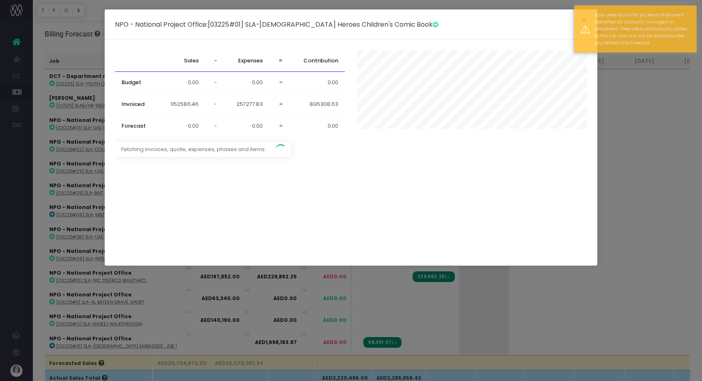
click at [247, 14] on div "NPO - National Project Office : [03225#01] SLA-UAE Heroes Children's Comic Book…" at bounding box center [351, 24] width 493 height 30
click at [58, 119] on div "NPO - National Project Office : [03225#01] SLA-UAE Heroes Children's Comic Book…" at bounding box center [351, 190] width 702 height 381
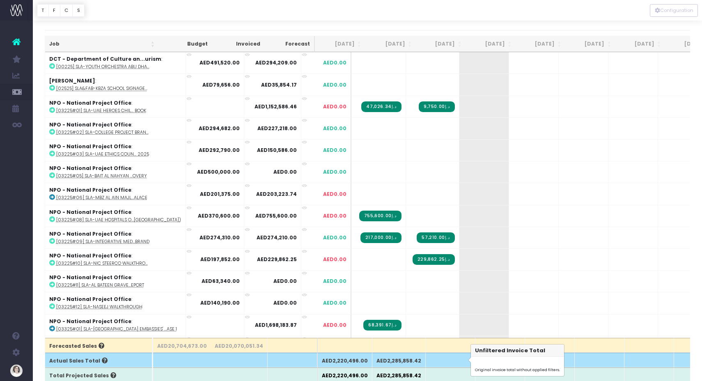
scroll to position [20, 0]
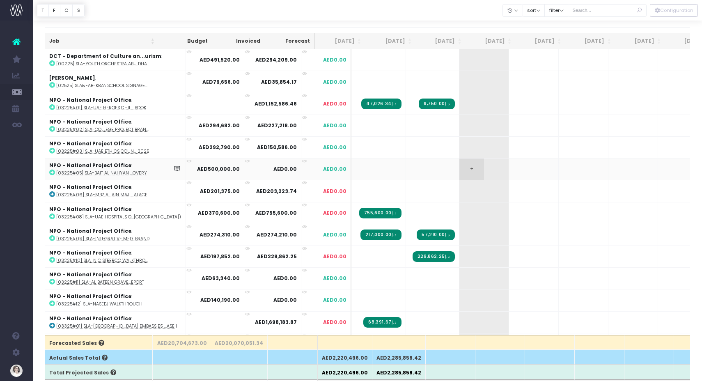
click at [459, 168] on span "+" at bounding box center [471, 168] width 25 height 21
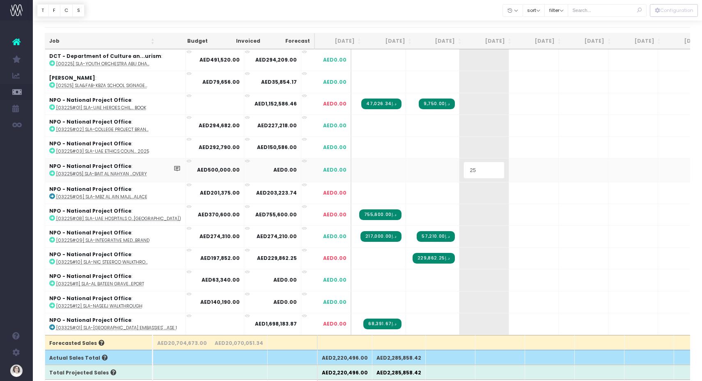
type input "25%"
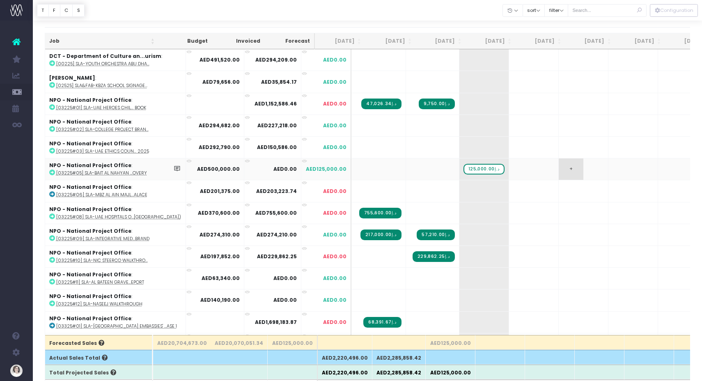
click at [559, 168] on span "+" at bounding box center [571, 168] width 25 height 21
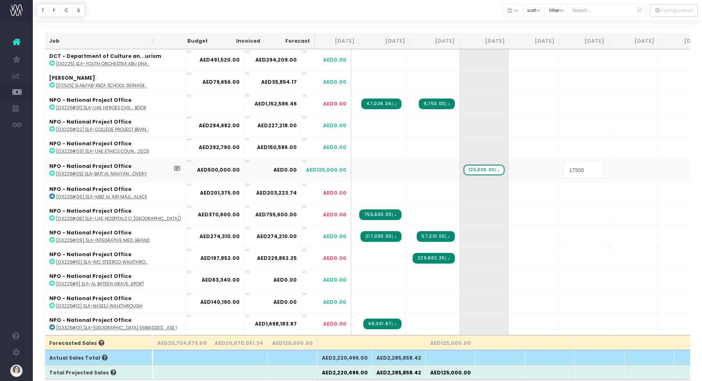
type input "175000"
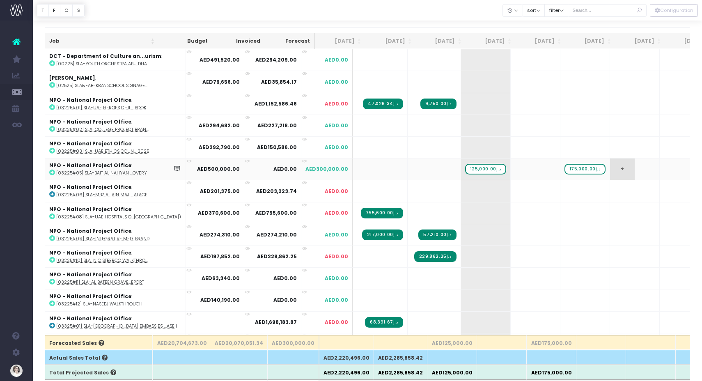
click at [610, 167] on span "+" at bounding box center [622, 168] width 25 height 21
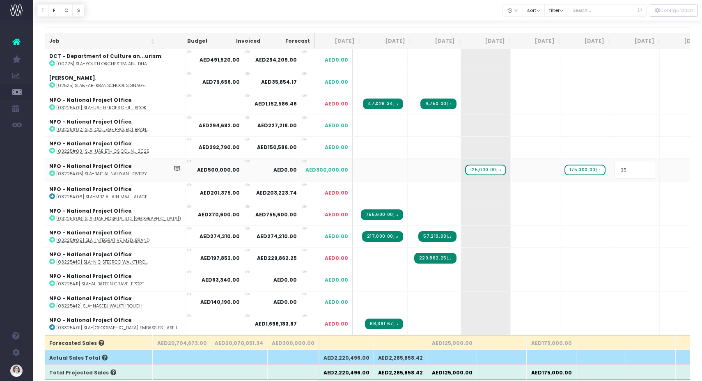
type input "35%"
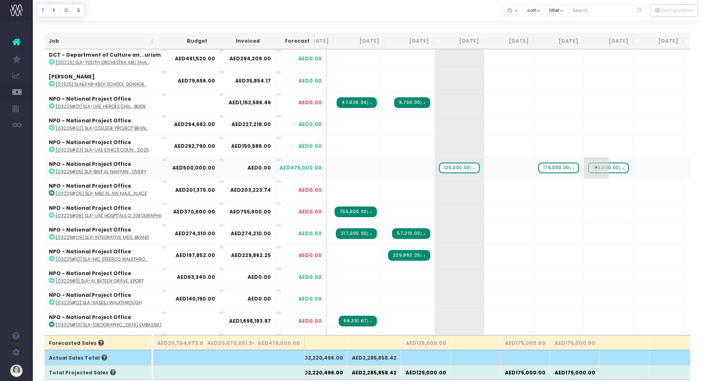
scroll to position [2, 26]
click at [683, 168] on span "+" at bounding box center [695, 167] width 25 height 21
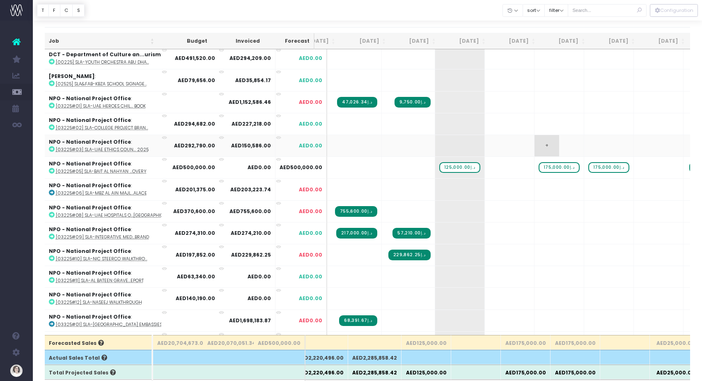
click at [534, 144] on span "+" at bounding box center [546, 145] width 25 height 21
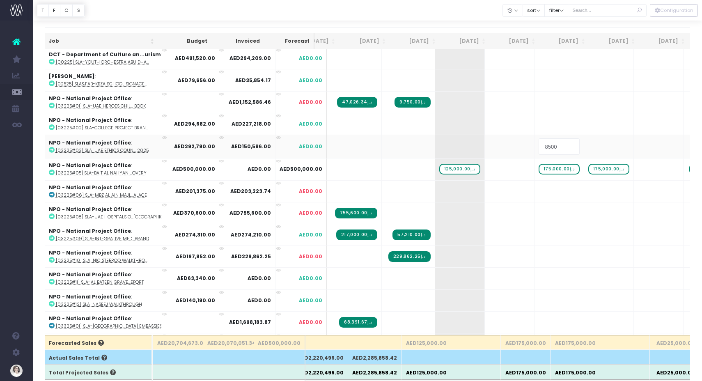
type input "85000"
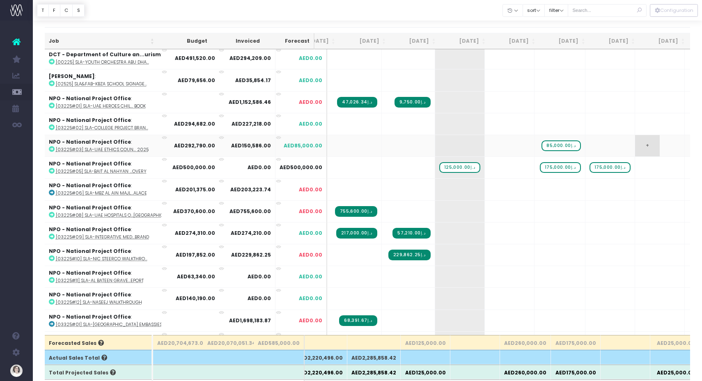
click at [635, 145] on span "+" at bounding box center [647, 145] width 25 height 21
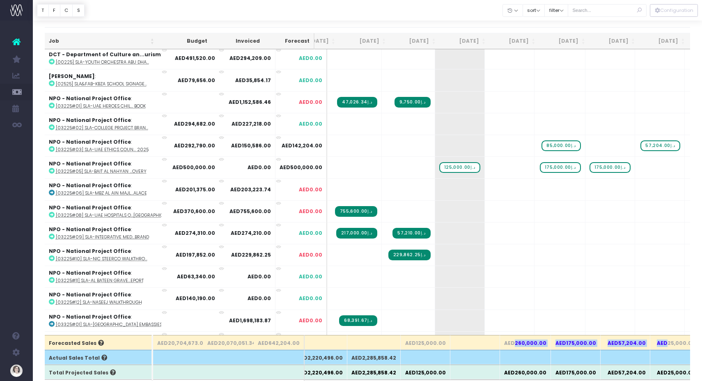
drag, startPoint x: 509, startPoint y: 341, endPoint x: 660, endPoint y: 342, distance: 151.5
click at [660, 342] on tr "Forecasted Sales AED20,704,673.00 AED20,070,051.34 AED642,204.00 AED125,000.00 …" at bounding box center [508, 342] width 978 height 15
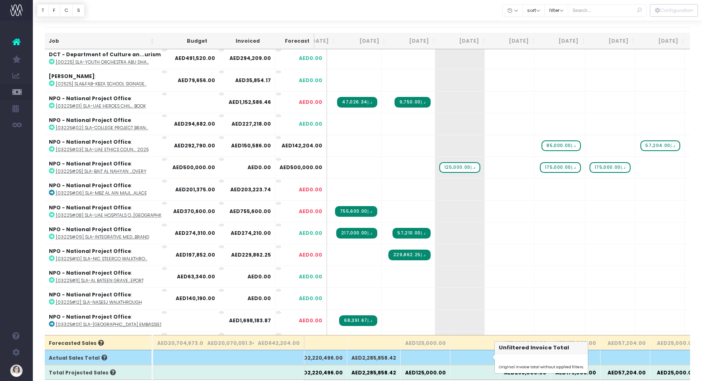
click at [486, 353] on th at bounding box center [475, 357] width 50 height 15
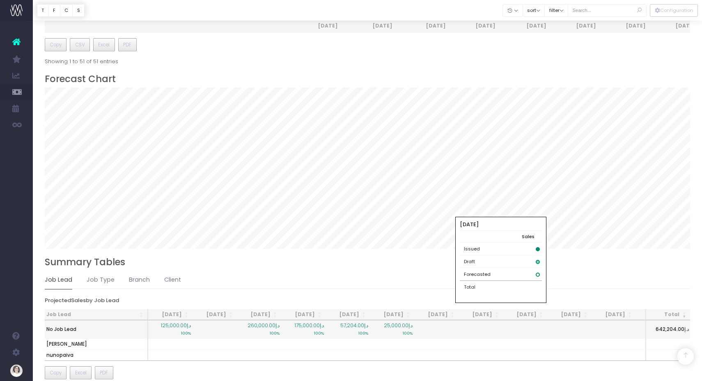
scroll to position [409, 0]
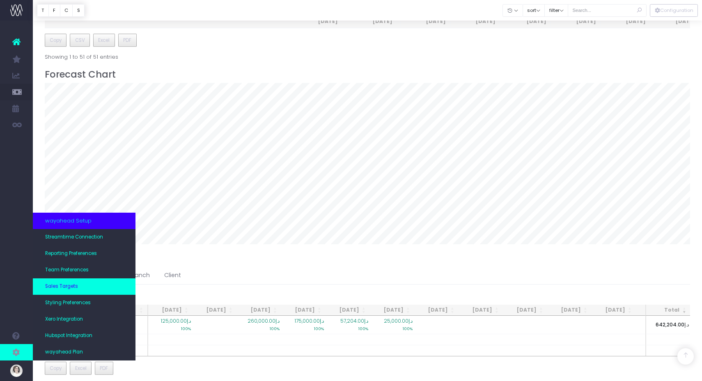
click at [61, 288] on span "Sales Targets" at bounding box center [61, 286] width 33 height 7
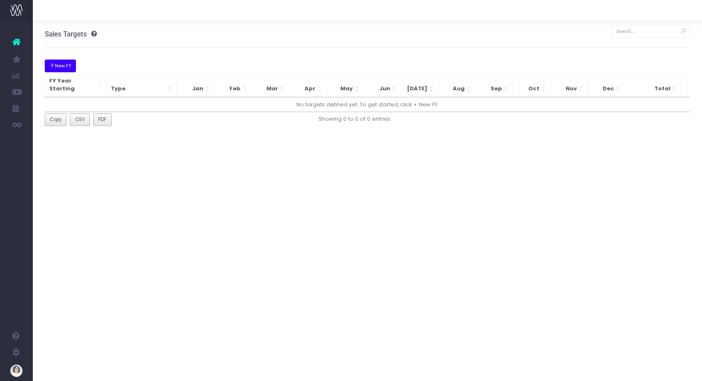
click at [63, 67] on button "New FY" at bounding box center [61, 66] width 32 height 13
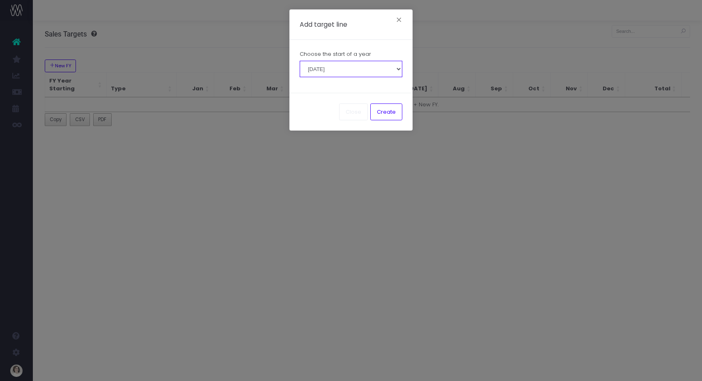
click at [358, 67] on select "[DATE] [DATE] [DATE] [DATE] [DATE] [DATE] [DATE] [DATE] [DATE] [DATE]" at bounding box center [351, 69] width 103 height 16
select select "20250101"
click at [300, 61] on select "[DATE] [DATE] [DATE] [DATE] [DATE] [DATE] [DATE] [DATE] [DATE] [DATE]" at bounding box center [351, 69] width 103 height 16
click at [391, 111] on button "Create" at bounding box center [386, 111] width 32 height 16
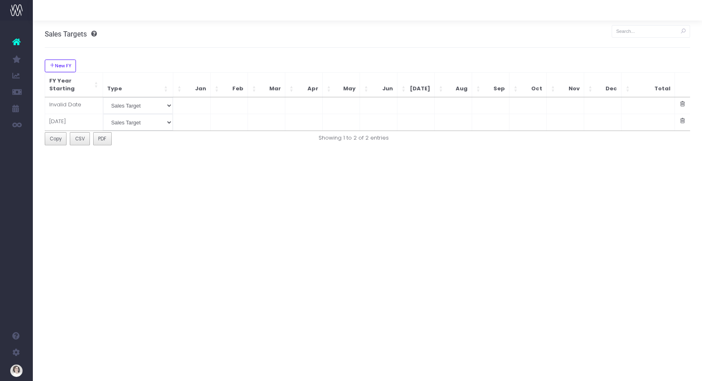
click at [681, 101] on span at bounding box center [682, 104] width 7 height 7
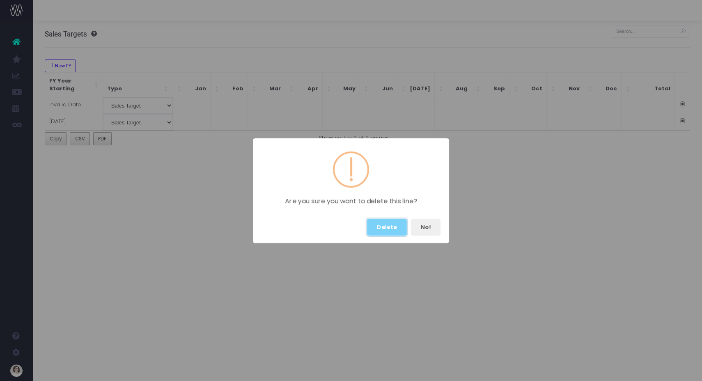
click at [400, 221] on button "Delete" at bounding box center [387, 227] width 40 height 17
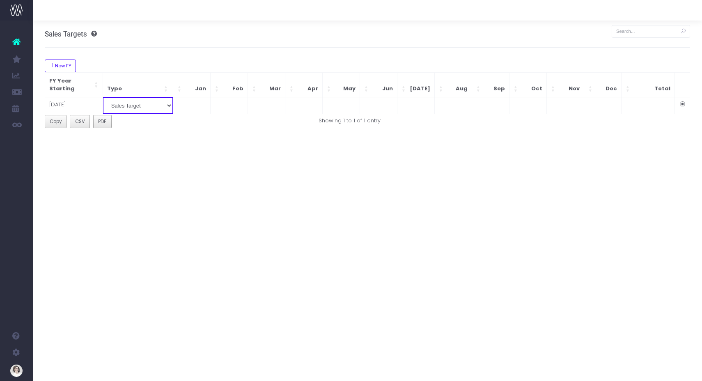
click at [140, 103] on select "Sales Target Contribution Target" at bounding box center [138, 105] width 70 height 16
click at [199, 106] on td at bounding box center [191, 105] width 37 height 16
click at [234, 103] on td at bounding box center [228, 105] width 37 height 16
paste input "25000"
click at [278, 105] on td at bounding box center [265, 105] width 37 height 16
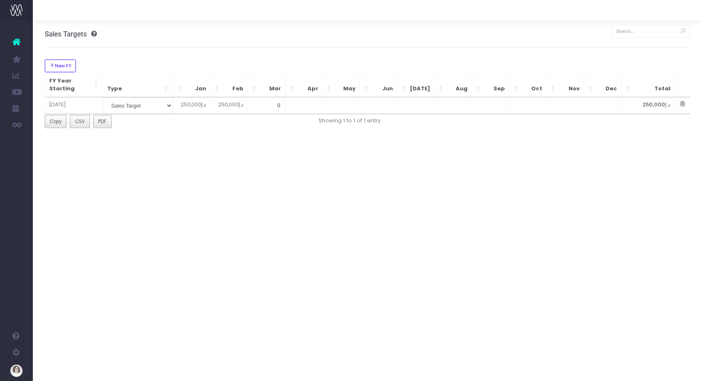
paste input "25000"
click at [316, 103] on td at bounding box center [303, 105] width 37 height 16
paste input "25000"
click at [338, 104] on td at bounding box center [340, 105] width 37 height 16
click at [388, 104] on td at bounding box center [378, 105] width 37 height 16
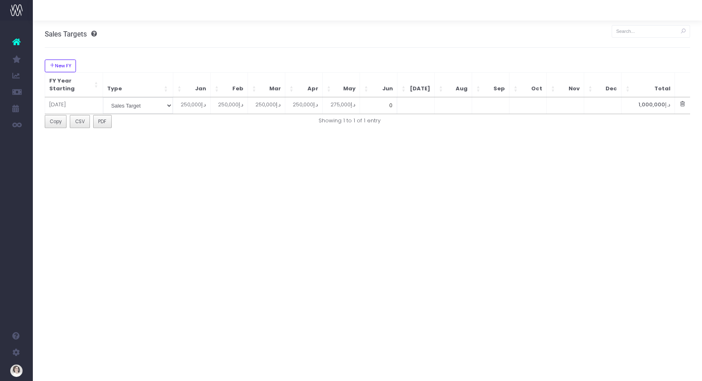
paste input "27500"
click at [424, 101] on td at bounding box center [415, 105] width 37 height 16
paste input "27500"
click at [462, 101] on td at bounding box center [452, 105] width 37 height 16
click at [457, 103] on td "د.إ2,850,000" at bounding box center [453, 105] width 39 height 16
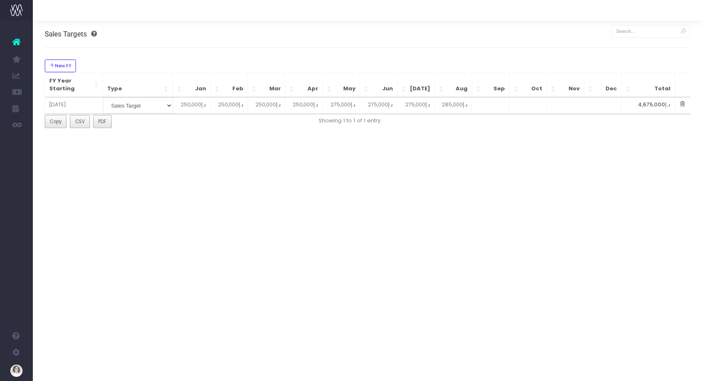
click at [543, 109] on td at bounding box center [527, 105] width 37 height 16
paste input "28500"
click at [495, 103] on td at bounding box center [490, 105] width 37 height 16
paste input "28500"
click at [573, 103] on td at bounding box center [564, 105] width 37 height 16
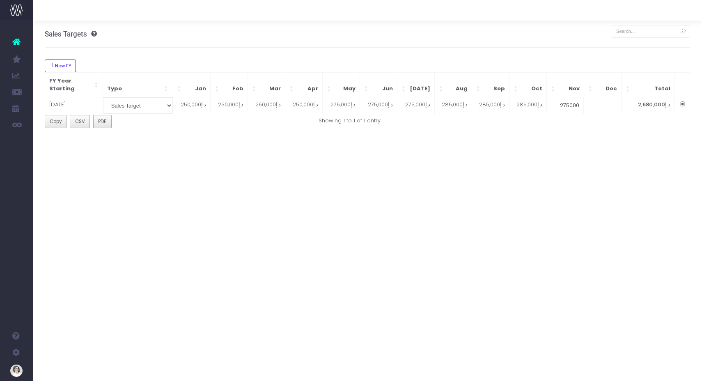
drag, startPoint x: 574, startPoint y: 164, endPoint x: 608, endPoint y: 116, distance: 58.9
click at [585, 151] on div "Sales Targets New FY FY Year Starting Type Jan Feb Mar Apr May Jun [DATE] Aug S…" at bounding box center [367, 201] width 669 height 360
click at [606, 104] on td at bounding box center [602, 105] width 37 height 16
type input "280000"
drag, startPoint x: 578, startPoint y: 159, endPoint x: 582, endPoint y: 159, distance: 4.1
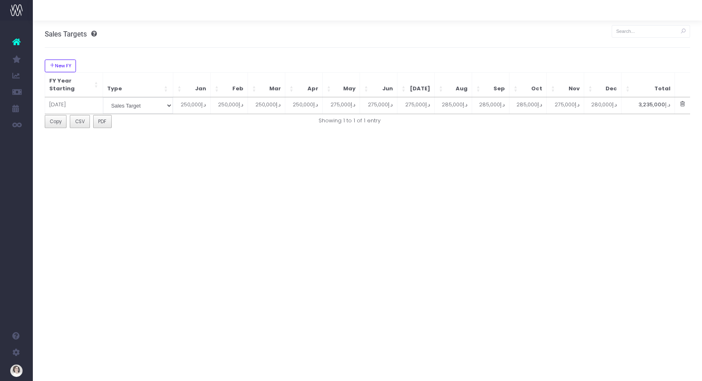
click at [582, 159] on div "Sales Targets New FY FY Year Starting Type Jan Feb Mar Apr May Jun [DATE] Aug S…" at bounding box center [367, 201] width 669 height 360
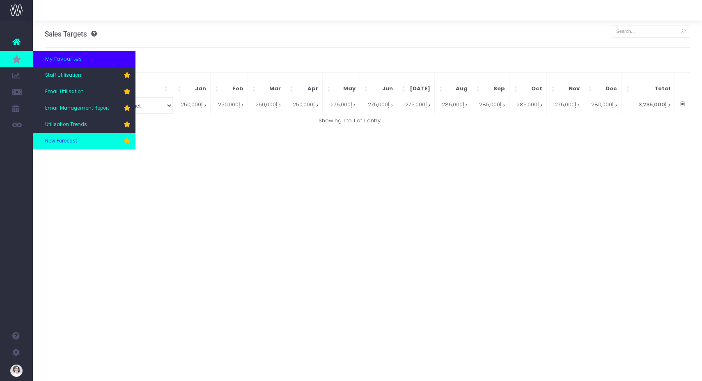
click at [57, 141] on span "New Forecast" at bounding box center [61, 140] width 32 height 7
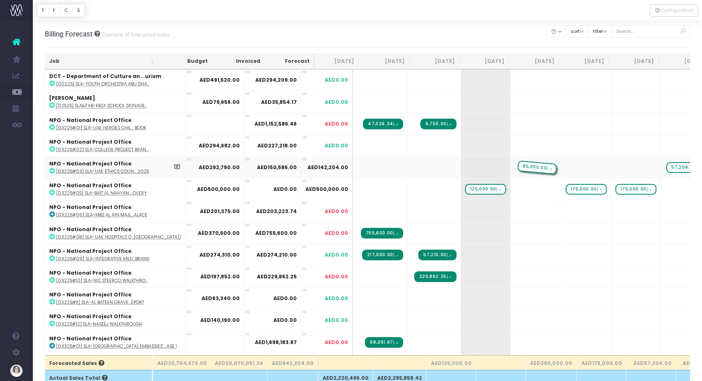
drag, startPoint x: 551, startPoint y: 165, endPoint x: 501, endPoint y: 163, distance: 50.2
click at [516, 165] on span "د.إ85,000.00" at bounding box center [535, 167] width 39 height 11
click at [500, 167] on div at bounding box center [351, 190] width 702 height 381
click at [516, 167] on span "د.إ85,000.00" at bounding box center [535, 167] width 39 height 11
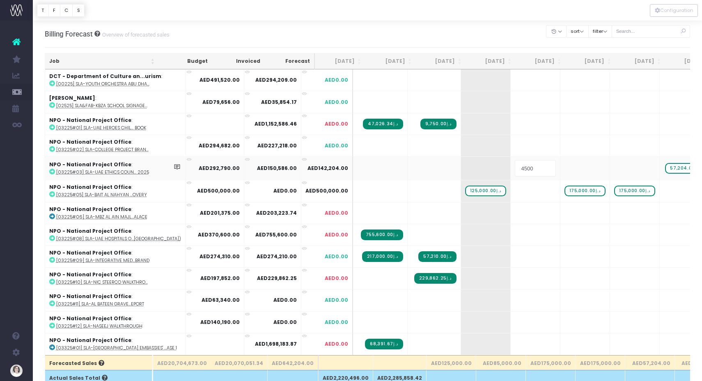
type input "45000"
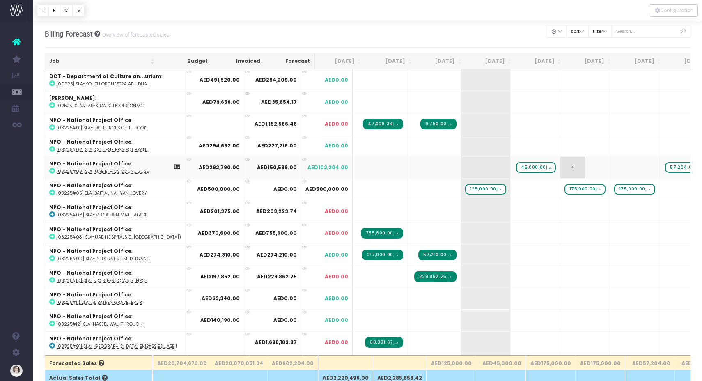
click at [560, 169] on span "+" at bounding box center [572, 167] width 25 height 21
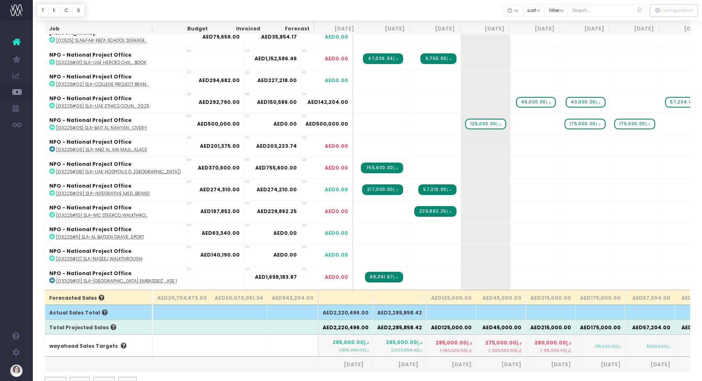
click at [462, 5] on div at bounding box center [367, 10] width 669 height 21
click at [461, 125] on span "+" at bounding box center [473, 123] width 25 height 21
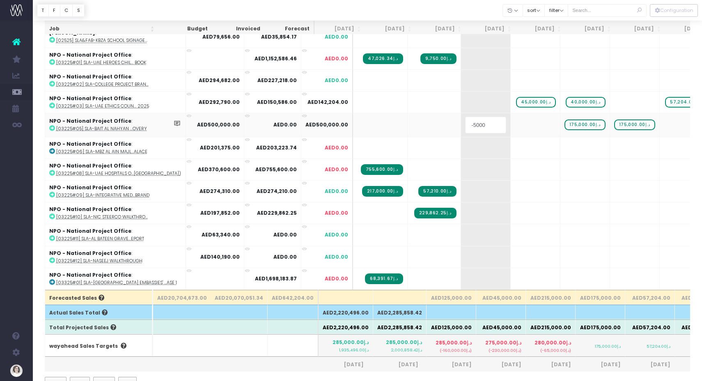
type input "-50000"
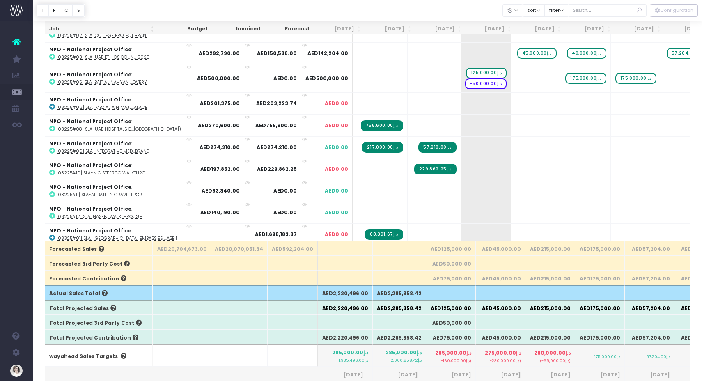
scroll to position [4, 0]
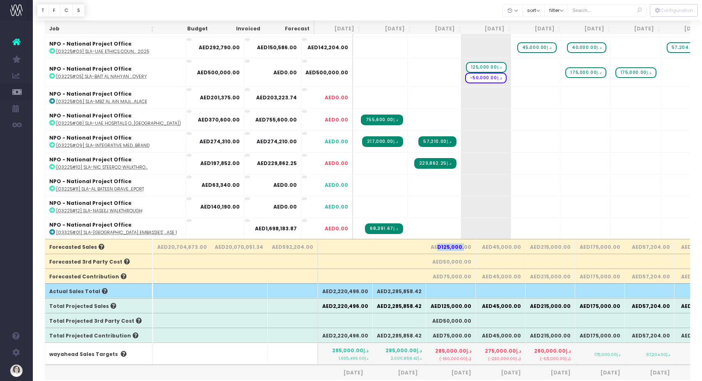
drag, startPoint x: 434, startPoint y: 248, endPoint x: 458, endPoint y: 249, distance: 23.8
click at [458, 249] on th "AED125,000.00" at bounding box center [451, 246] width 50 height 15
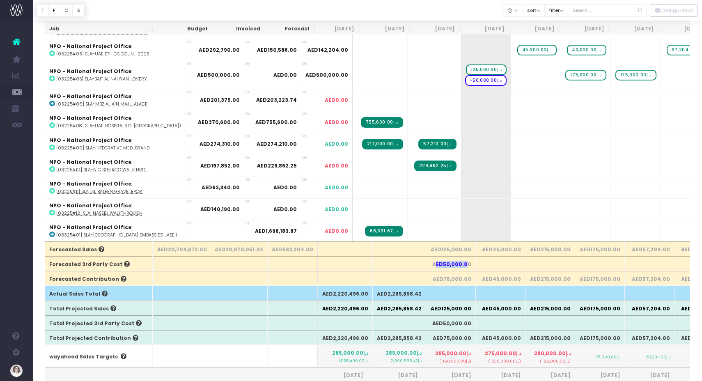
drag, startPoint x: 431, startPoint y: 262, endPoint x: 460, endPoint y: 264, distance: 28.8
click at [460, 264] on th "AED50,000.00" at bounding box center [451, 263] width 50 height 15
drag, startPoint x: 437, startPoint y: 279, endPoint x: 458, endPoint y: 280, distance: 20.9
click at [458, 280] on th "AED75,000.00" at bounding box center [451, 278] width 50 height 15
click at [83, 277] on th "Forecasted Contribution" at bounding box center [98, 278] width 107 height 15
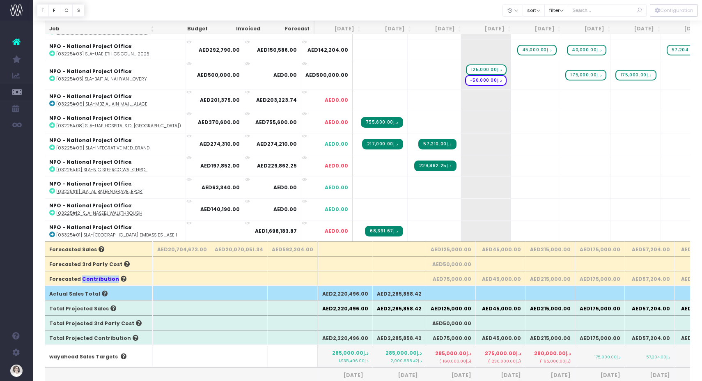
click at [83, 277] on th "Forecasted Contribution" at bounding box center [98, 278] width 107 height 15
drag, startPoint x: 78, startPoint y: 263, endPoint x: 114, endPoint y: 264, distance: 36.2
click at [114, 264] on th "Forecasted 3rd Party Cost" at bounding box center [98, 263] width 107 height 15
click at [82, 248] on span "Forecasted Sales" at bounding box center [76, 249] width 55 height 7
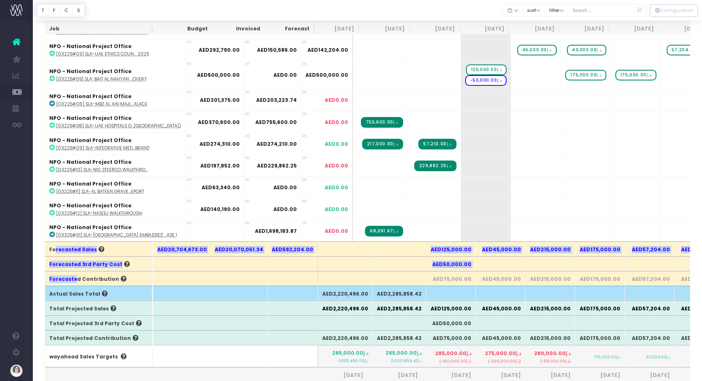
drag, startPoint x: 55, startPoint y: 247, endPoint x: 74, endPoint y: 278, distance: 35.5
click at [74, 278] on tfoot "Forecasted Sales AED20,704,673.00 AED20,070,051.34 AED592,204.00 AED125,000.00 …" at bounding box center [533, 311] width 977 height 140
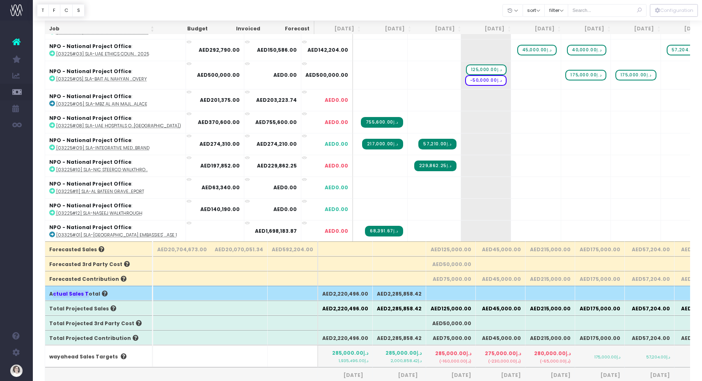
drag, startPoint x: 54, startPoint y: 292, endPoint x: 86, endPoint y: 293, distance: 31.6
click at [86, 293] on th "Actual Sales Total" at bounding box center [98, 293] width 107 height 15
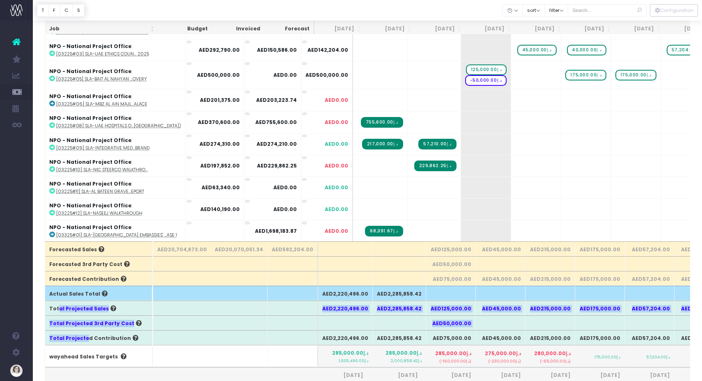
drag, startPoint x: 68, startPoint y: 309, endPoint x: 85, endPoint y: 339, distance: 35.3
click at [85, 339] on tfoot "Forecasted Sales AED20,704,673.00 AED20,070,051.34 AED592,204.00 AED125,000.00 …" at bounding box center [533, 311] width 977 height 140
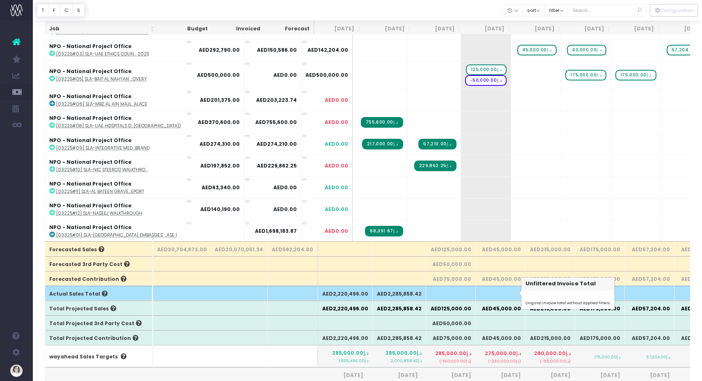
click at [476, 296] on th at bounding box center [501, 293] width 50 height 15
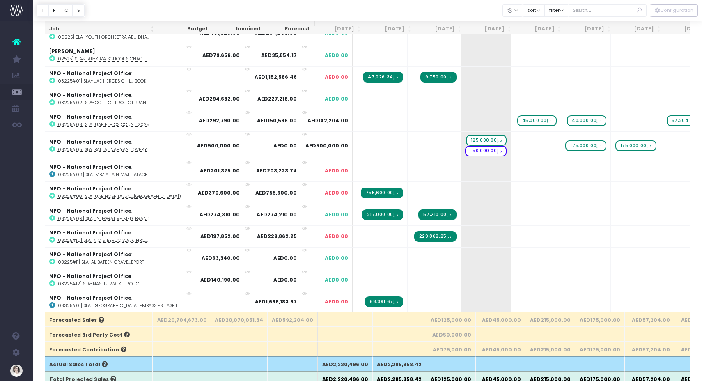
scroll to position [44, 0]
click at [465, 149] on span "-د.إ50,000.00" at bounding box center [486, 150] width 42 height 11
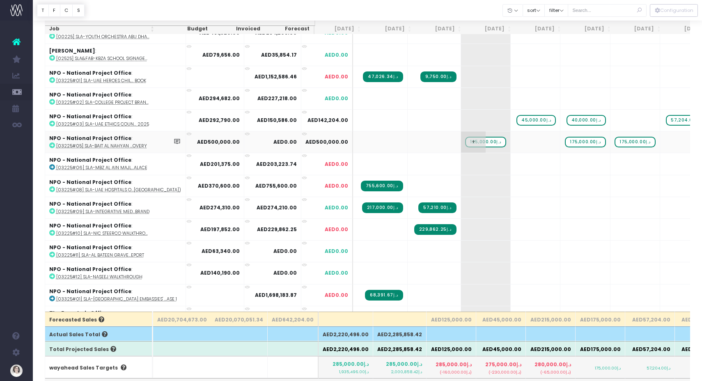
click at [465, 142] on span "د.إ125,000.00" at bounding box center [485, 142] width 41 height 11
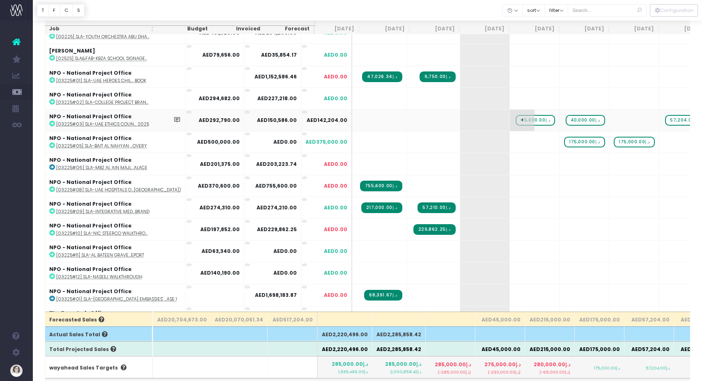
click at [516, 120] on span "د.إ45,000.00" at bounding box center [535, 120] width 39 height 11
click at [566, 119] on span "د.إ40,000.00" at bounding box center [585, 120] width 39 height 11
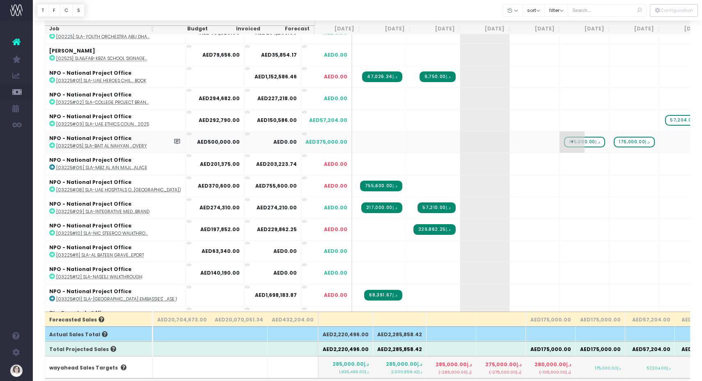
click at [564, 142] on span "د.إ175,000.00" at bounding box center [584, 142] width 41 height 11
click at [614, 141] on span "د.إ175,000.00" at bounding box center [634, 142] width 41 height 11
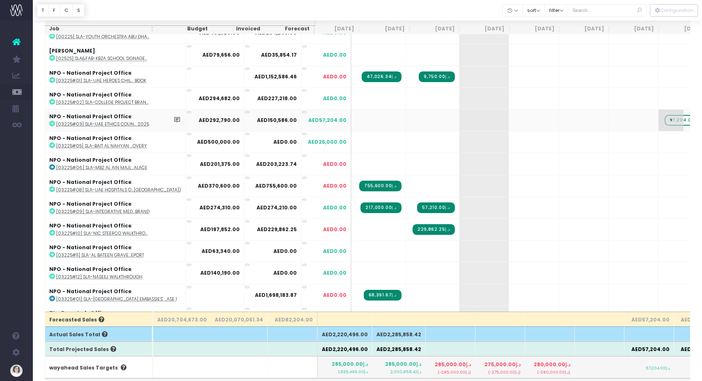
click at [664, 118] on span "د.إ57,204.00" at bounding box center [683, 120] width 39 height 11
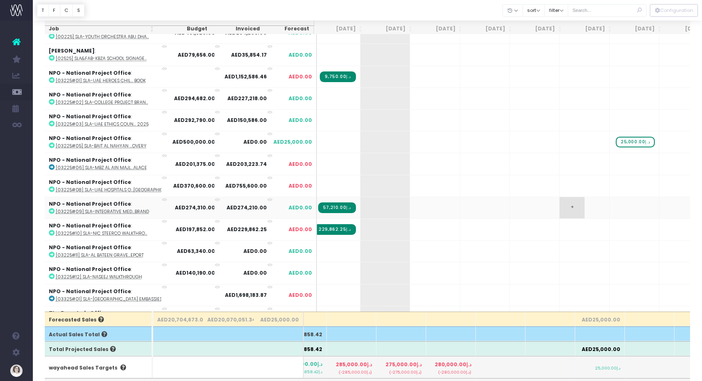
scroll to position [0, 0]
click at [616, 140] on span "د.إ25,000.00" at bounding box center [635, 142] width 39 height 11
click at [203, 5] on div at bounding box center [367, 10] width 669 height 21
click at [73, 254] on span "Reporting Preferences" at bounding box center [59, 253] width 28 height 14
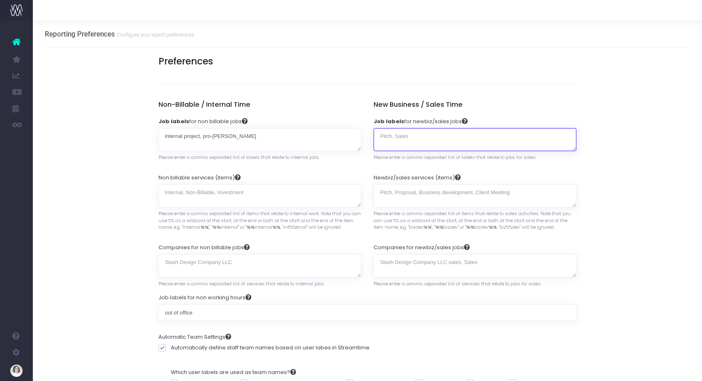
click at [412, 136] on textarea "Job labels for newbiz/sales jobs" at bounding box center [474, 139] width 203 height 23
paste textarea "business development"
type textarea "business development"
click at [418, 104] on h5 "New Business / Sales Time" at bounding box center [474, 105] width 203 height 8
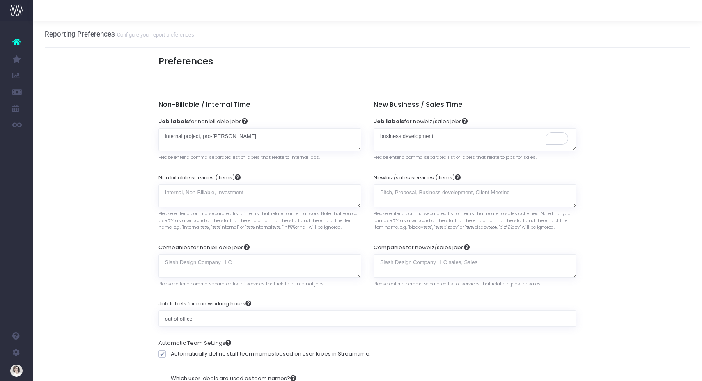
scroll to position [0, 0]
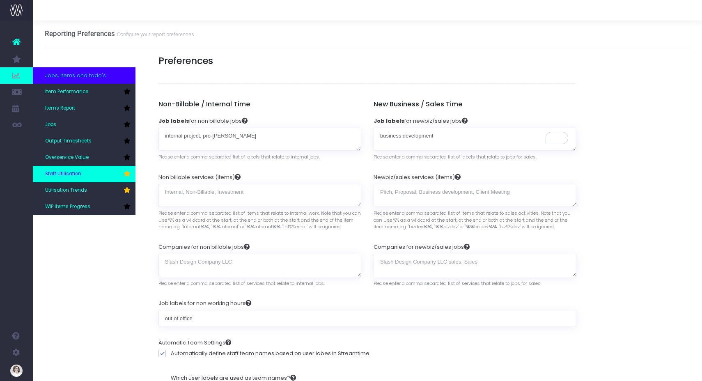
click at [66, 175] on span "Staff Utilisation" at bounding box center [63, 173] width 36 height 7
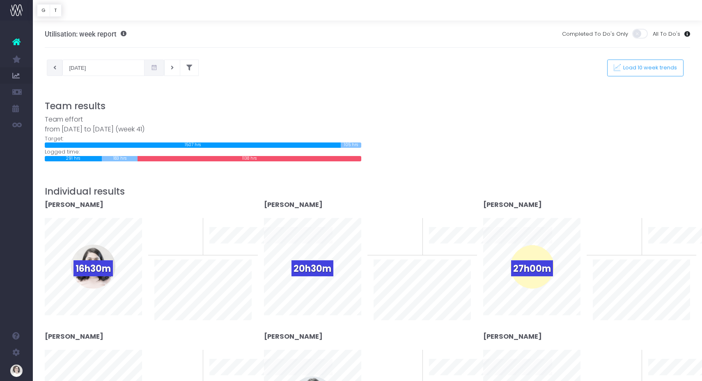
click at [53, 69] on button at bounding box center [55, 68] width 16 height 16
type input "[DATE]"
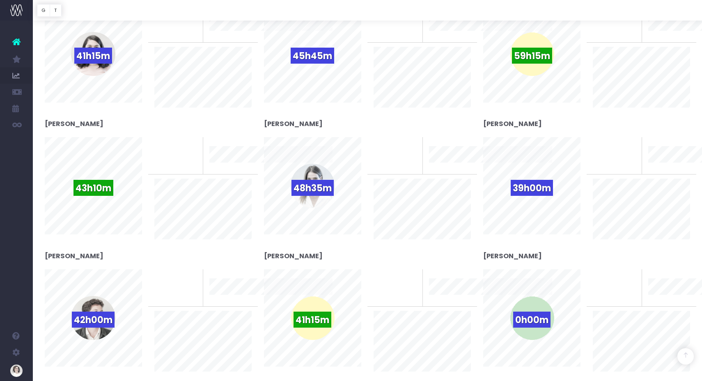
scroll to position [211, 0]
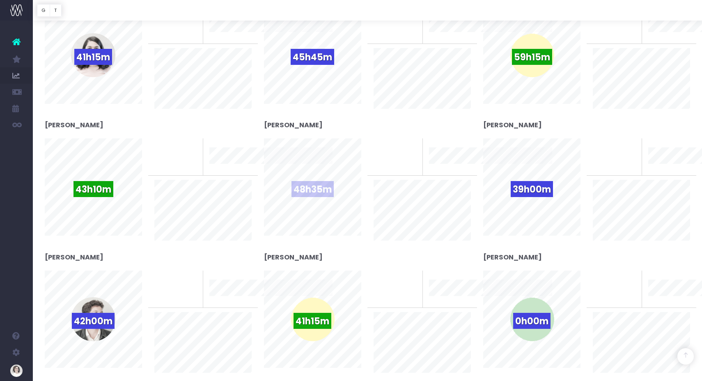
click at [314, 183] on span "48h35m" at bounding box center [312, 189] width 42 height 16
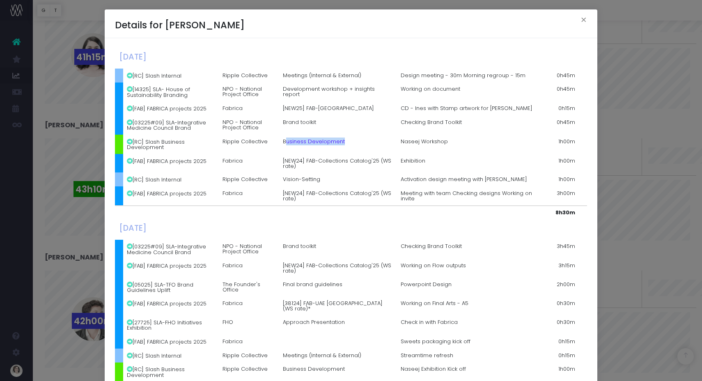
drag, startPoint x: 286, startPoint y: 138, endPoint x: 356, endPoint y: 143, distance: 70.7
click at [359, 143] on td "Business Development" at bounding box center [338, 144] width 118 height 19
drag, startPoint x: 241, startPoint y: 141, endPoint x: 452, endPoint y: 145, distance: 211.8
click at [459, 145] on tr "[RC] Slash Business Development Ripple Collective Business Development Naseej W…" at bounding box center [351, 144] width 472 height 19
drag, startPoint x: 147, startPoint y: 142, endPoint x: 166, endPoint y: 146, distance: 19.8
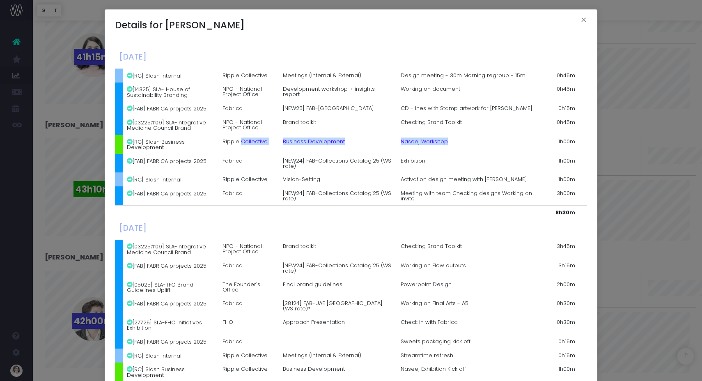
click at [166, 146] on td "[RC] Slash Business Development" at bounding box center [171, 144] width 96 height 19
drag, startPoint x: 71, startPoint y: 120, endPoint x: 80, endPoint y: 120, distance: 8.2
click at [71, 119] on div "Details for [PERSON_NAME] × [DATE] [RC] Slash Internal Ripple Collective Meetin…" at bounding box center [351, 190] width 702 height 381
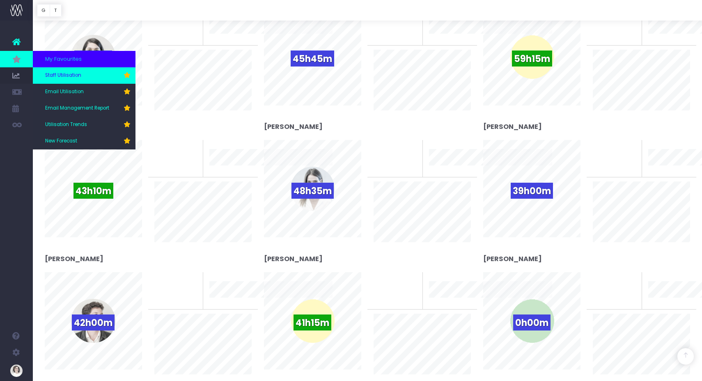
scroll to position [211, 0]
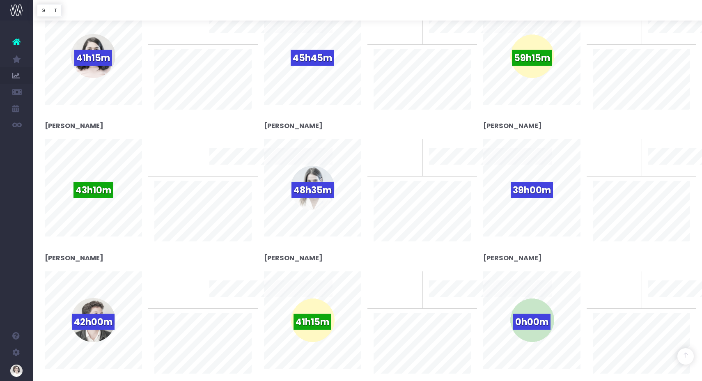
click at [191, 12] on div at bounding box center [367, 10] width 669 height 21
